Goal: Contribute content: Contribute content

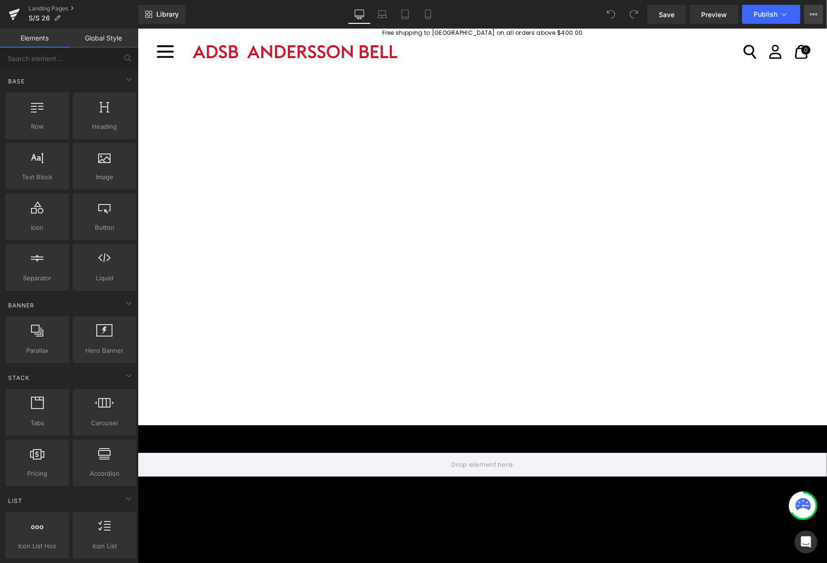
click at [820, 13] on button "View Live Page View with current Template Save Template to Library Schedule Pub…" at bounding box center [813, 14] width 19 height 19
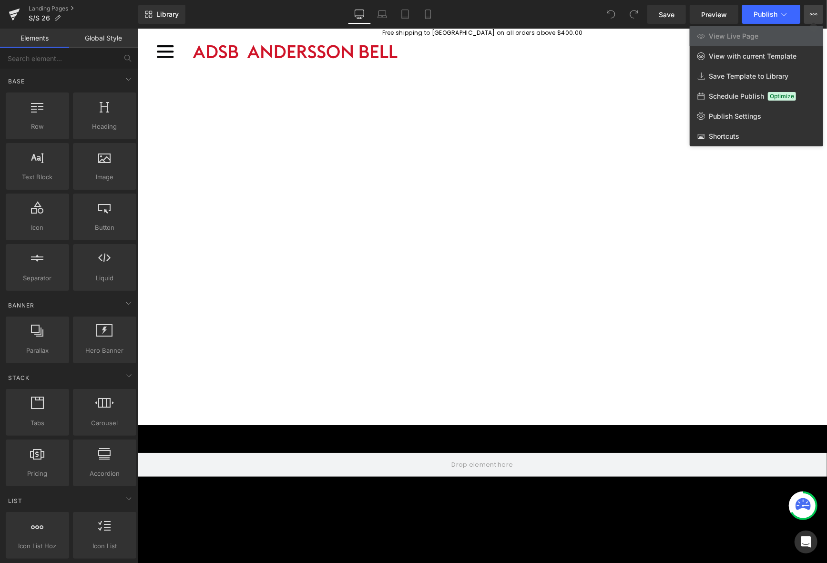
click at [256, 15] on div "Library Desktop Desktop Laptop Tablet Mobile Save Preview Publish Scheduled Vie…" at bounding box center [482, 14] width 689 height 19
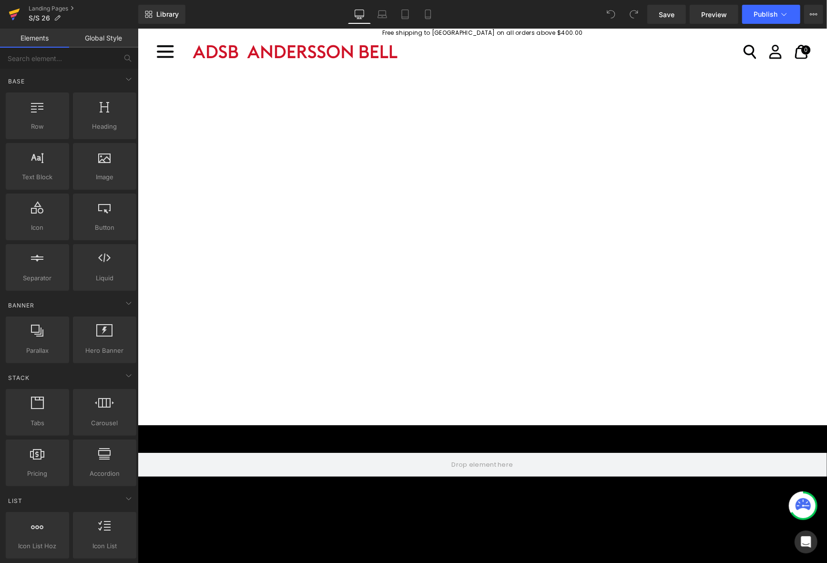
click at [7, 12] on link at bounding box center [14, 14] width 29 height 29
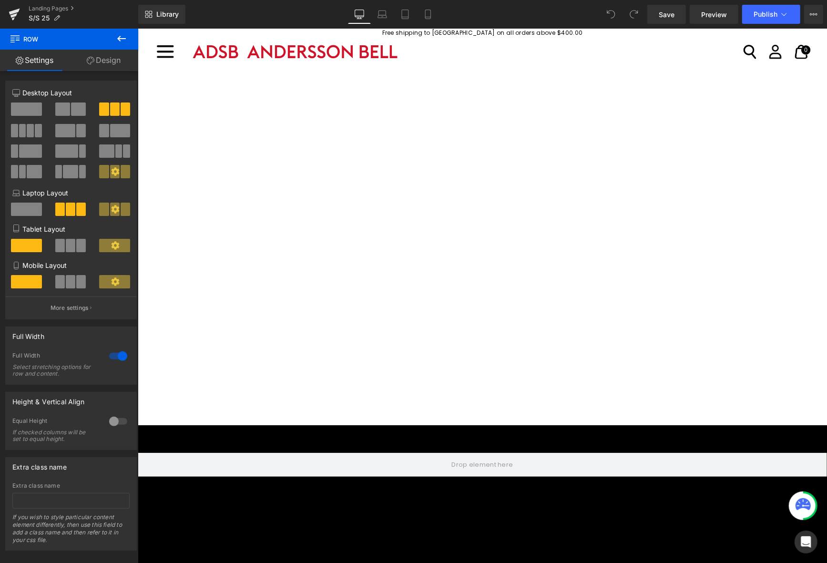
scroll to position [429, 0]
click at [12, 12] on icon at bounding box center [14, 12] width 11 height 6
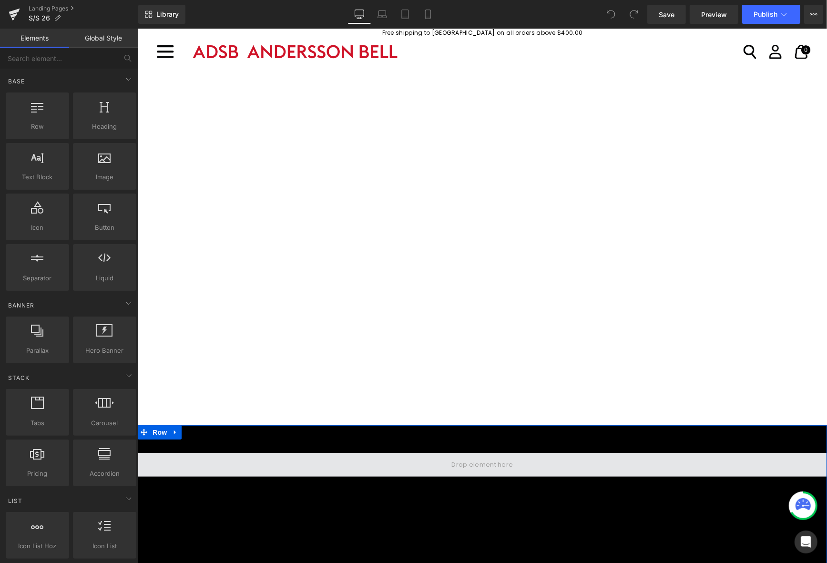
scroll to position [6, 0]
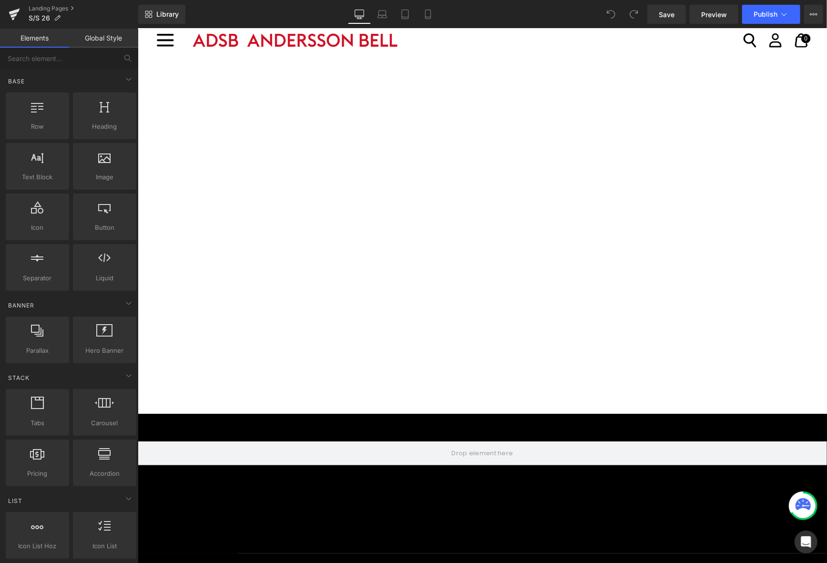
click at [285, 534] on div "Row" at bounding box center [482, 483] width 690 height 140
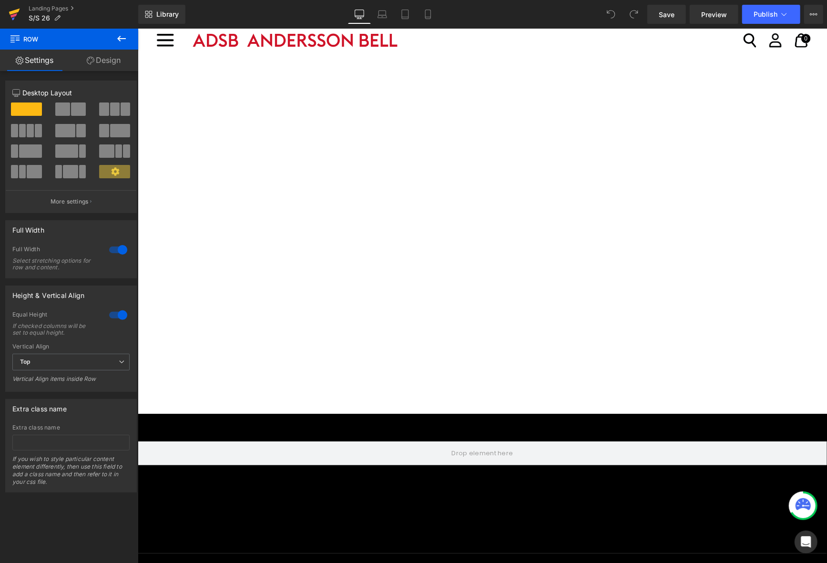
click at [12, 8] on icon at bounding box center [14, 14] width 11 height 24
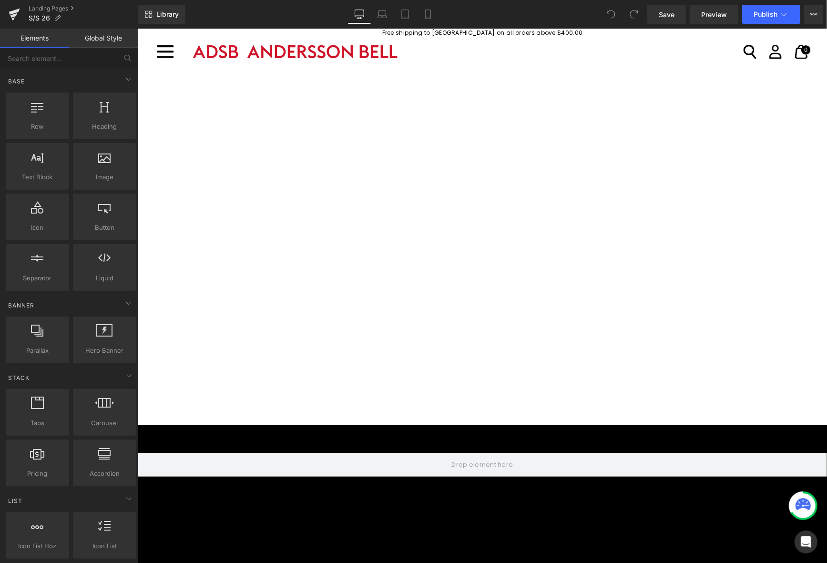
scroll to position [143, 0]
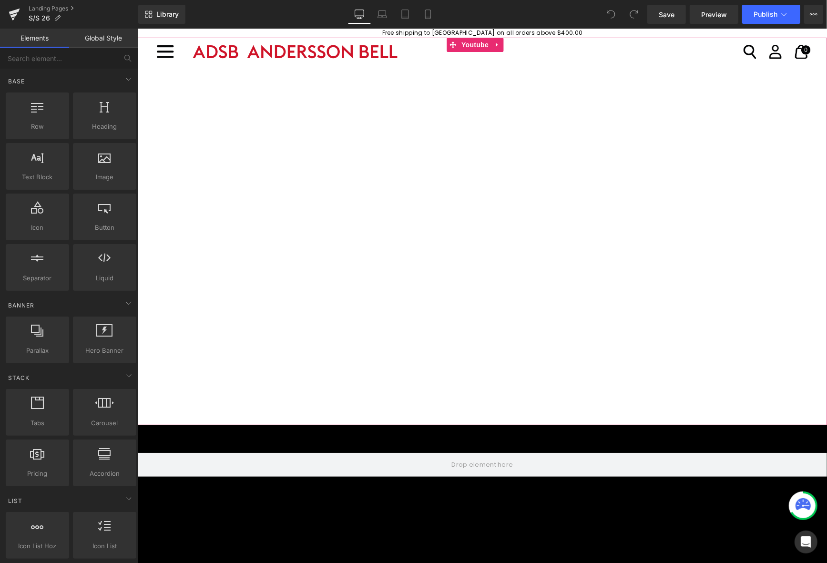
click at [312, 132] on div at bounding box center [482, 231] width 690 height 388
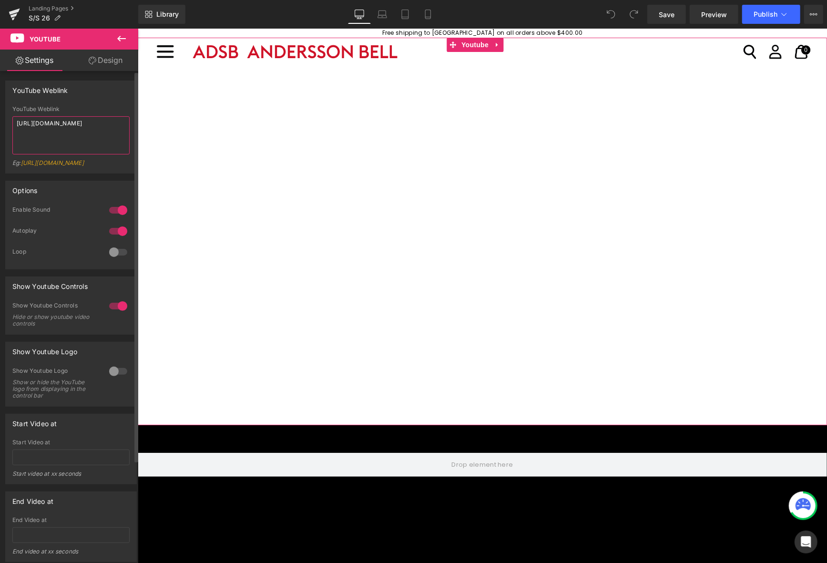
drag, startPoint x: 93, startPoint y: 136, endPoint x: 0, endPoint y: 115, distance: 95.3
click at [0, 115] on div "YouTube Weblink YouTube Weblink [URL][DOMAIN_NAME] Eg: [URL][DOMAIN_NAME]" at bounding box center [71, 123] width 143 height 100
paste textarea "embed/xeVZ4ir1IJI" title="[PERSON_NAME] | Spring Summer 2026 Show"
click at [83, 143] on textarea "[URL][DOMAIN_NAME]" title="[PERSON_NAME] | Spring Summer 2026 Show" at bounding box center [70, 135] width 117 height 38
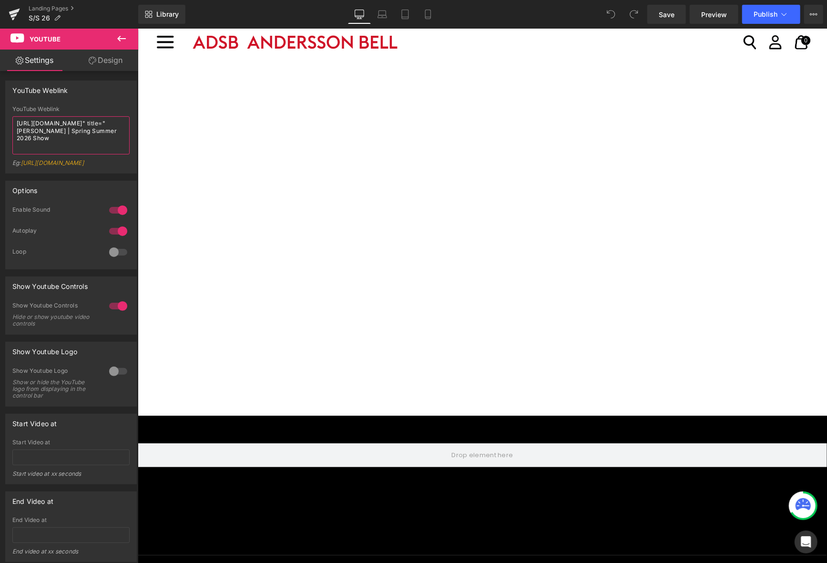
scroll to position [6, 0]
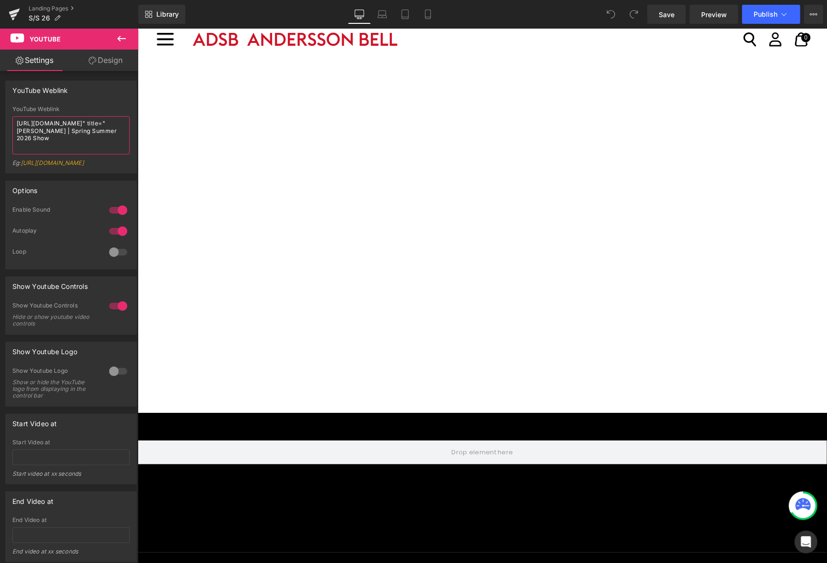
type textarea "[URL][DOMAIN_NAME]" title="[PERSON_NAME] | Spring Summer 2026 Show"
click at [124, 36] on icon at bounding box center [121, 38] width 11 height 11
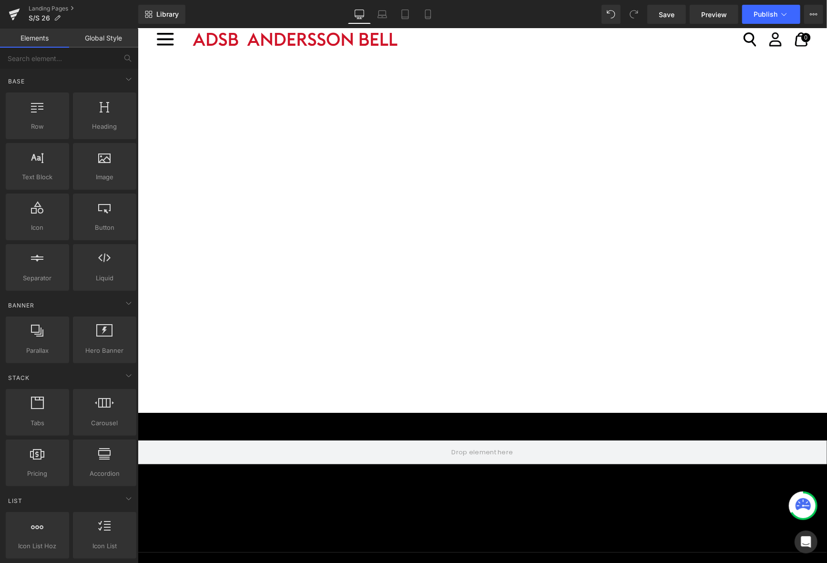
click at [296, 144] on div at bounding box center [482, 219] width 690 height 388
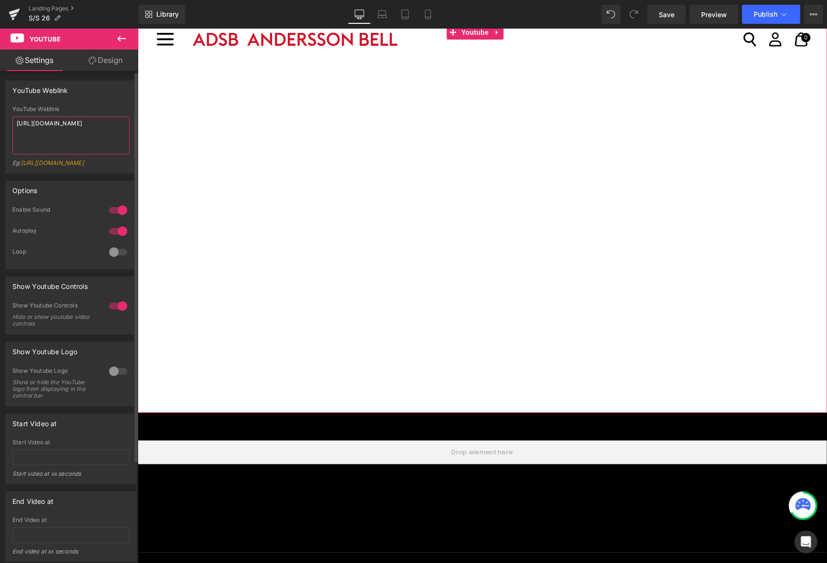
click at [0, 123] on div "YouTube Weblink YouTube Weblink [URL][DOMAIN_NAME] Eg: [URL][DOMAIN_NAME]" at bounding box center [71, 123] width 143 height 100
paste textarea
drag, startPoint x: 18, startPoint y: 120, endPoint x: 51, endPoint y: 118, distance: 33.0
click at [18, 120] on textarea "//[DOMAIN_NAME][URL]" at bounding box center [70, 135] width 117 height 38
drag, startPoint x: 92, startPoint y: 122, endPoint x: 111, endPoint y: 122, distance: 19.1
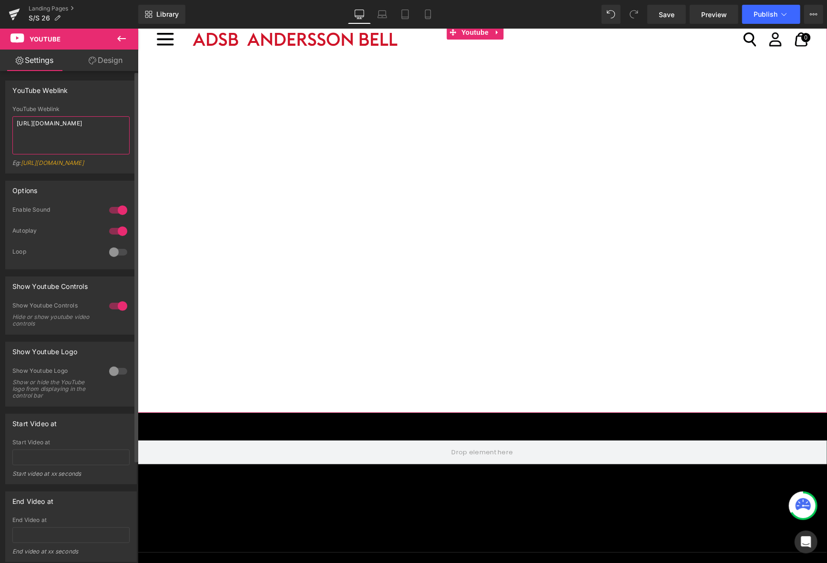
click at [111, 122] on textarea "[URL][DOMAIN_NAME]" at bounding box center [70, 135] width 117 height 38
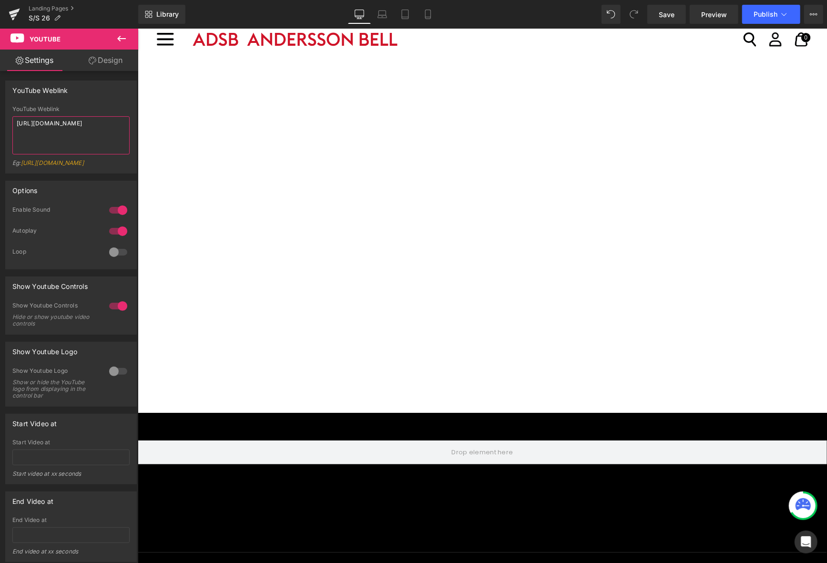
type textarea "[URL][DOMAIN_NAME]"
click at [120, 38] on icon at bounding box center [121, 38] width 11 height 11
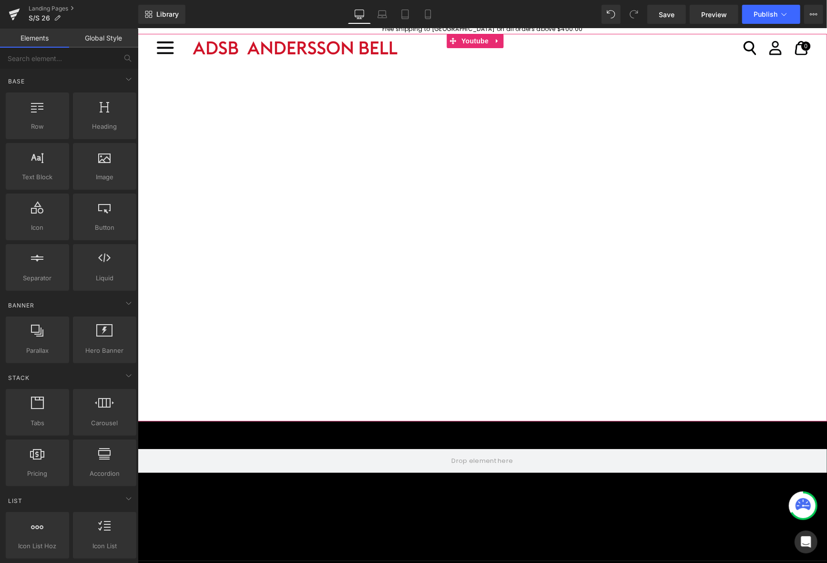
scroll to position [0, 0]
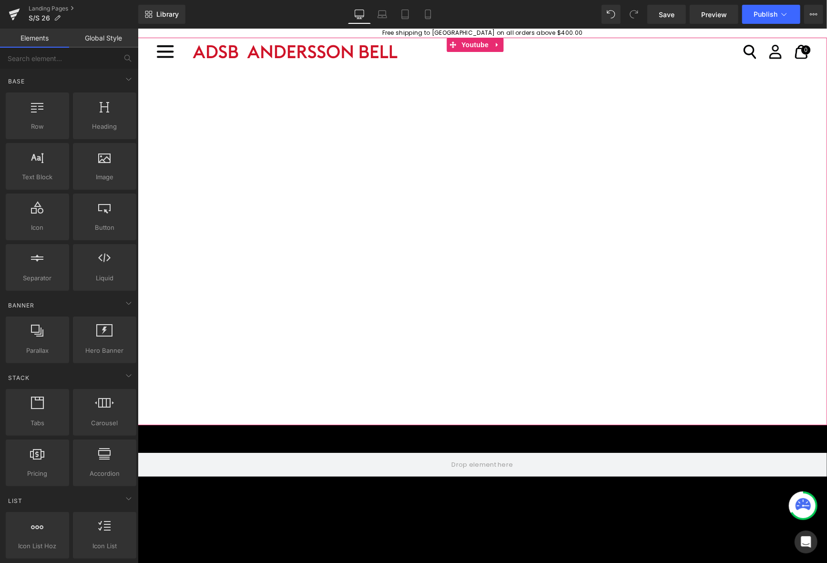
click at [290, 116] on div at bounding box center [482, 231] width 690 height 388
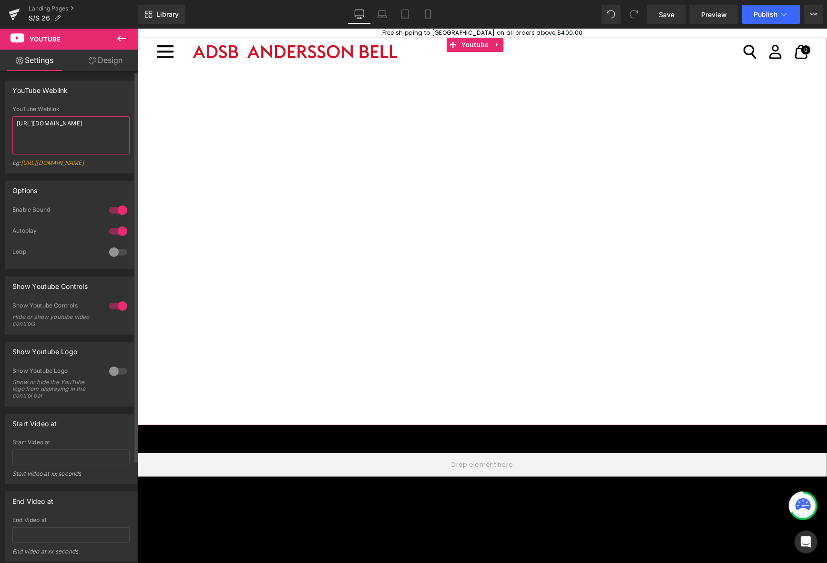
click at [74, 129] on textarea "[URL][DOMAIN_NAME]" at bounding box center [70, 135] width 117 height 38
click at [88, 134] on textarea "[URL][DOMAIN_NAME]" at bounding box center [70, 135] width 117 height 38
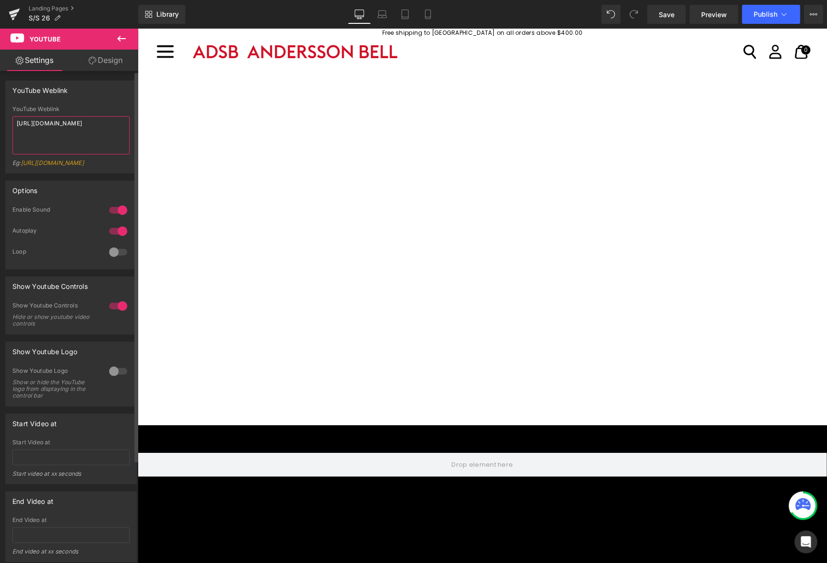
paste textarea "s://[DOMAIN_NAME][URL]"
type textarea "[URL][DOMAIN_NAME]"
click at [117, 36] on icon at bounding box center [121, 38] width 11 height 11
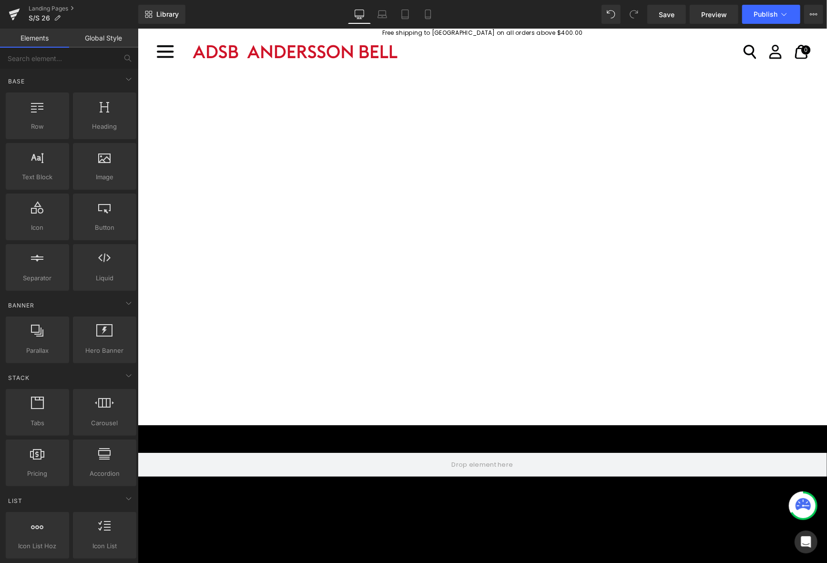
scroll to position [95, 0]
click at [666, 15] on span "Save" at bounding box center [667, 15] width 16 height 10
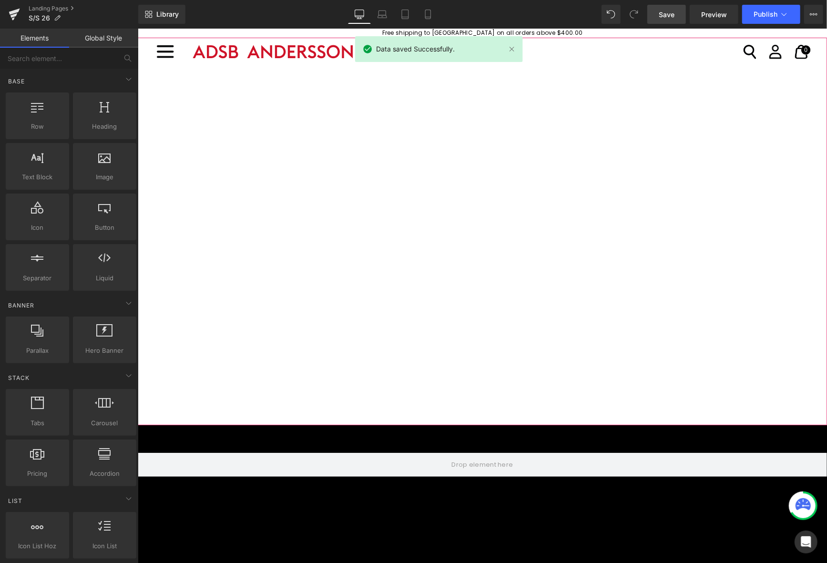
scroll to position [0, 0]
click at [377, 294] on div at bounding box center [482, 231] width 690 height 388
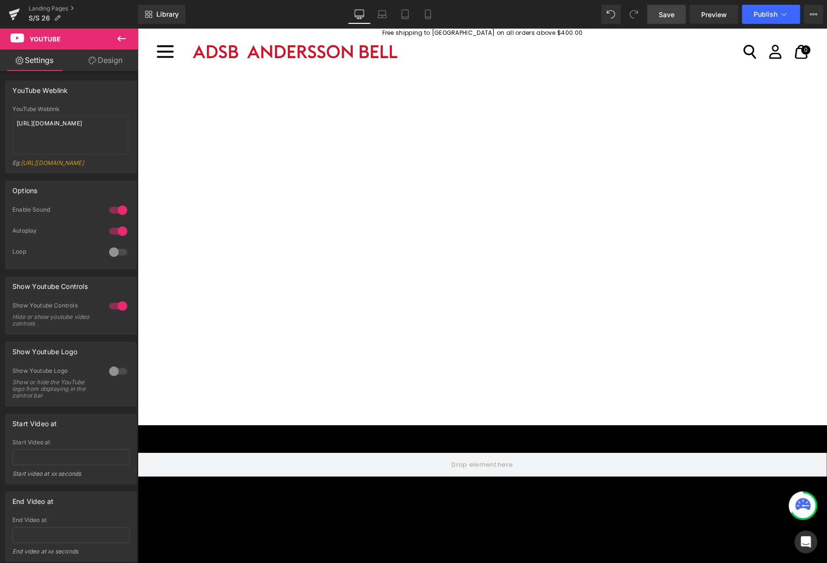
click at [116, 32] on button at bounding box center [121, 39] width 33 height 21
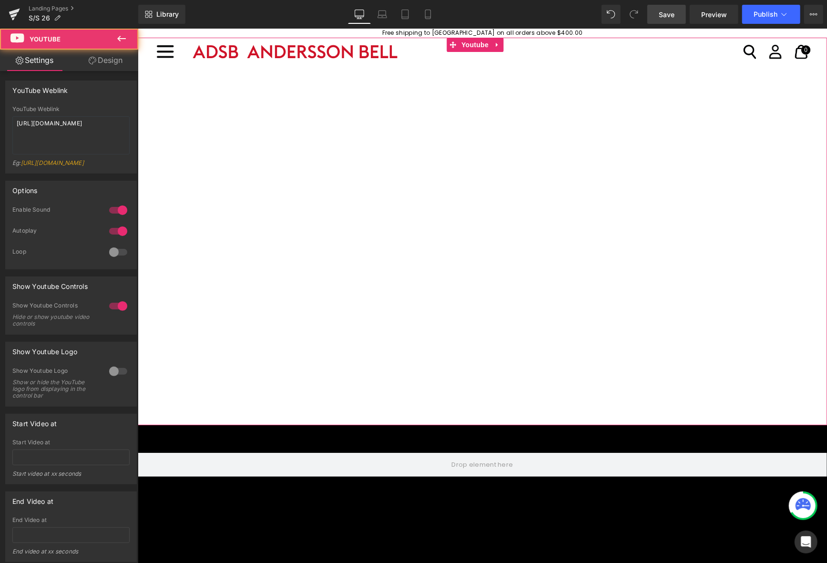
click at [205, 192] on div at bounding box center [482, 231] width 690 height 388
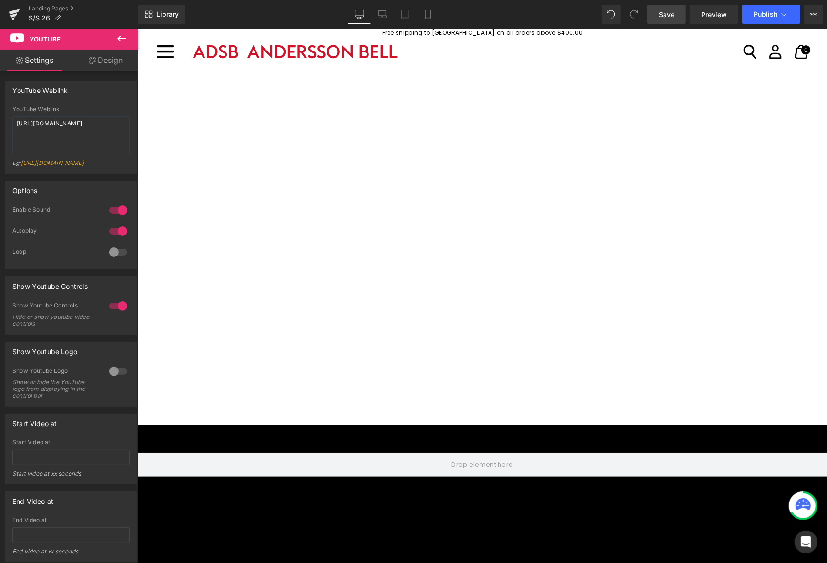
click at [125, 33] on icon at bounding box center [121, 38] width 11 height 11
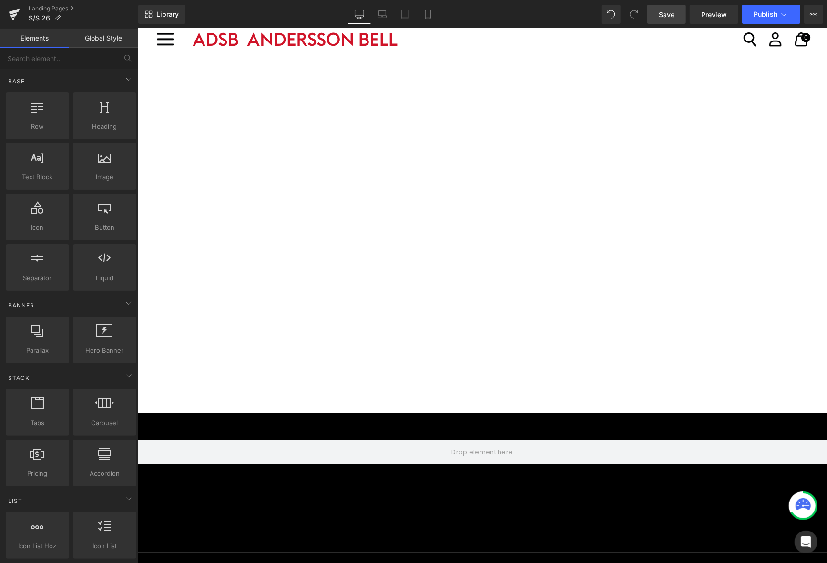
scroll to position [429, 0]
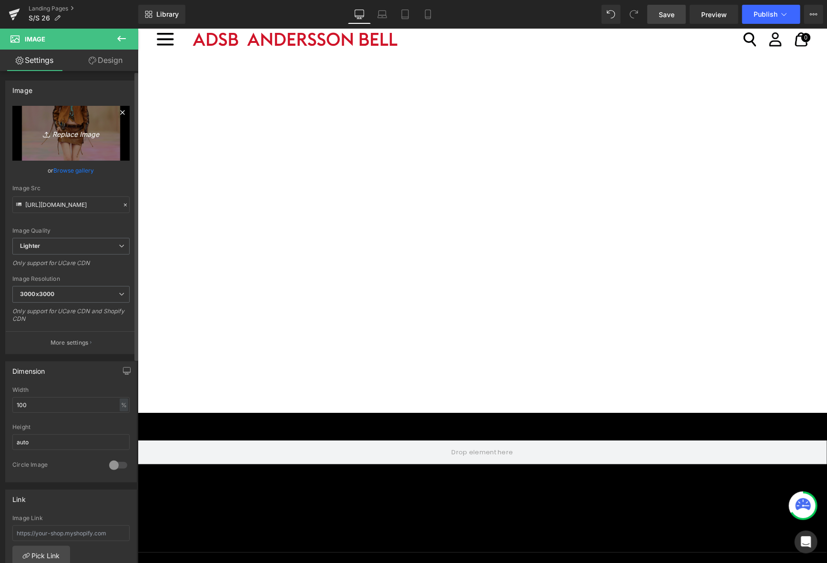
click at [60, 133] on icon "Replace Image" at bounding box center [71, 133] width 76 height 12
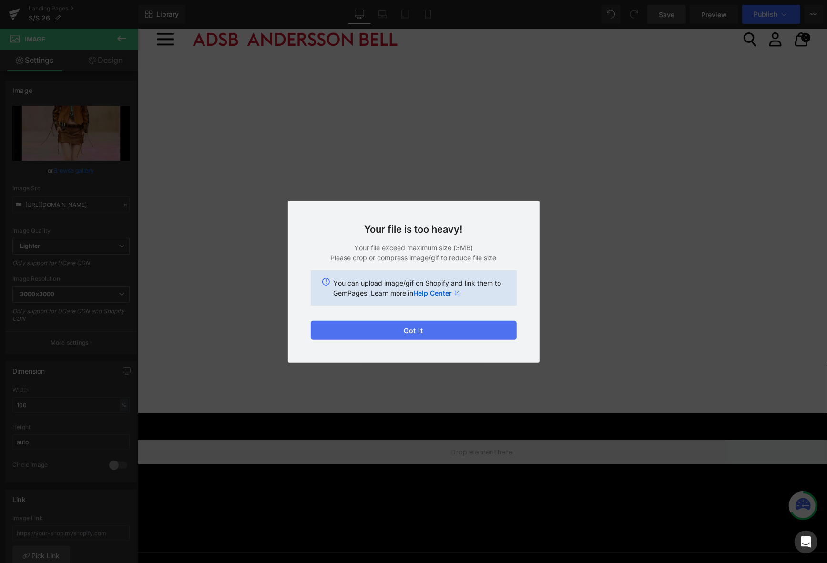
drag, startPoint x: 456, startPoint y: 332, endPoint x: 319, endPoint y: 303, distance: 140.9
click at [456, 332] on button "Got it" at bounding box center [414, 330] width 206 height 19
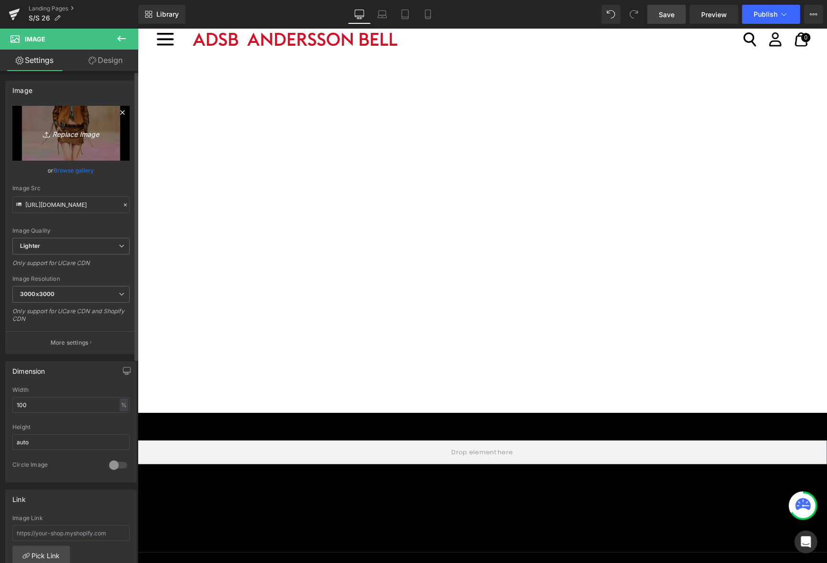
click at [104, 135] on icon "Replace Image" at bounding box center [71, 133] width 76 height 12
type input "C:\fakepath\25fw_1.jpg"
click at [682, 18] on link "Save" at bounding box center [667, 14] width 39 height 19
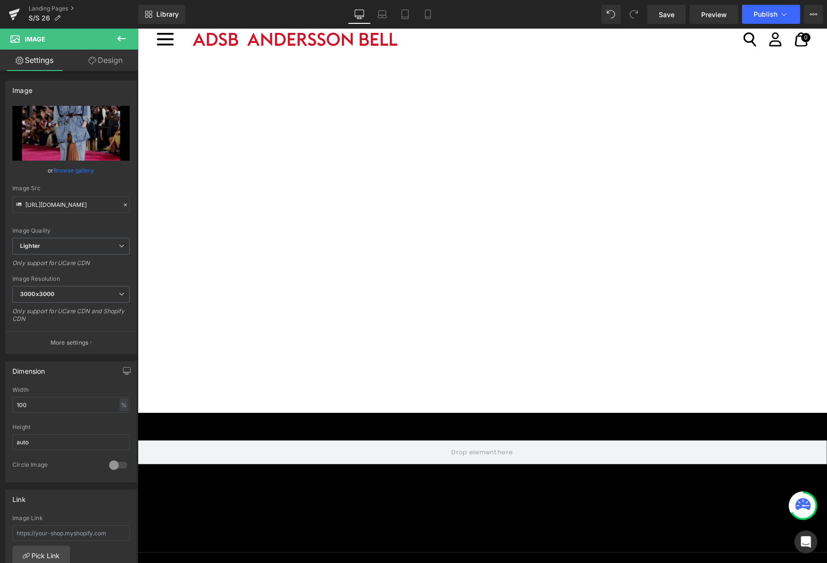
click at [58, 144] on link "Replace Image" at bounding box center [70, 133] width 117 height 55
type input "C:\fakepath\25fw_2.jpg"
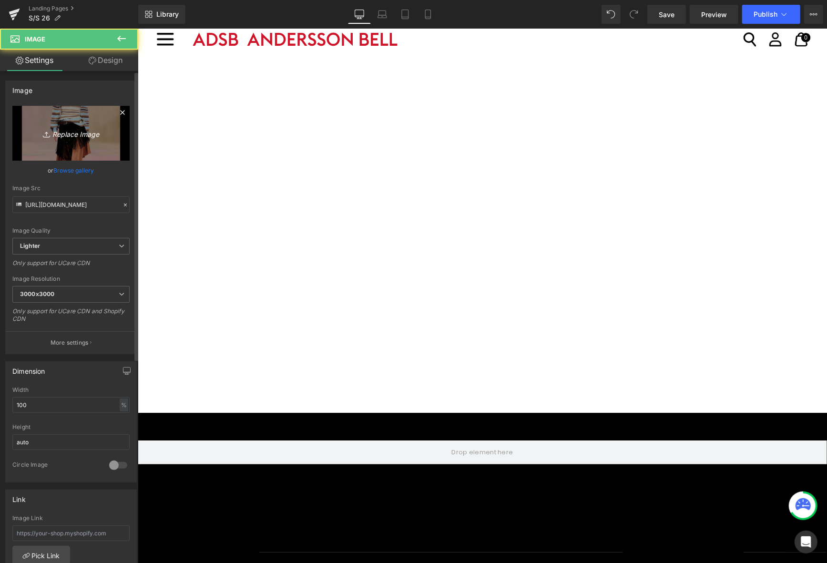
click at [108, 134] on link "Replace Image" at bounding box center [70, 133] width 117 height 55
type input "C:\fakepath\25fw_3.jpg"
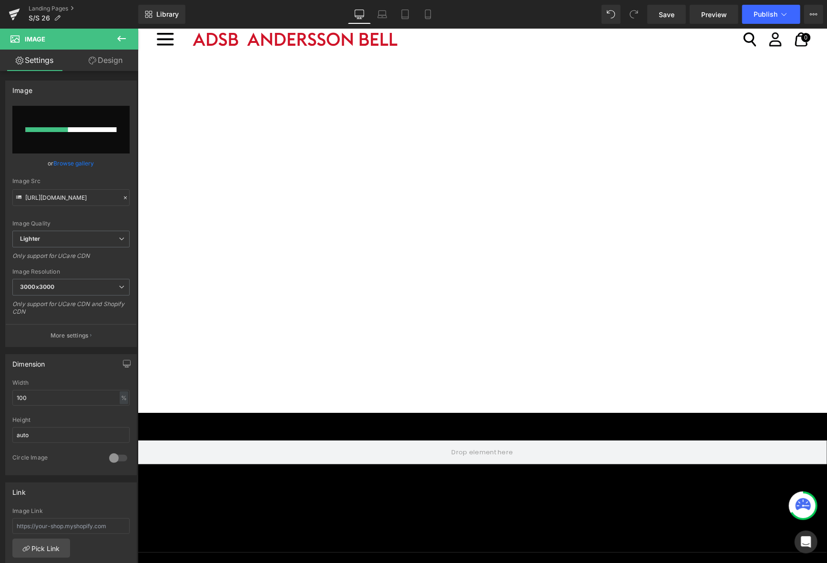
scroll to position [715, 0]
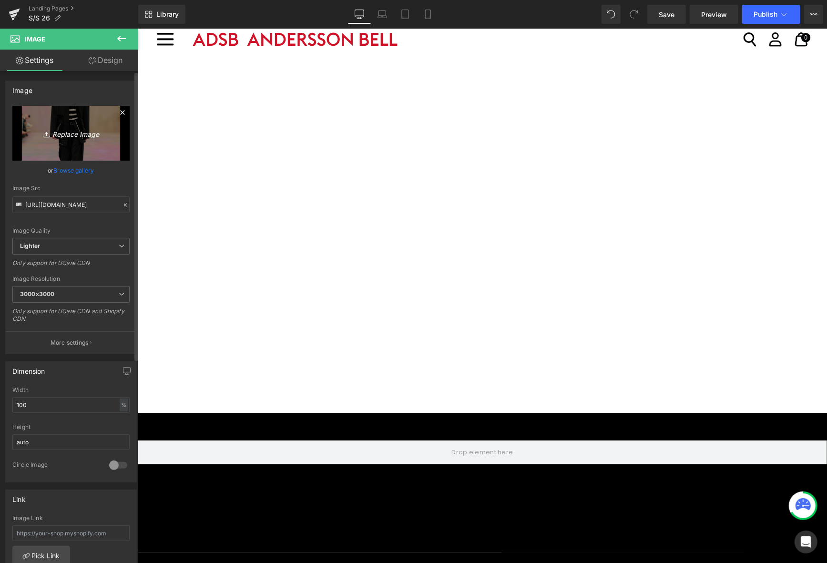
click at [49, 120] on link "Replace Image" at bounding box center [70, 133] width 117 height 55
type input "C:\fakepath\25fw_4.jpg"
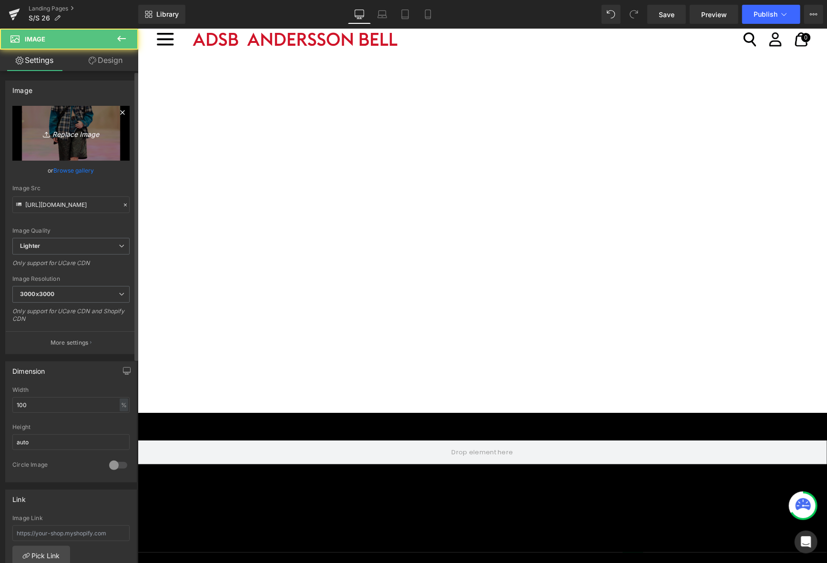
click at [68, 116] on link "Replace Image" at bounding box center [70, 133] width 117 height 55
type input "C:\fakepath\25fw_5.jpg"
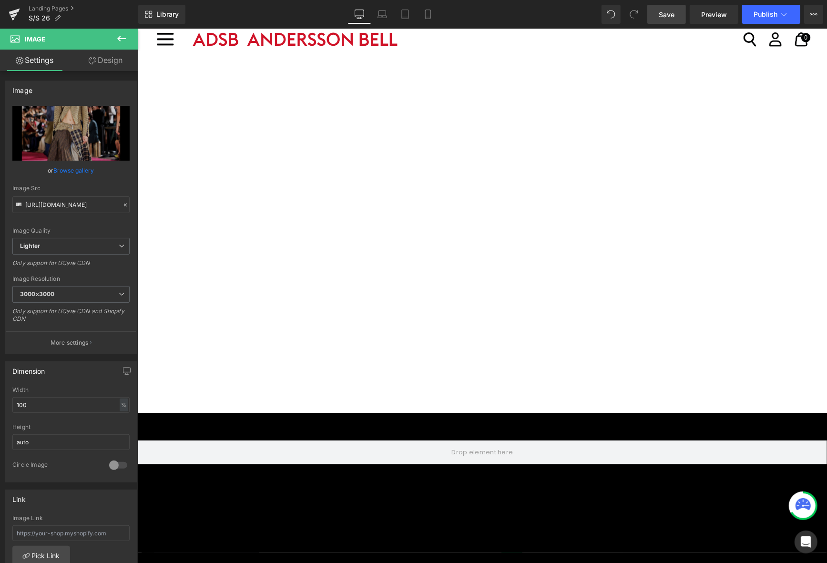
click at [674, 22] on link "Save" at bounding box center [667, 14] width 39 height 19
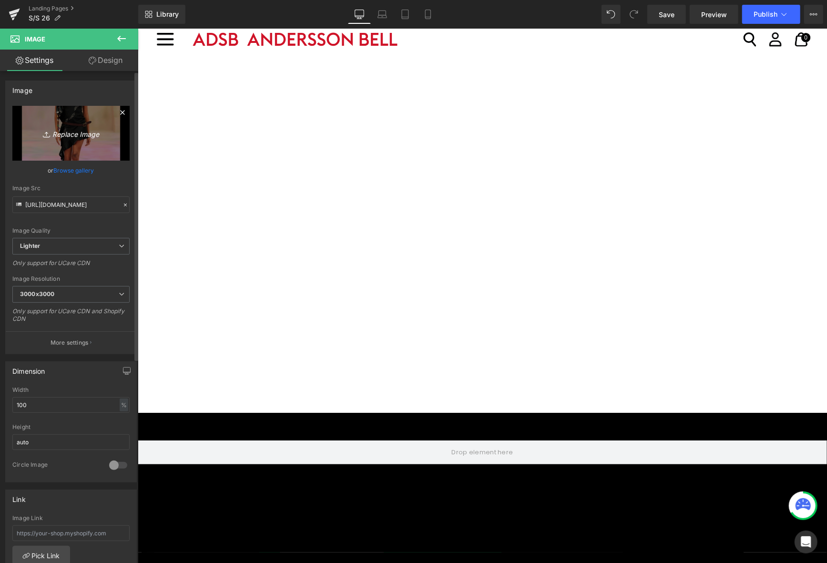
click at [75, 121] on link "Replace Image" at bounding box center [70, 133] width 117 height 55
type input "C:\fakepath\25fw_6.jpg"
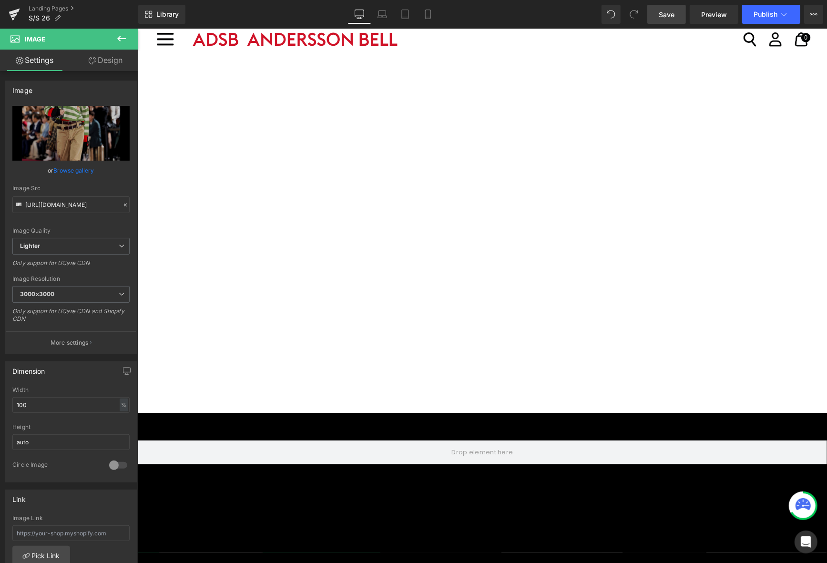
drag, startPoint x: 669, startPoint y: 19, endPoint x: 535, endPoint y: 59, distance: 139.4
click at [669, 19] on span "Save" at bounding box center [667, 15] width 16 height 10
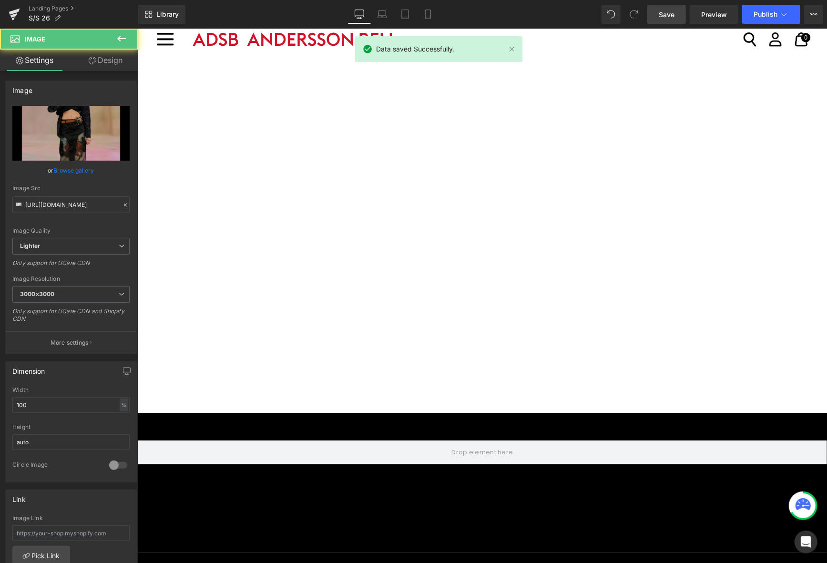
click at [69, 146] on link "Replace Image" at bounding box center [70, 133] width 117 height 55
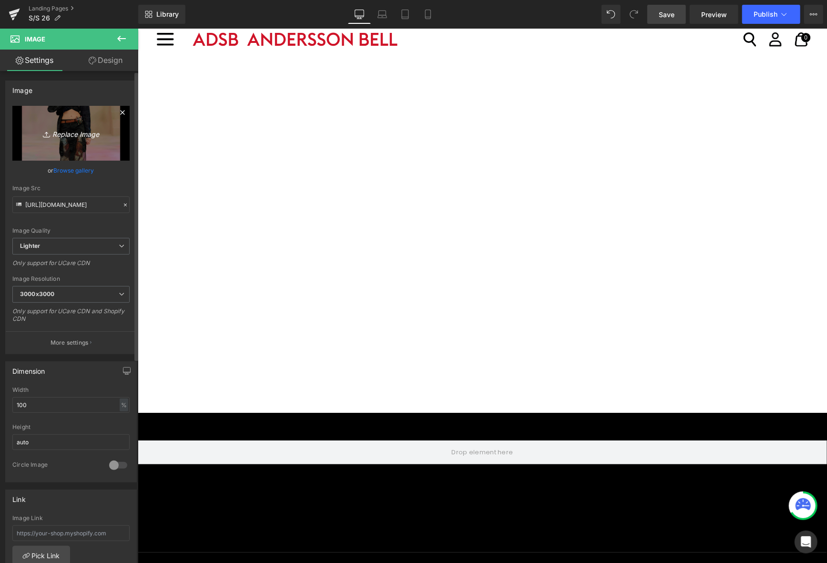
type input "C:\fakepath\25fw_7.jpg"
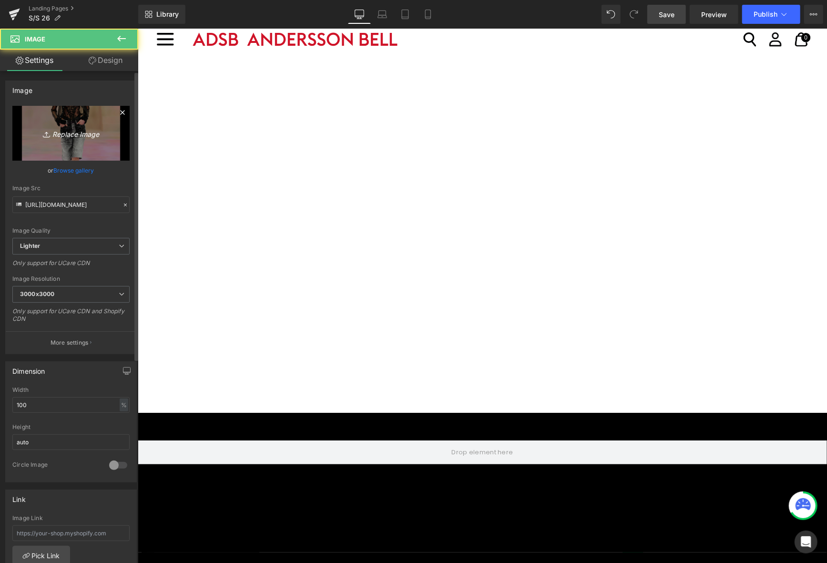
click at [96, 135] on icon "Replace Image" at bounding box center [71, 133] width 76 height 12
type input "C:\fakepath\25fw_8.jpg"
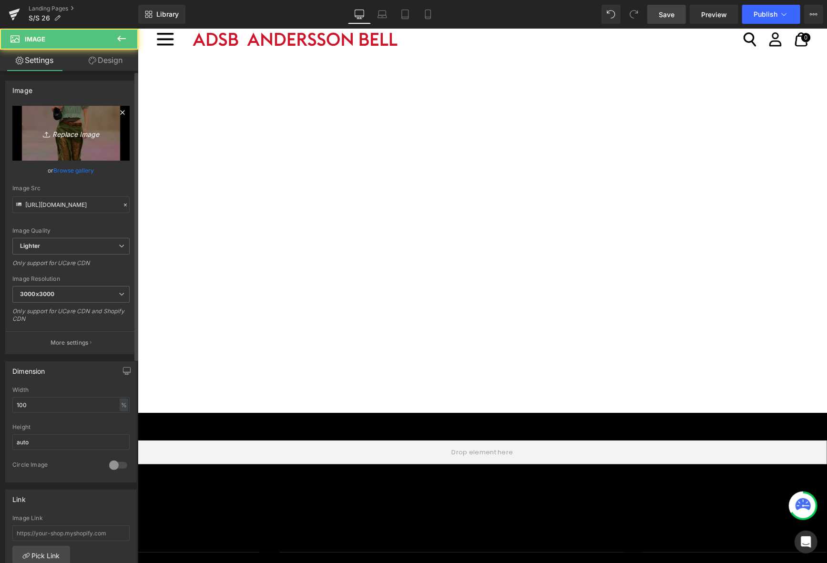
click at [99, 128] on icon "Replace Image" at bounding box center [71, 133] width 76 height 12
type input "C:\fakepath\25fw_9.jpg"
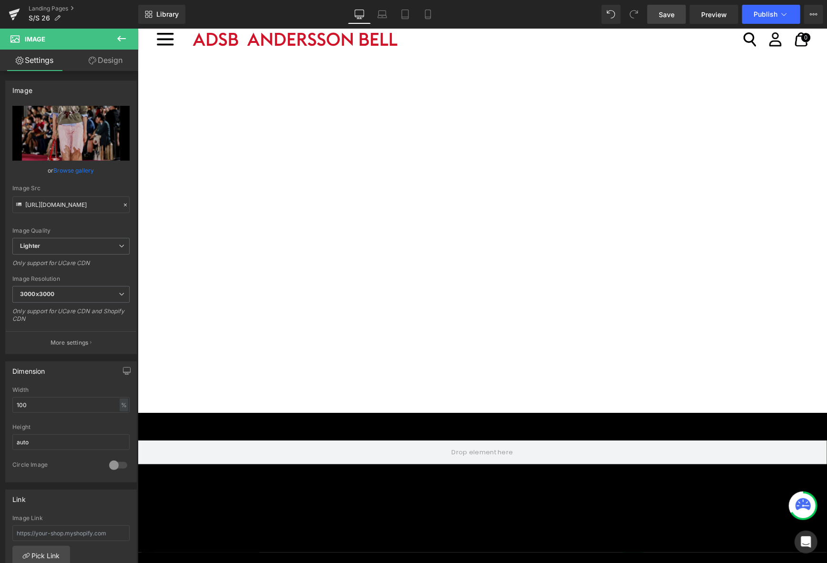
click at [657, 16] on link "Save" at bounding box center [667, 14] width 39 height 19
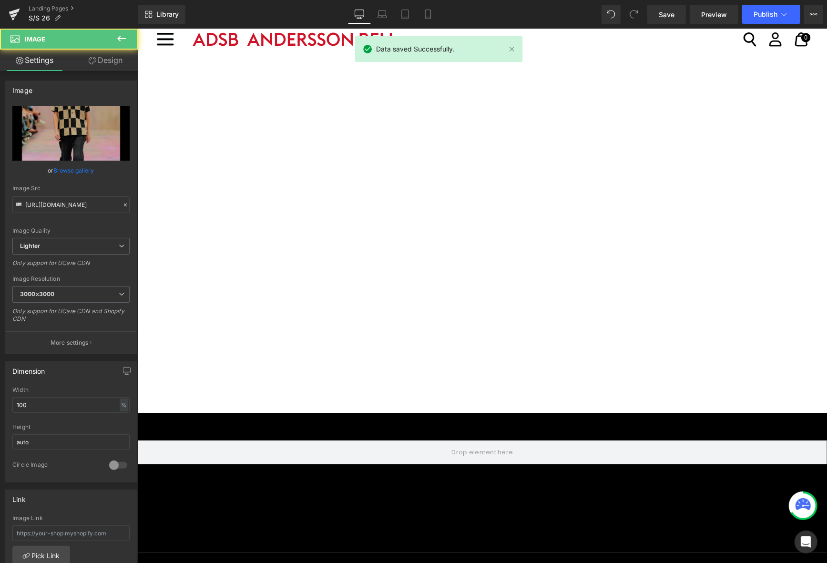
click at [67, 130] on icon "Replace Image" at bounding box center [71, 133] width 76 height 12
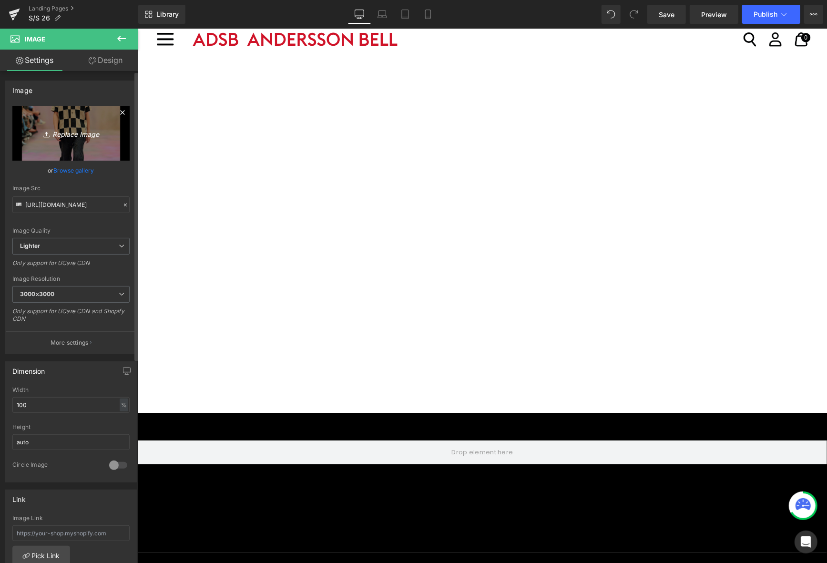
type input "C:\fakepath\25fw_10.jpg"
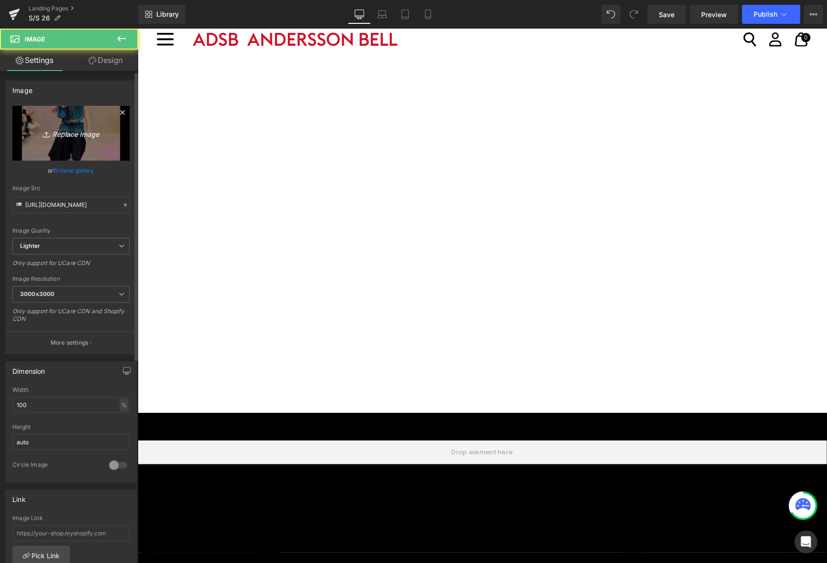
click at [68, 141] on link "Replace Image" at bounding box center [70, 133] width 117 height 55
type input "C:\fakepath\25fw_11.jpg"
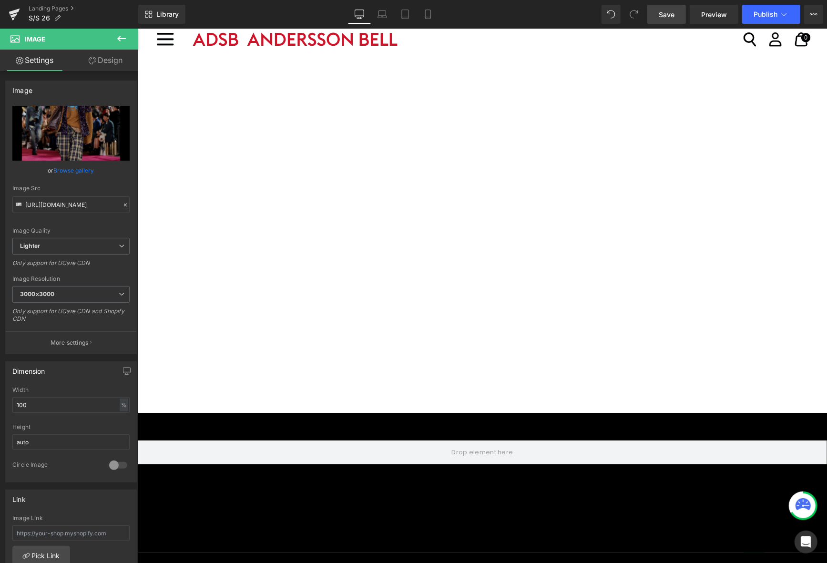
click at [673, 16] on span "Save" at bounding box center [667, 15] width 16 height 10
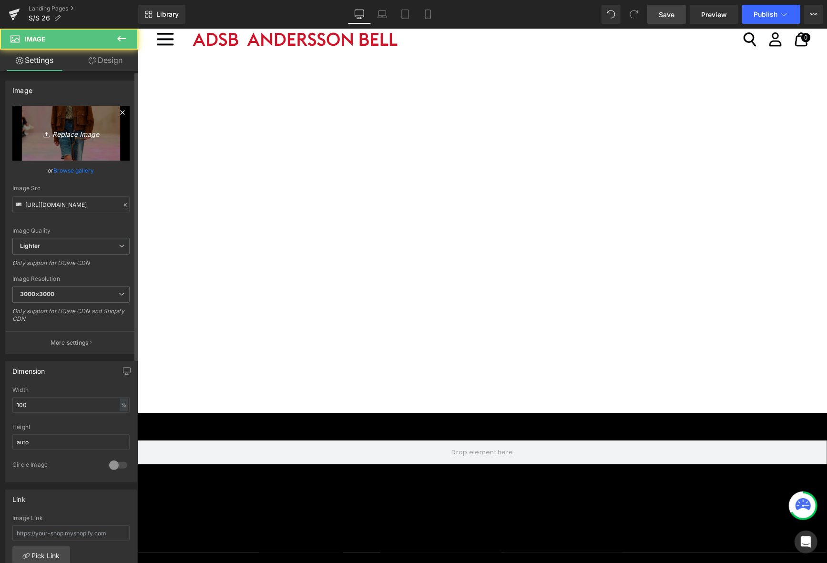
click at [66, 132] on icon "Replace Image" at bounding box center [71, 133] width 76 height 12
type input "C:\fakepath\25fw_12.jpg"
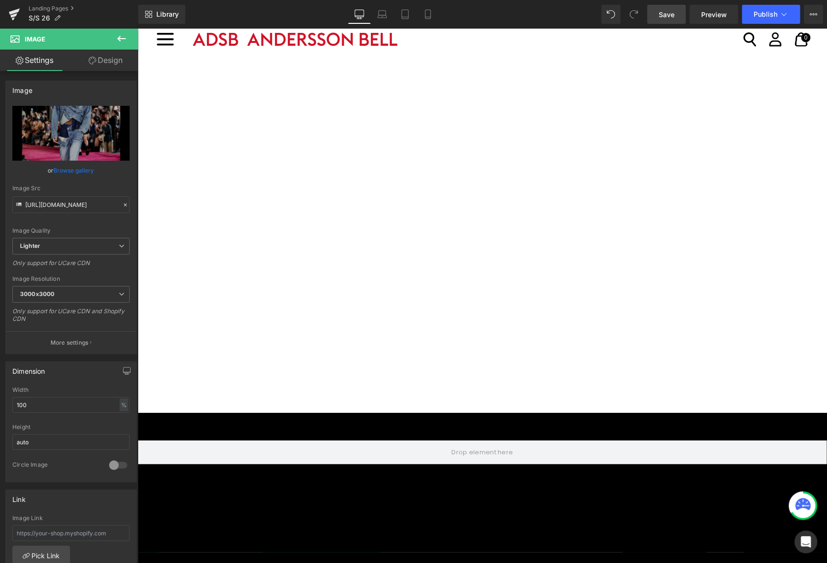
click at [671, 21] on link "Save" at bounding box center [667, 14] width 39 height 19
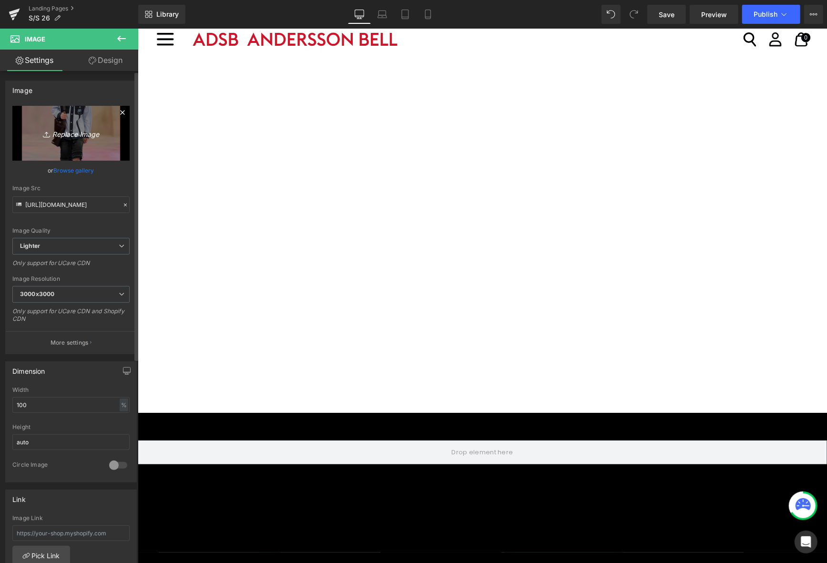
click at [58, 119] on link "Replace Image" at bounding box center [70, 133] width 117 height 55
type input "C:\fakepath\25fw_13.jpg"
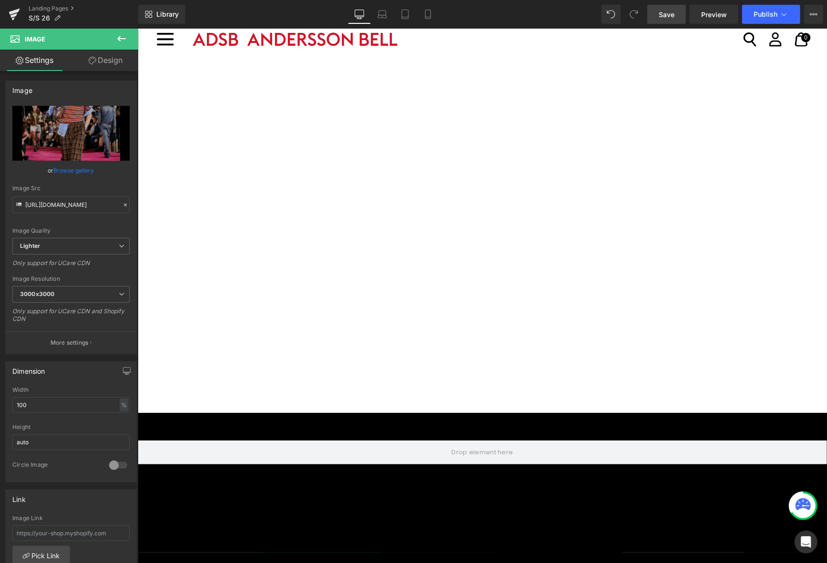
drag, startPoint x: 658, startPoint y: 18, endPoint x: 464, endPoint y: 59, distance: 198.9
click at [658, 18] on link "Save" at bounding box center [667, 14] width 39 height 19
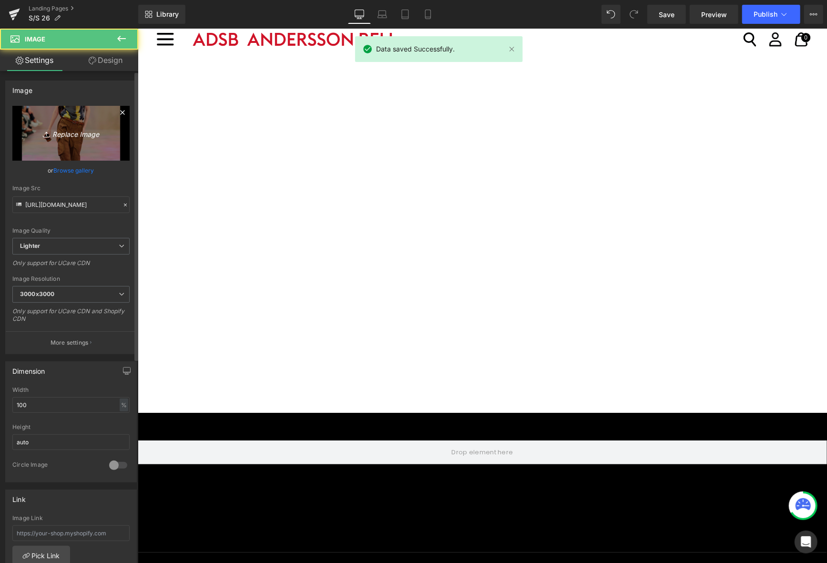
click at [94, 132] on icon "Replace Image" at bounding box center [71, 133] width 76 height 12
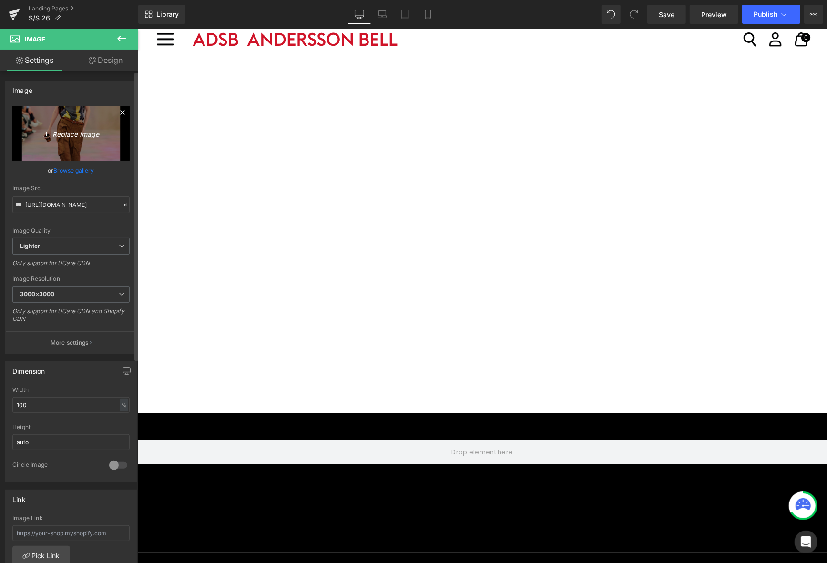
type input "C:\fakepath\25fw_14.jpg"
click at [73, 136] on icon "Replace Image" at bounding box center [71, 133] width 76 height 12
type input "C:\fakepath\25fw_15.jpg"
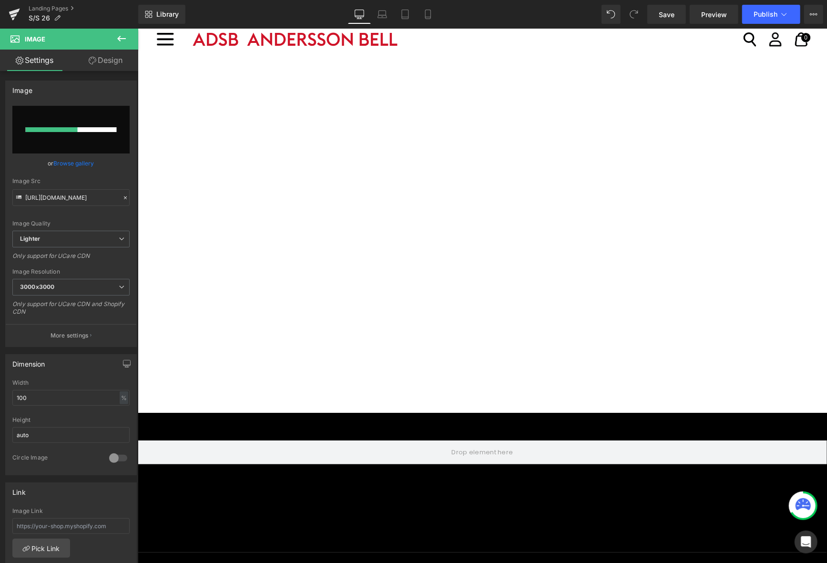
scroll to position [1669, 0]
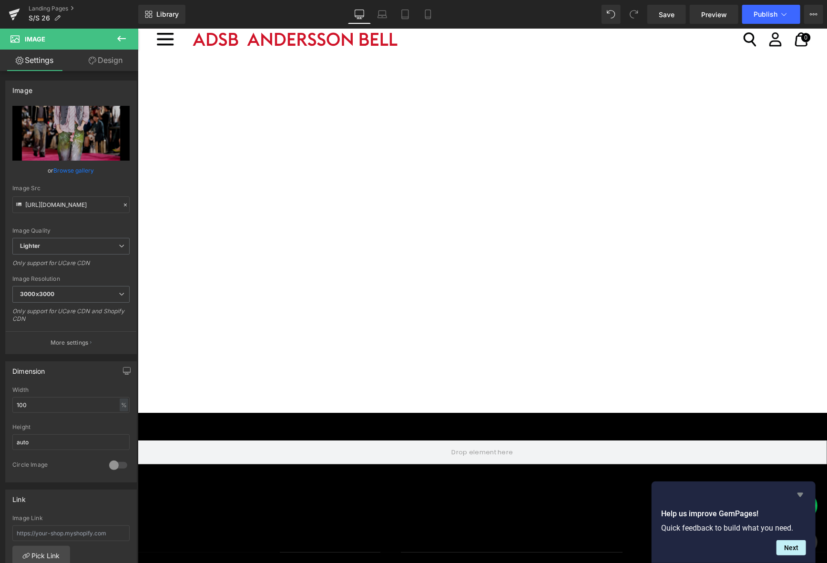
click at [803, 495] on icon "Hide survey" at bounding box center [800, 494] width 11 height 11
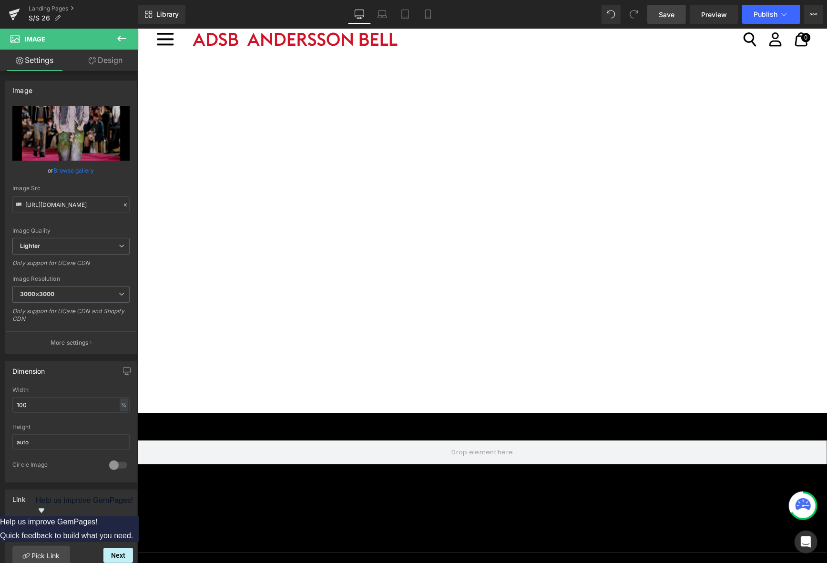
click at [670, 20] on link "Save" at bounding box center [667, 14] width 39 height 19
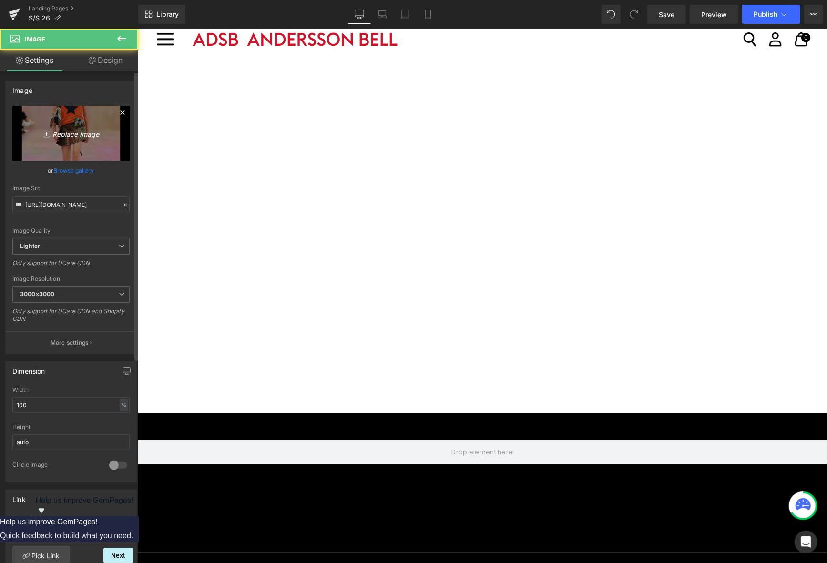
click at [79, 137] on icon "Replace Image" at bounding box center [71, 133] width 76 height 12
type input "C:\fakepath\25fw_16.jpg"
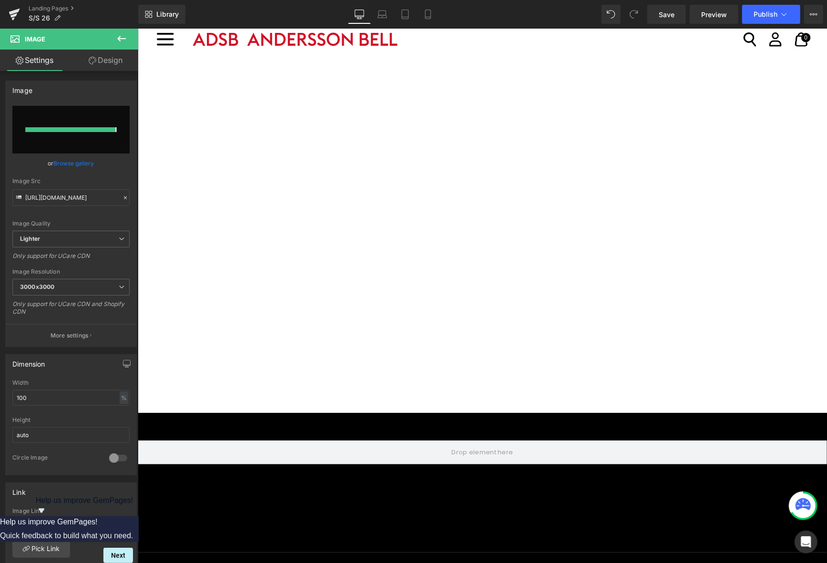
scroll to position [1812, 0]
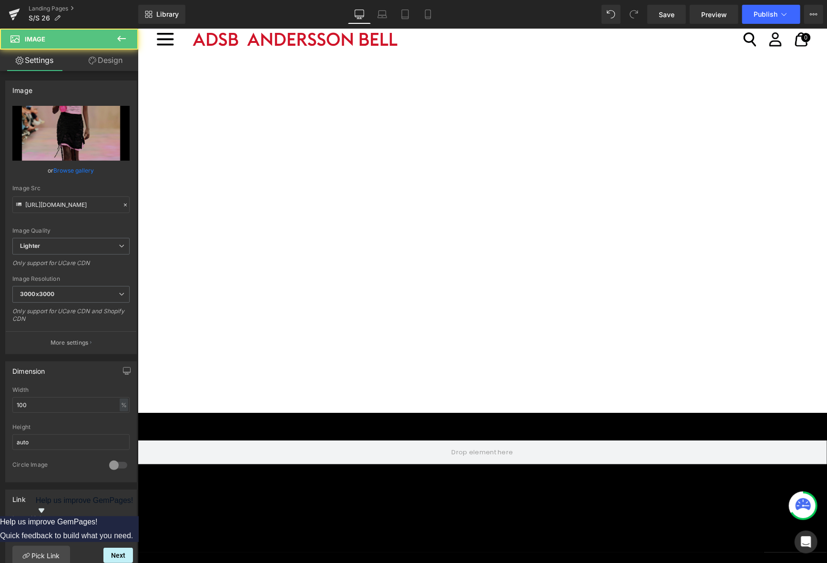
click at [54, 134] on icon "Replace Image" at bounding box center [71, 133] width 76 height 12
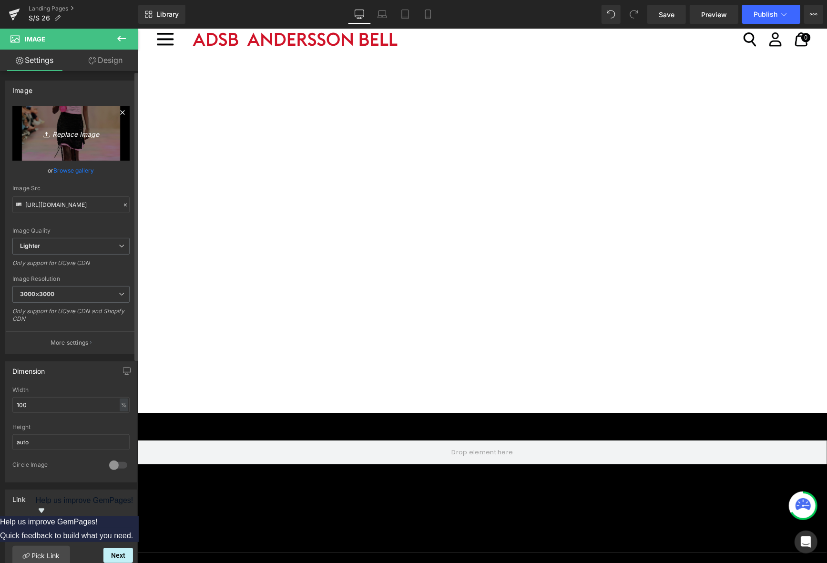
type input "C:\fakepath\25fw_17.jpg"
click at [668, 11] on span "Save" at bounding box center [667, 15] width 16 height 10
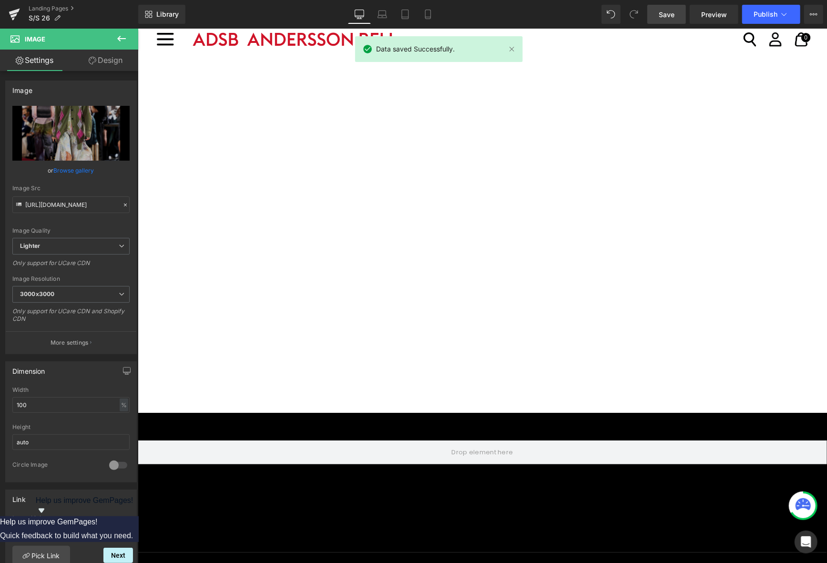
scroll to position [1860, 0]
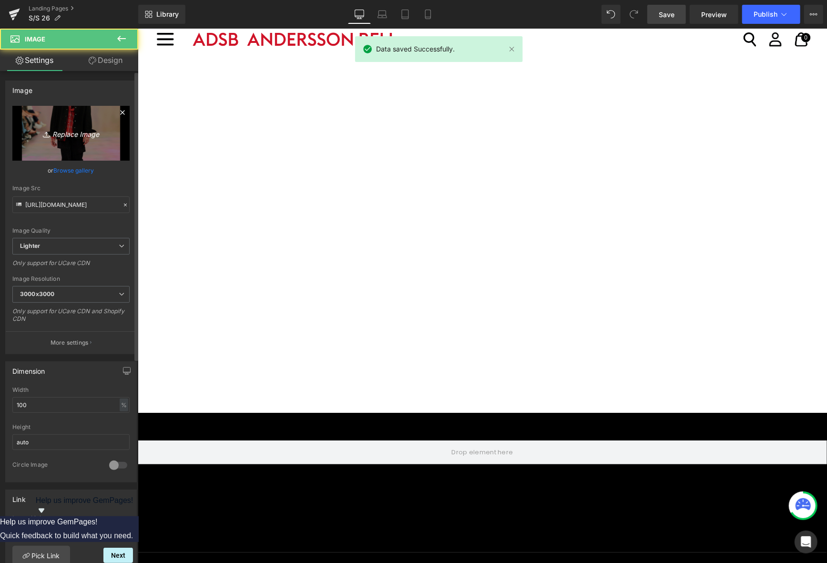
click at [23, 133] on link "Replace Image" at bounding box center [70, 133] width 117 height 55
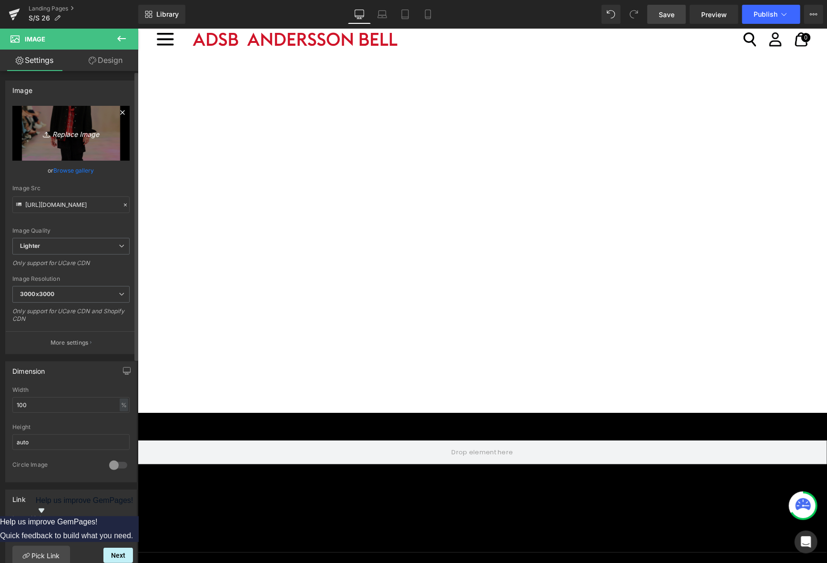
type input "C:\fakepath\25fw_18.jpg"
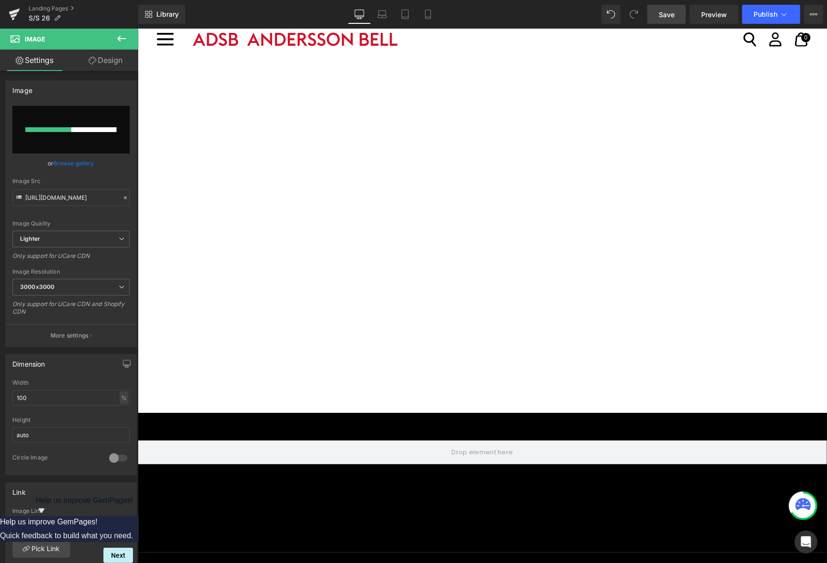
scroll to position [1907, 0]
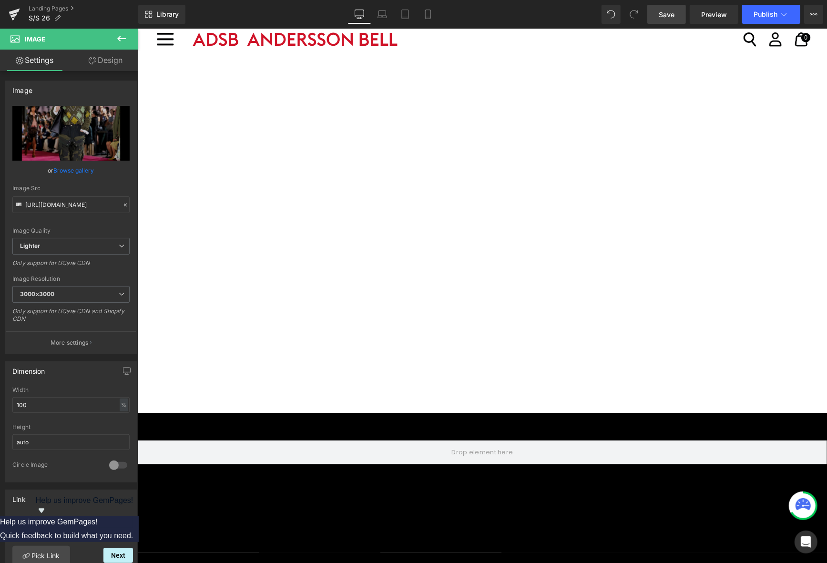
click at [662, 15] on span "Save" at bounding box center [667, 15] width 16 height 10
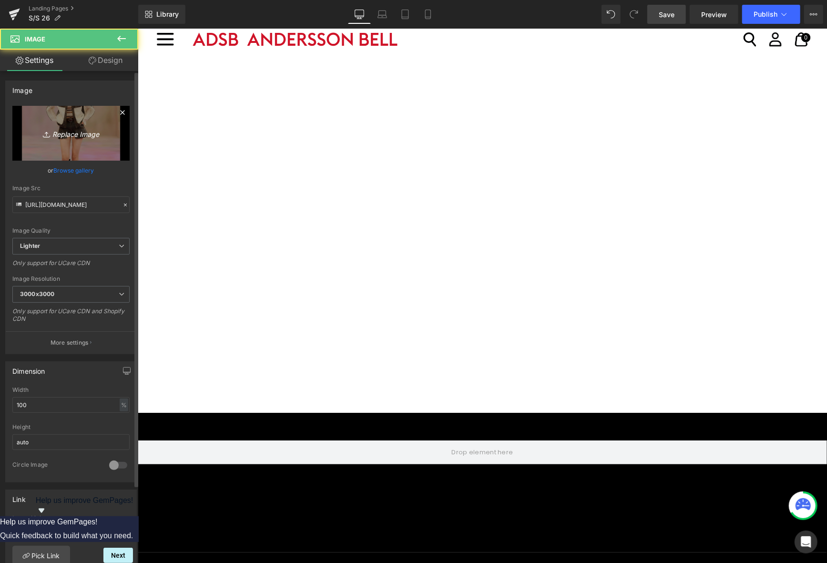
click at [66, 142] on link "Replace Image" at bounding box center [70, 133] width 117 height 55
type input "C:\fakepath\25fw_19.jpg"
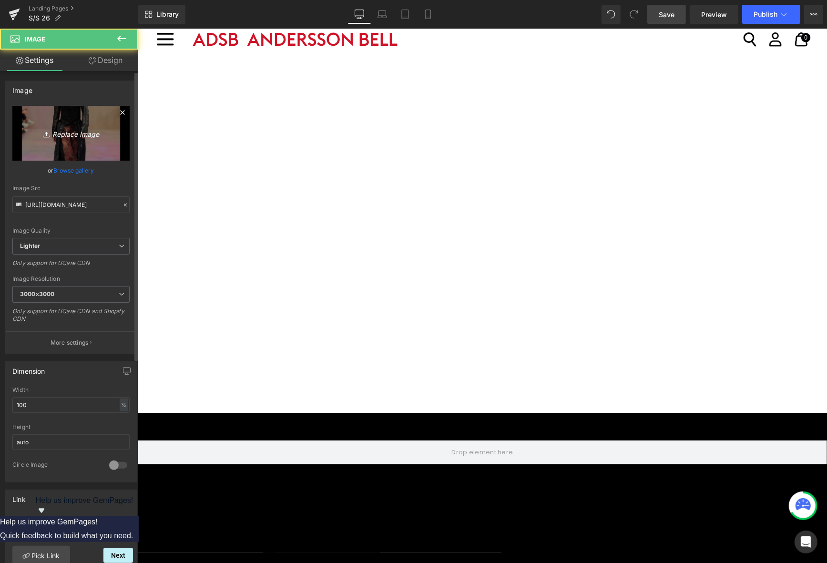
click at [68, 142] on link "Replace Image" at bounding box center [70, 133] width 117 height 55
type input "C:\fakepath\25fw_20.jpg"
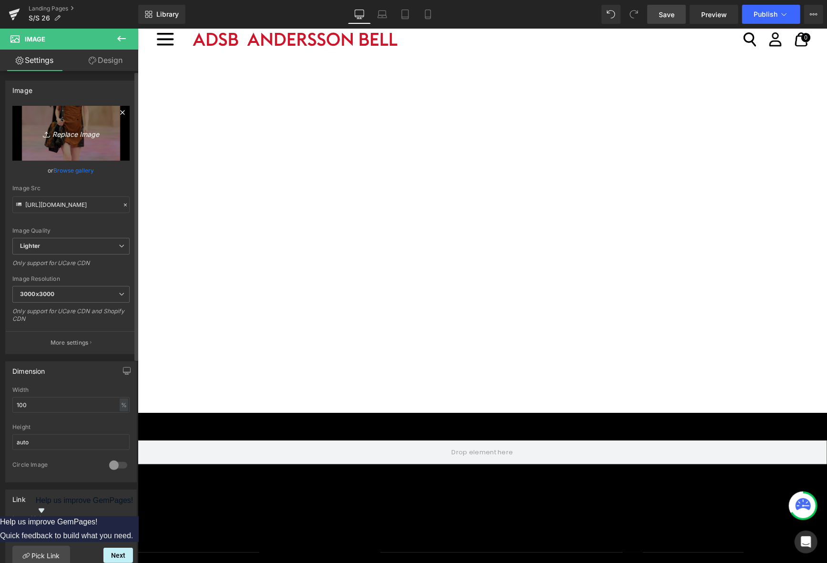
click at [116, 135] on link "Replace Image" at bounding box center [70, 133] width 117 height 55
type input "C:\fakepath\25fw_21.jpg"
click at [660, 17] on span "Save" at bounding box center [667, 15] width 16 height 10
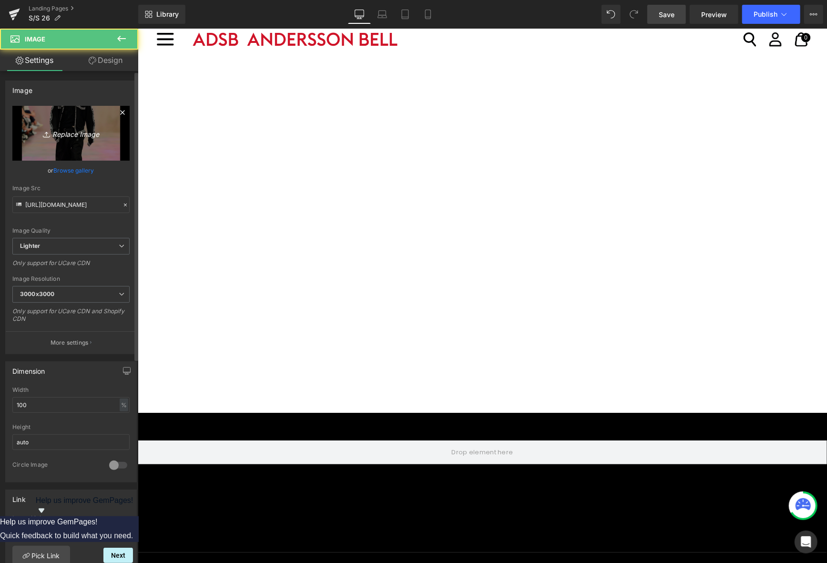
click at [43, 130] on icon at bounding box center [48, 135] width 10 height 10
type input "C:\fakepath\25fw_22.jpg"
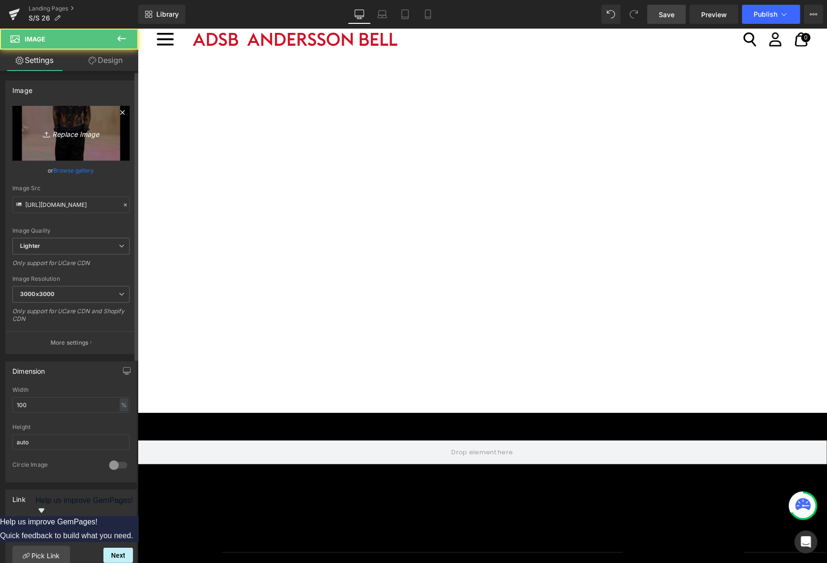
click at [63, 142] on link "Replace Image" at bounding box center [70, 133] width 117 height 55
type input "C:\fakepath\25fw_23.jpg"
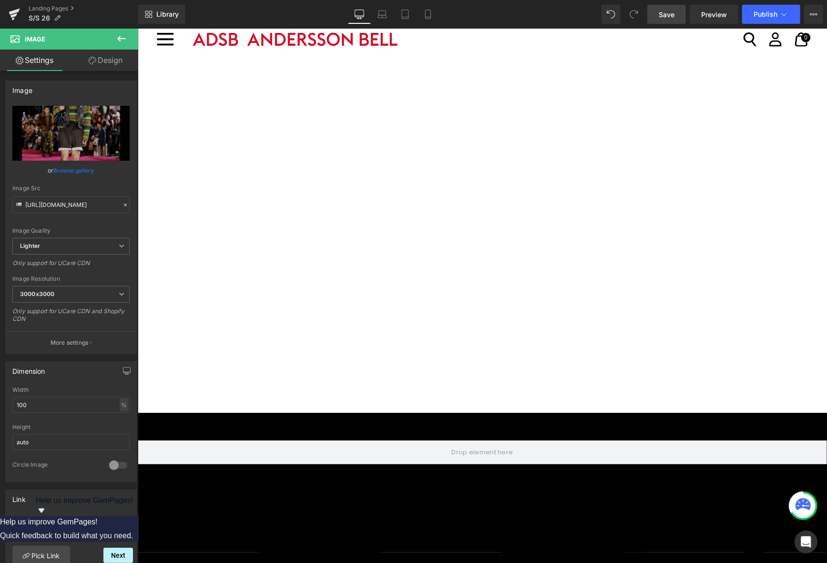
click at [663, 16] on span "Save" at bounding box center [667, 15] width 16 height 10
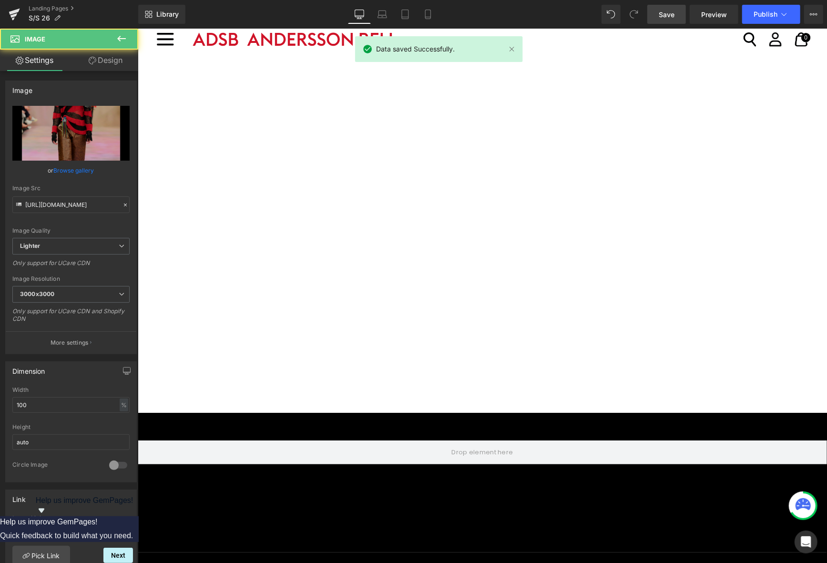
click at [87, 138] on icon "Replace Image" at bounding box center [71, 133] width 76 height 12
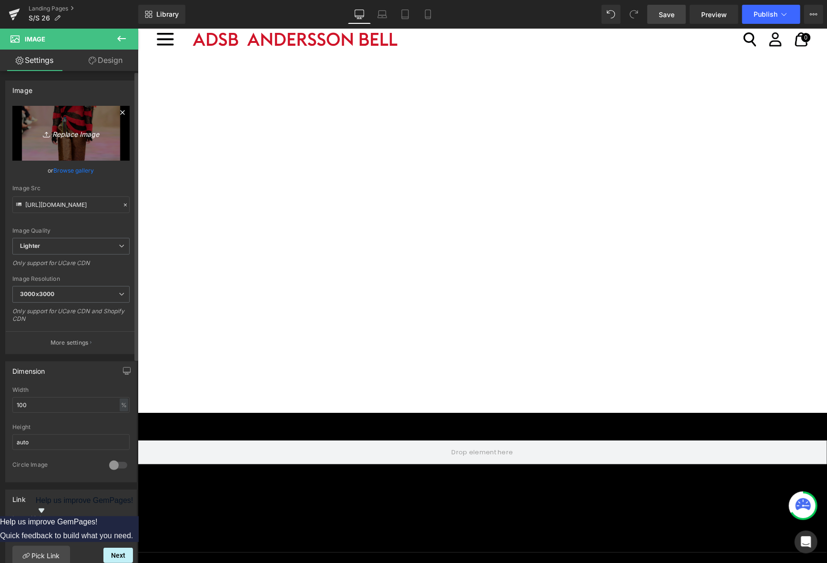
type input "C:\fakepath\25fw_24.jpg"
click at [667, 9] on link "Save" at bounding box center [667, 14] width 39 height 19
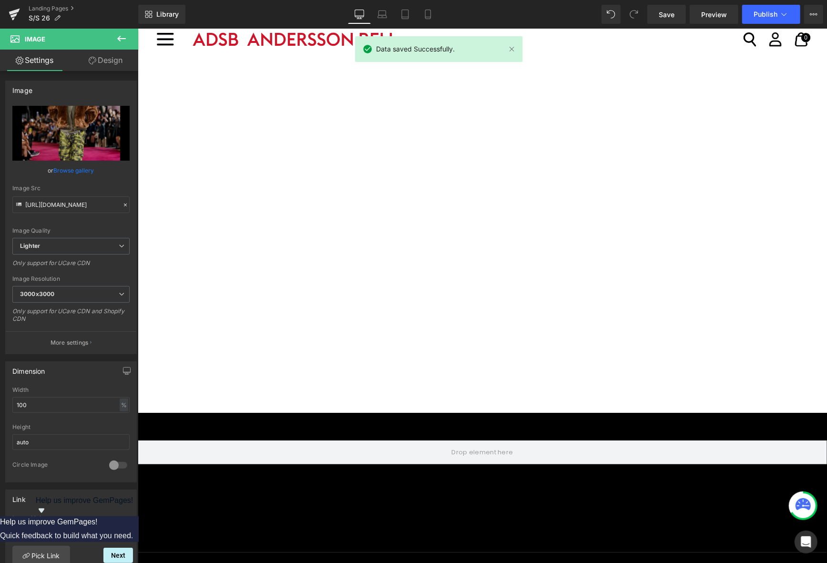
scroll to position [2623, 0]
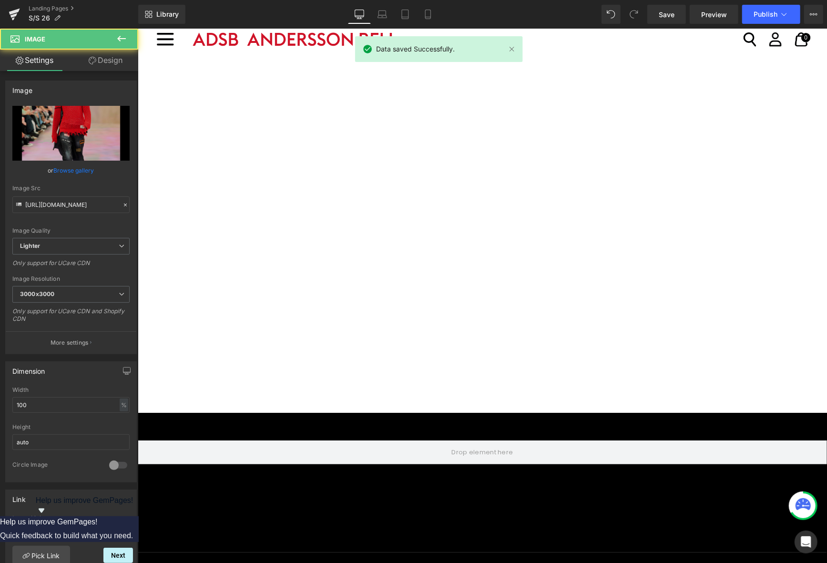
click at [92, 145] on link "Replace Image" at bounding box center [70, 133] width 117 height 55
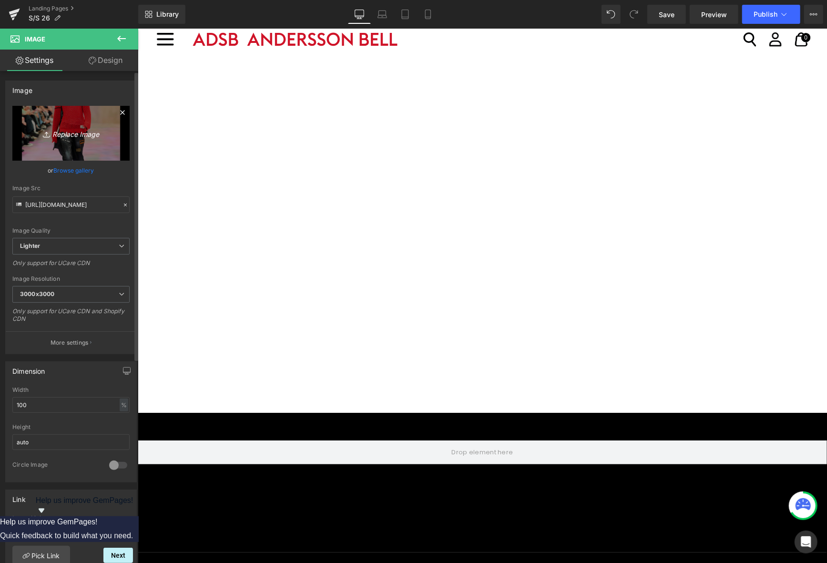
type input "C:\fakepath\25fw_25.jpg"
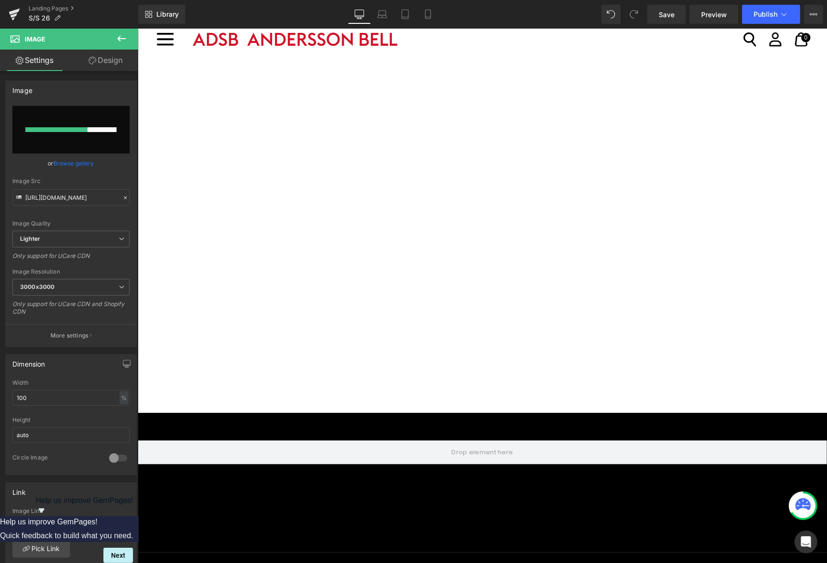
scroll to position [2670, 0]
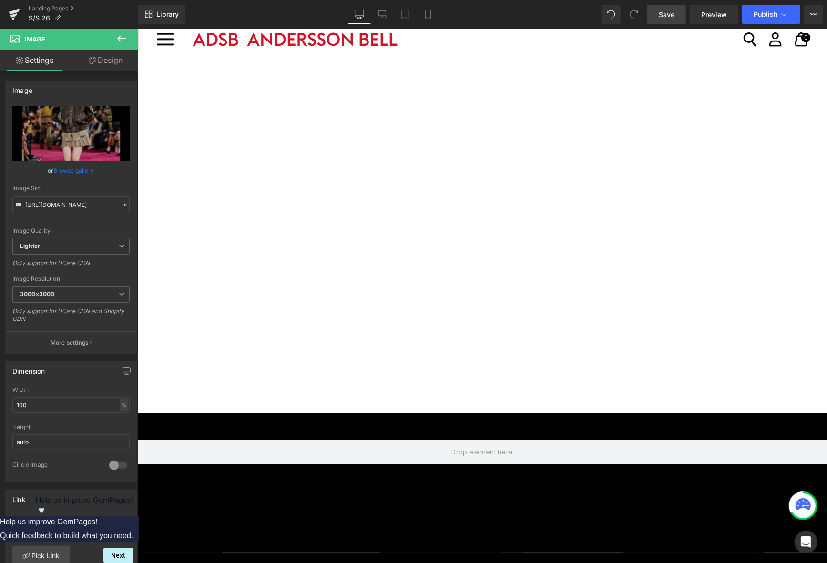
drag, startPoint x: 663, startPoint y: 12, endPoint x: 381, endPoint y: 203, distance: 340.3
click at [663, 12] on span "Save" at bounding box center [667, 15] width 16 height 10
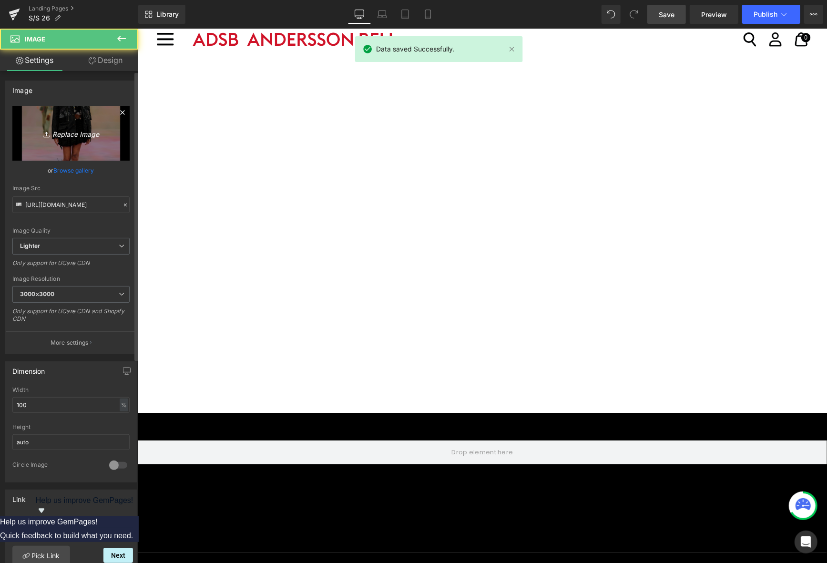
click at [118, 140] on link "Replace Image" at bounding box center [70, 133] width 117 height 55
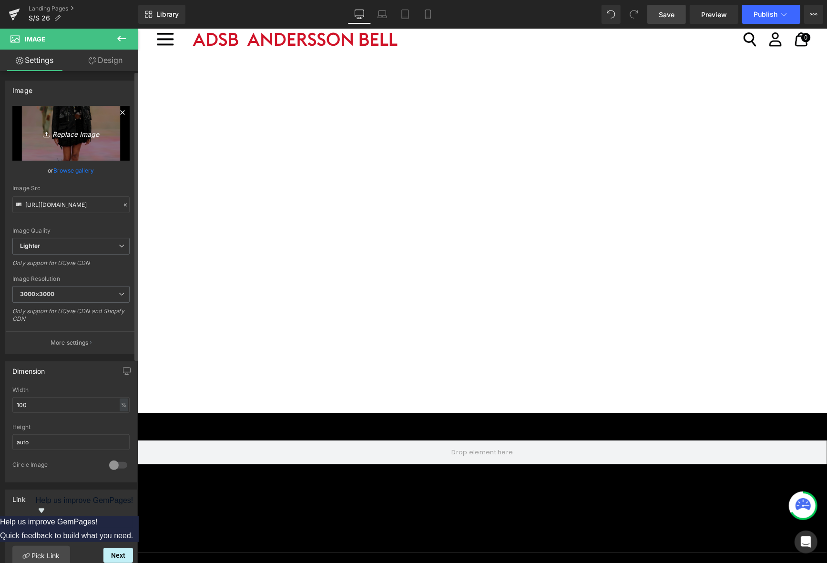
type input "C:\fakepath\25fw_26.jpg"
click at [661, 14] on span "Save" at bounding box center [667, 15] width 16 height 10
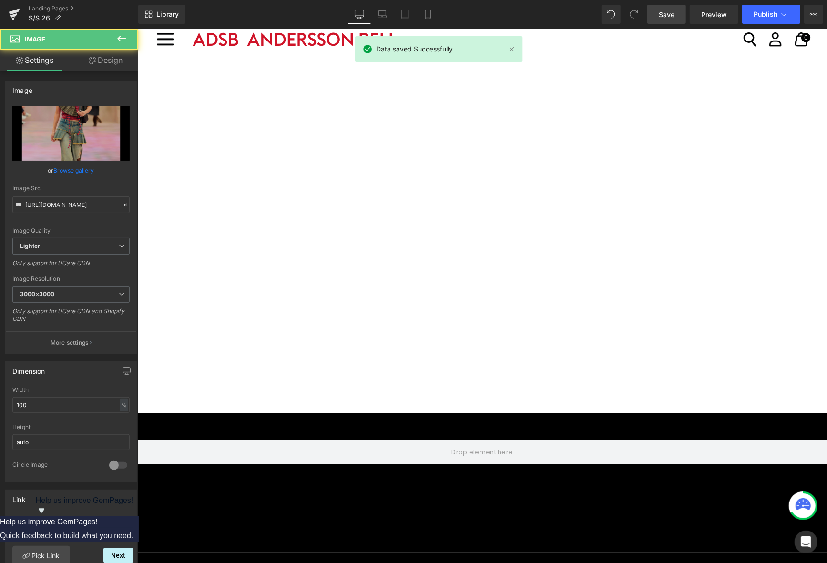
click at [104, 140] on link "Replace Image" at bounding box center [70, 133] width 117 height 55
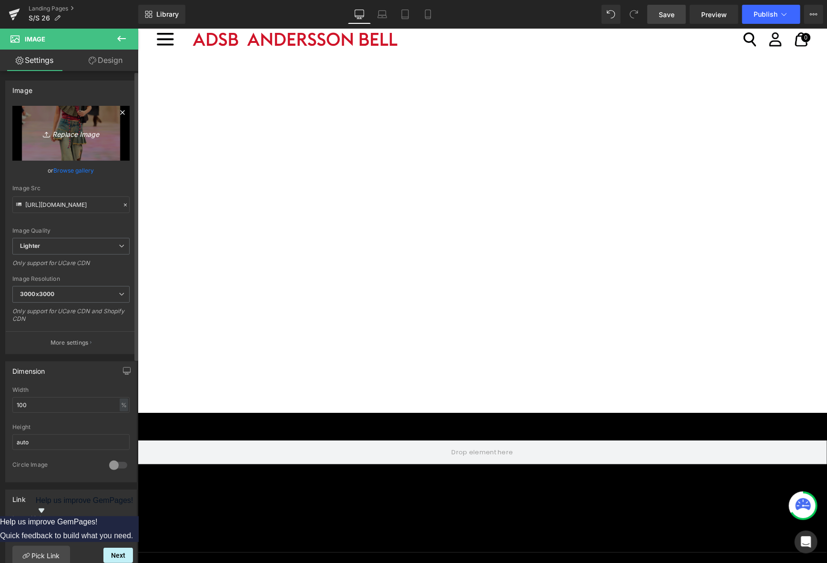
type input "C:\fakepath\25fw_27.jpg"
click at [662, 17] on span "Save" at bounding box center [667, 15] width 16 height 10
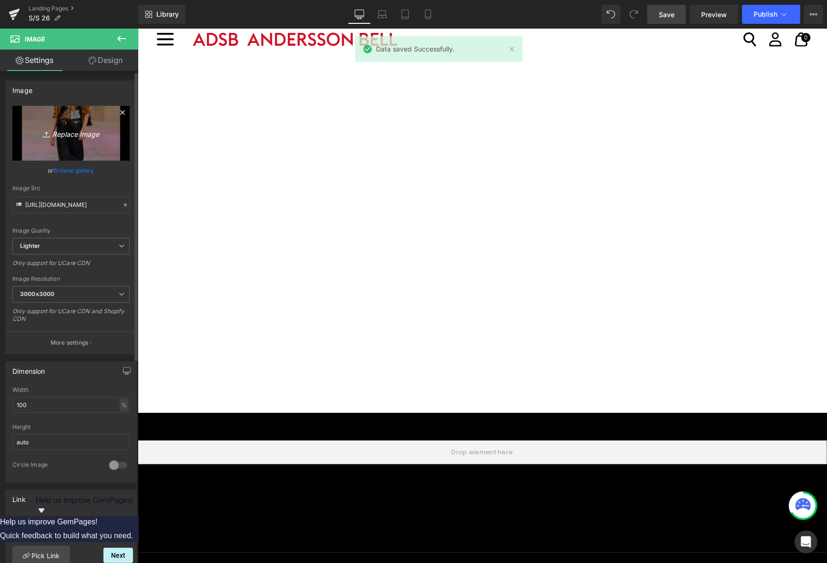
click at [94, 144] on link "Replace Image" at bounding box center [70, 133] width 117 height 55
type input "C:\fakepath\25fw_28.jpg"
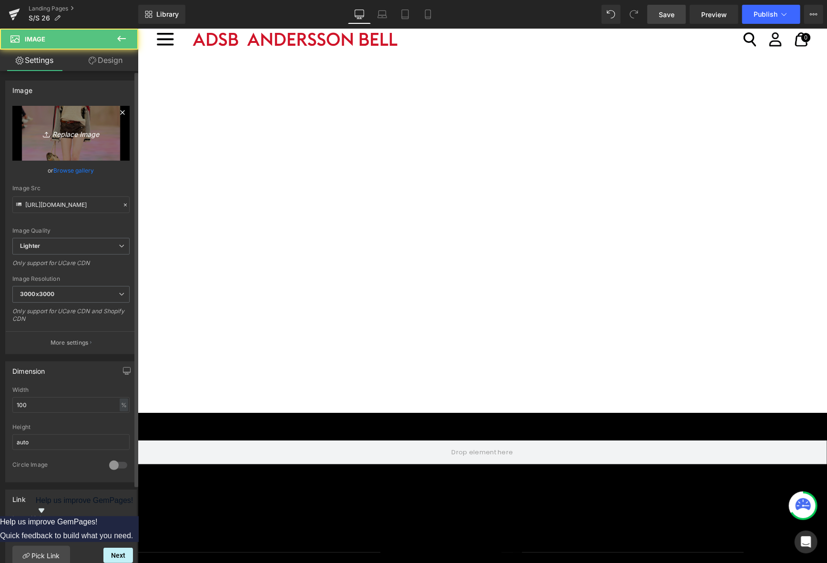
click at [93, 141] on link "Replace Image" at bounding box center [70, 133] width 117 height 55
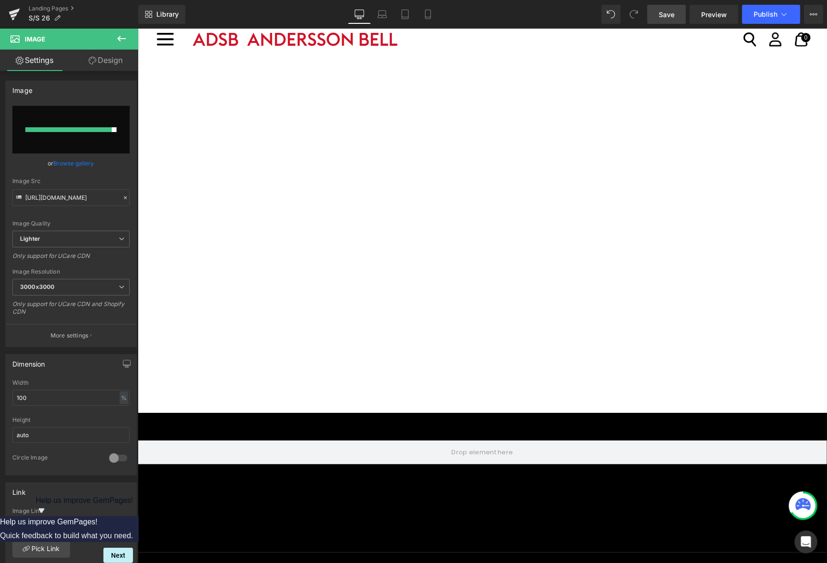
click at [665, 21] on link "Save" at bounding box center [667, 14] width 39 height 19
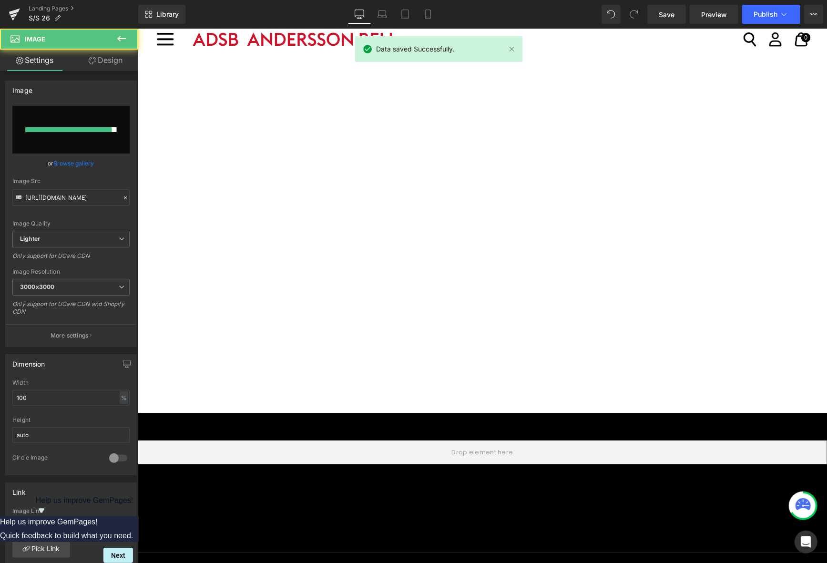
click at [89, 127] on div at bounding box center [69, 129] width 86 height 5
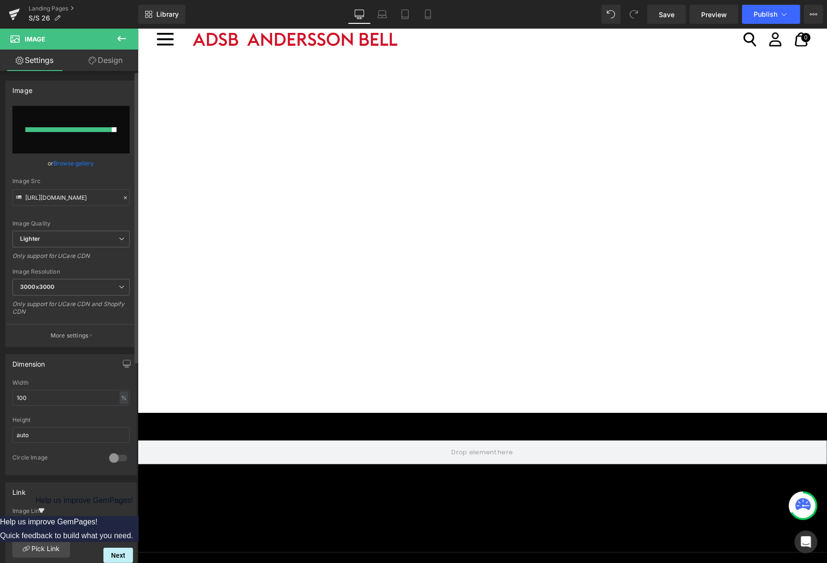
click at [95, 124] on input "file" at bounding box center [70, 130] width 117 height 48
type input "C:\fakepath\25fw_29.jpg"
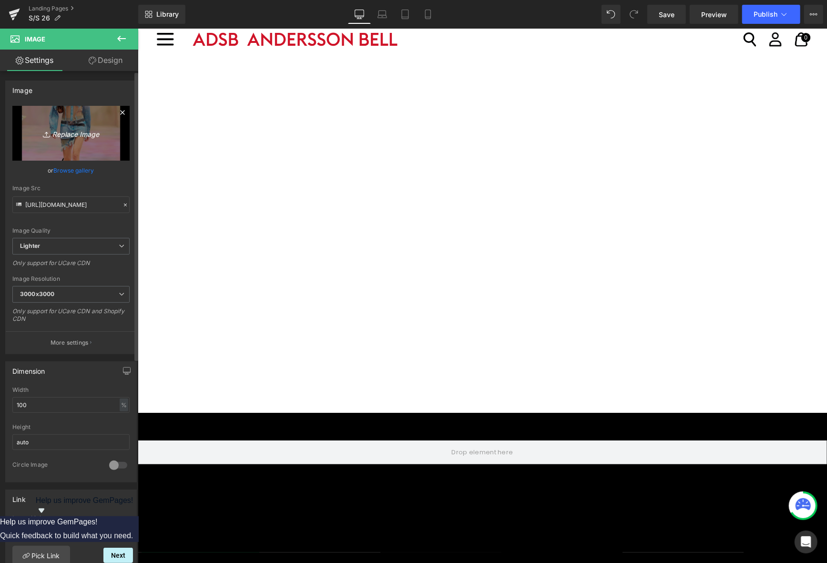
click at [101, 144] on link "Replace Image" at bounding box center [70, 133] width 117 height 55
type input "C:\fakepath\25fw_30.jpg"
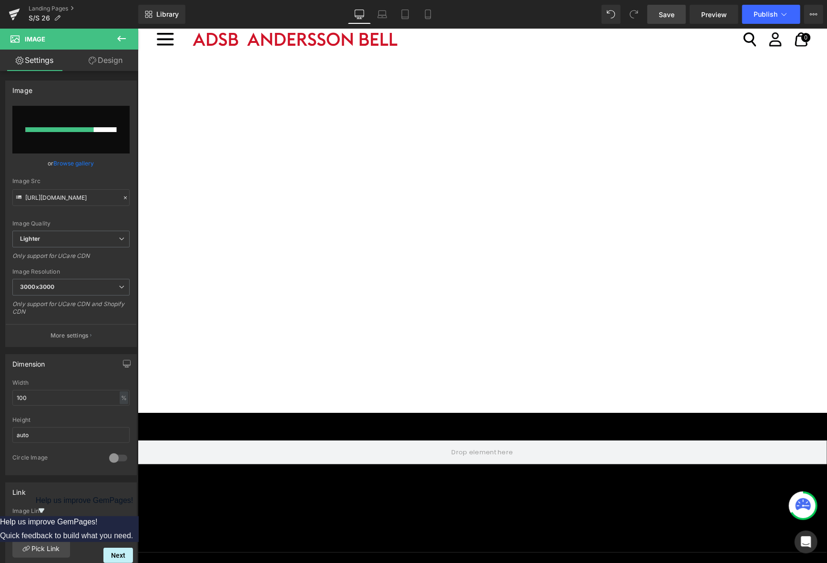
click at [662, 18] on span "Save" at bounding box center [667, 15] width 16 height 10
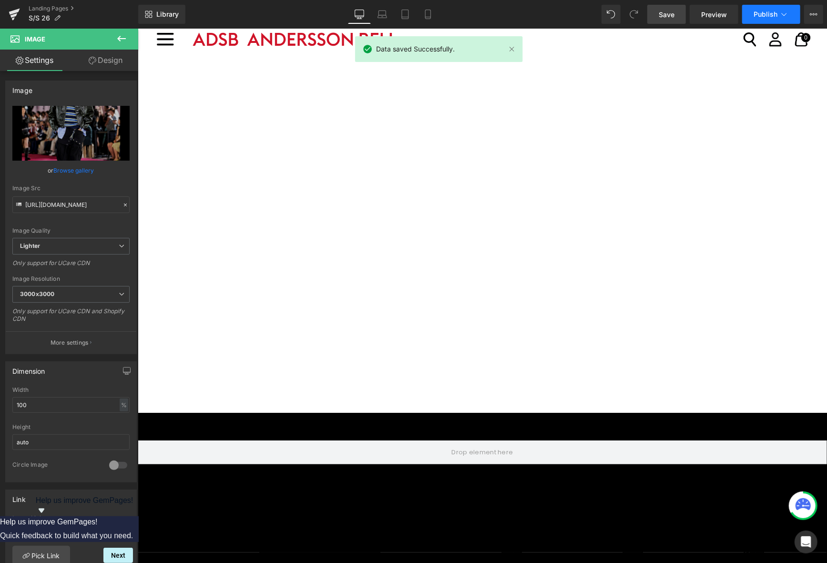
click at [771, 13] on span "Publish" at bounding box center [766, 14] width 24 height 8
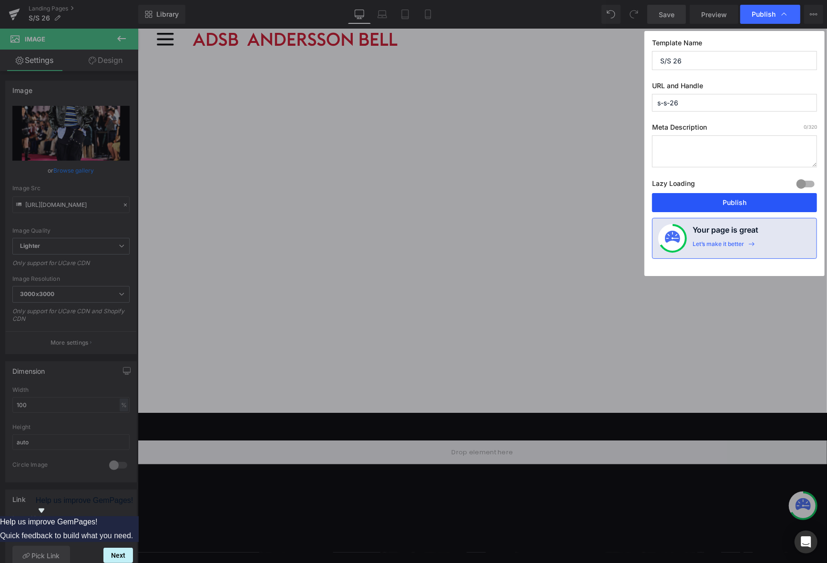
click at [698, 198] on button "Publish" at bounding box center [734, 202] width 165 height 19
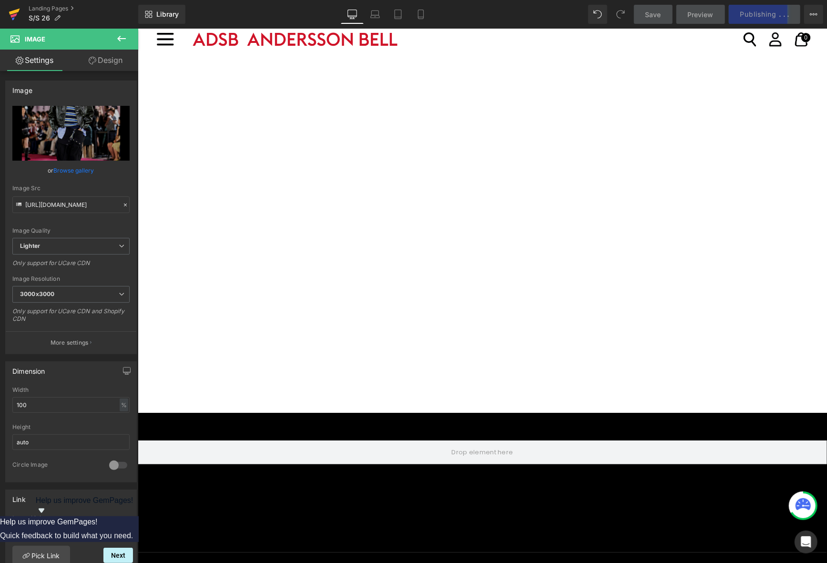
click at [10, 14] on icon at bounding box center [14, 14] width 11 height 24
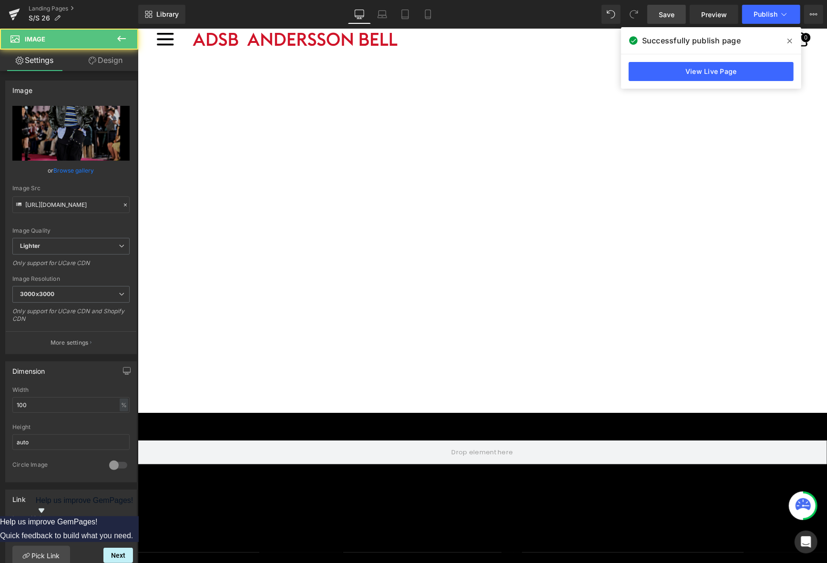
click at [84, 136] on icon "Replace Image" at bounding box center [71, 133] width 76 height 12
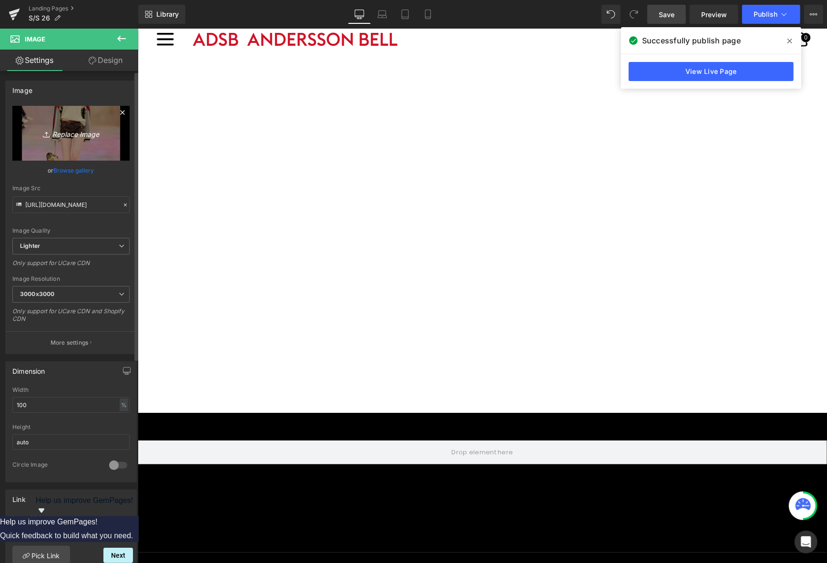
type input "C:\fakepath\25fw_29.jpg"
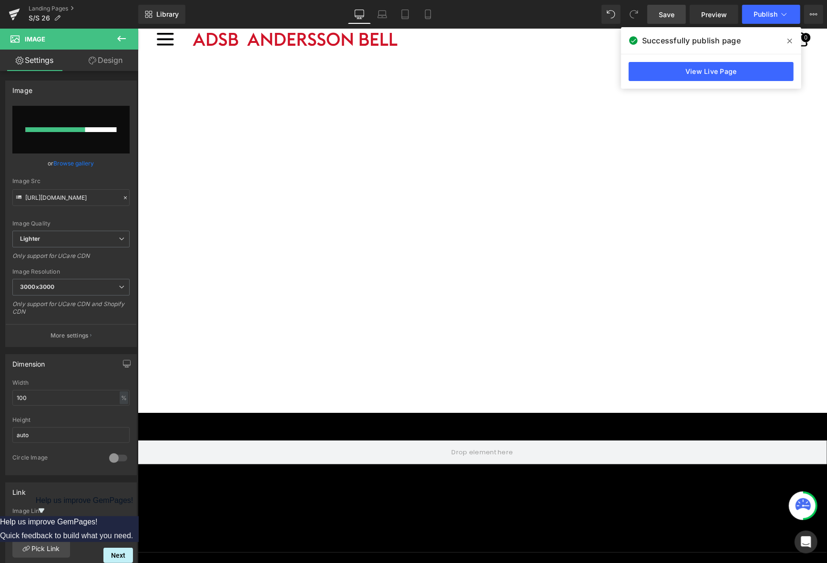
click at [793, 41] on span at bounding box center [790, 40] width 15 height 15
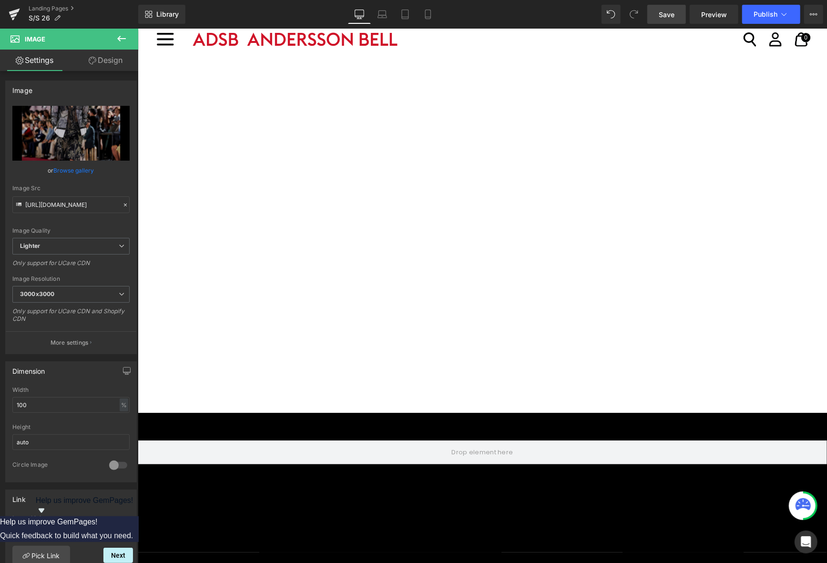
click at [670, 12] on span "Save" at bounding box center [667, 15] width 16 height 10
click at [79, 135] on icon "Replace Image" at bounding box center [71, 133] width 76 height 12
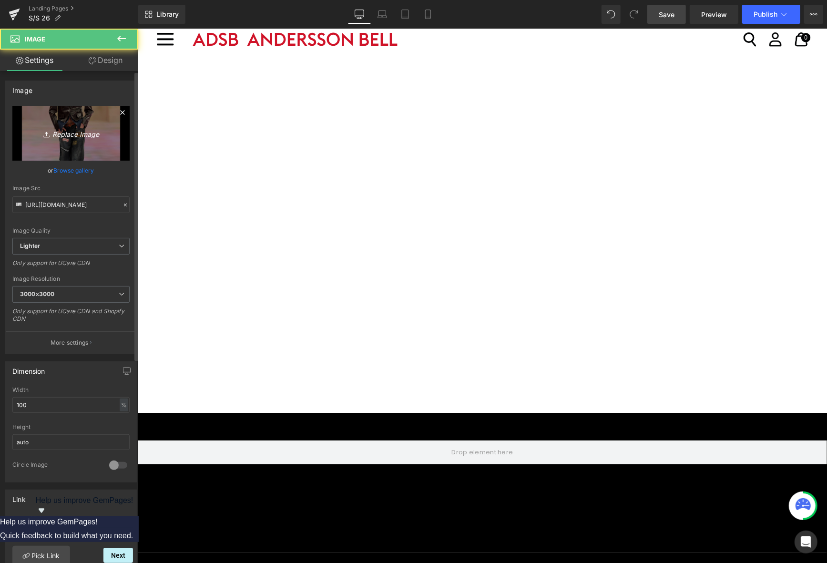
click at [74, 139] on icon "Replace Image" at bounding box center [71, 133] width 76 height 12
type input "C:\fakepath\25fw_31.jpg"
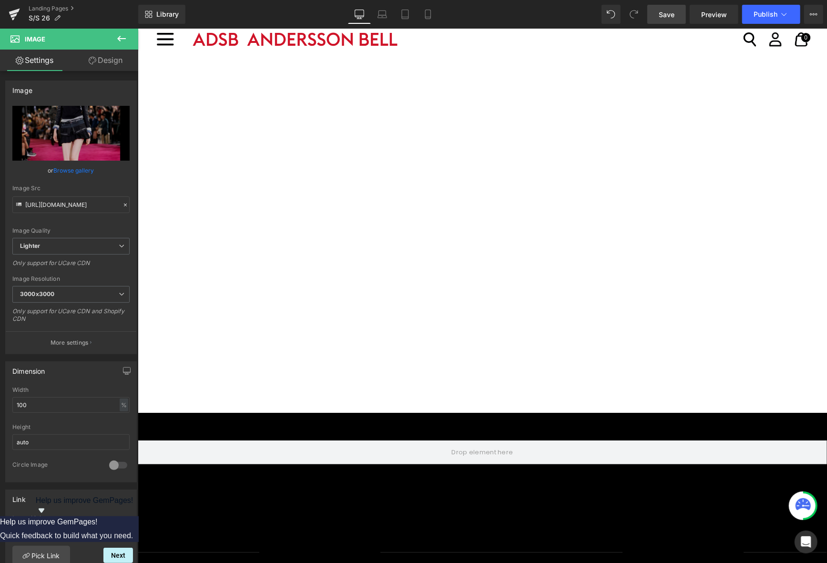
click at [656, 9] on link "Save" at bounding box center [667, 14] width 39 height 19
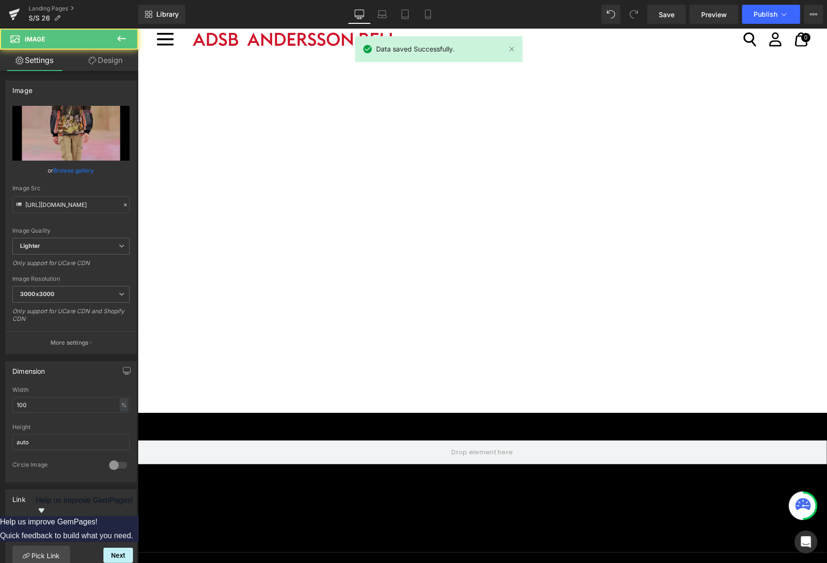
click at [69, 134] on icon "Replace Image" at bounding box center [71, 133] width 76 height 12
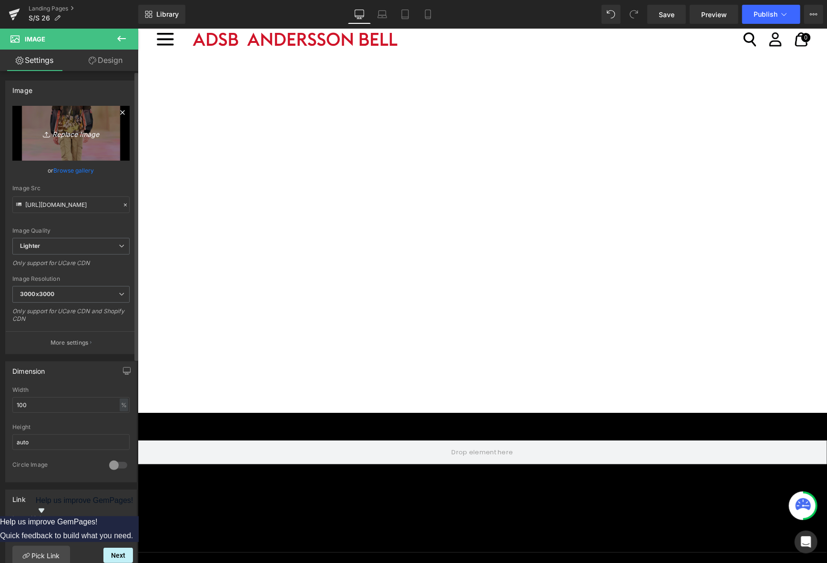
type input "C:\fakepath\25fw_32.jpg"
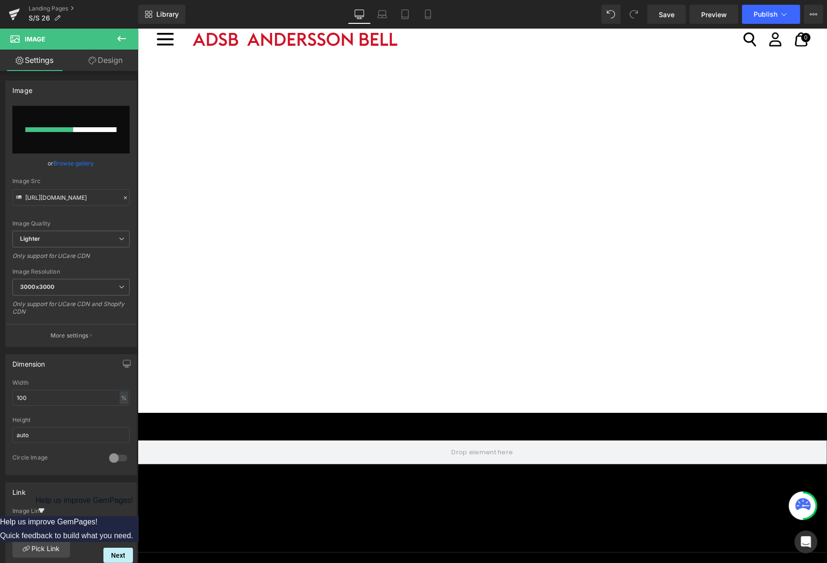
scroll to position [3338, 0]
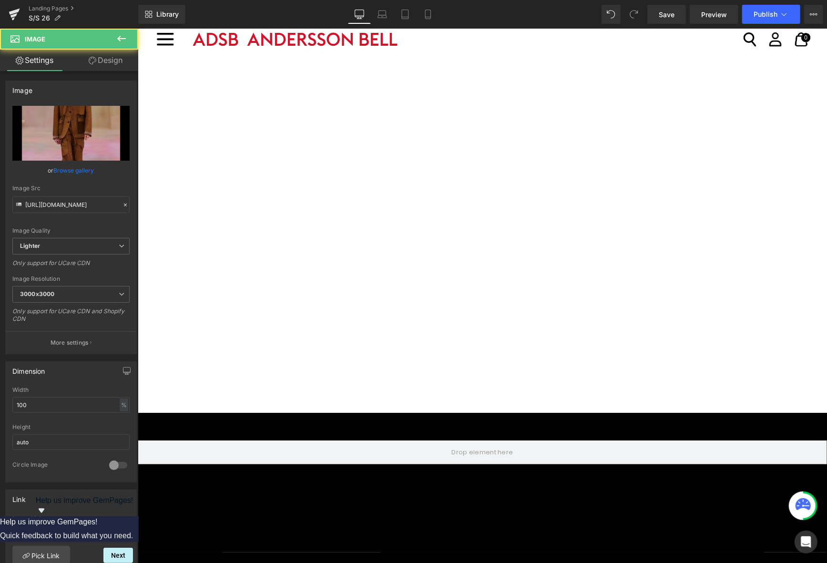
click at [28, 120] on link "Replace Image" at bounding box center [70, 133] width 117 height 55
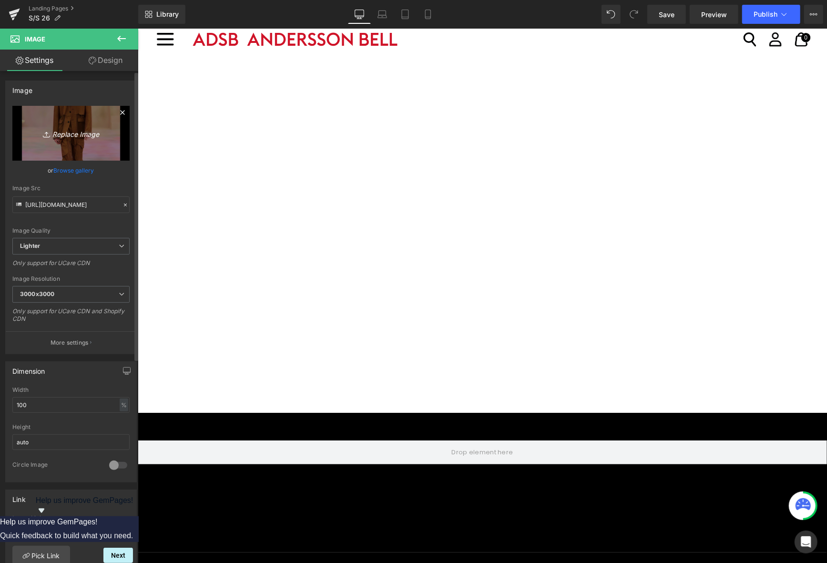
type input "C:\fakepath\25fw_33.jpg"
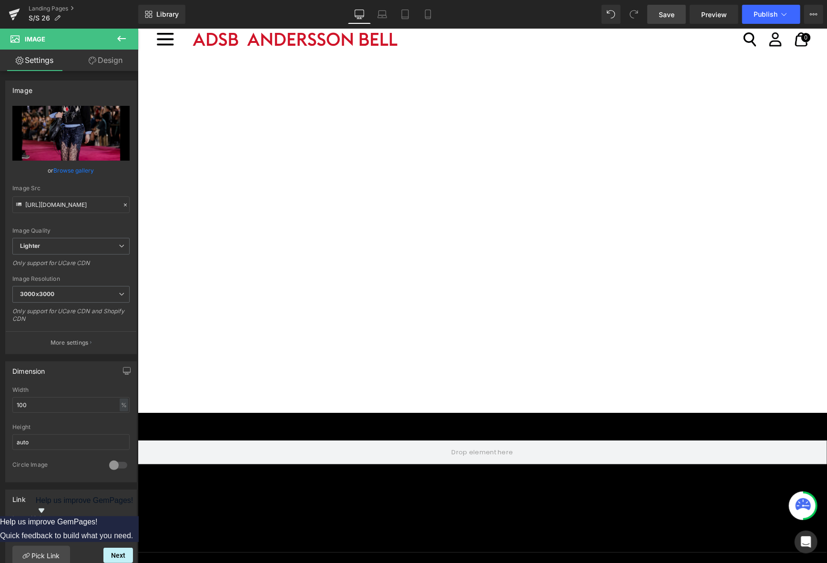
click at [677, 16] on link "Save" at bounding box center [667, 14] width 39 height 19
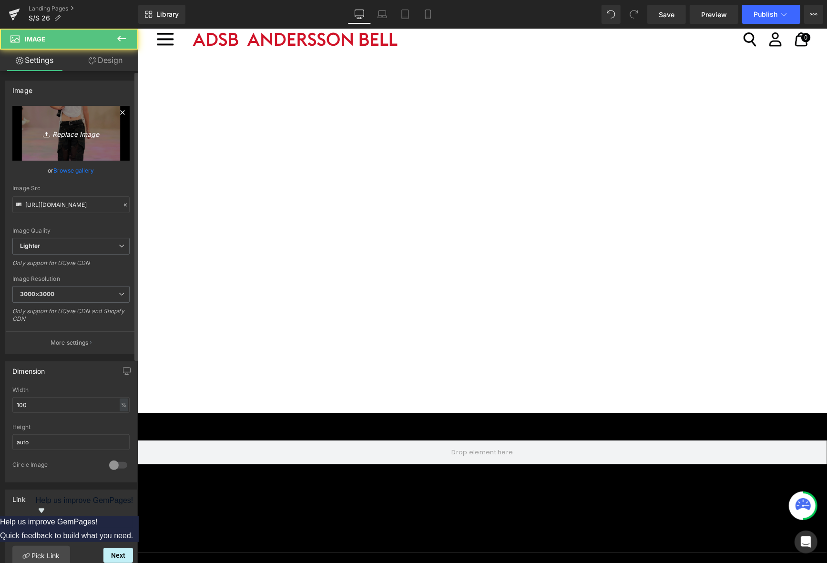
click at [69, 157] on link "Replace Image" at bounding box center [70, 133] width 117 height 55
type input "C:\fakepath\25fw_34.jpg"
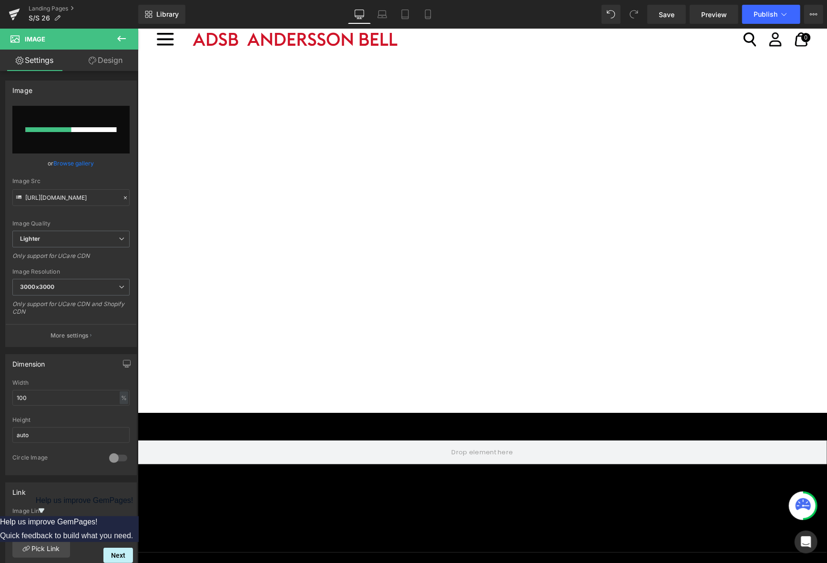
scroll to position [3624, 0]
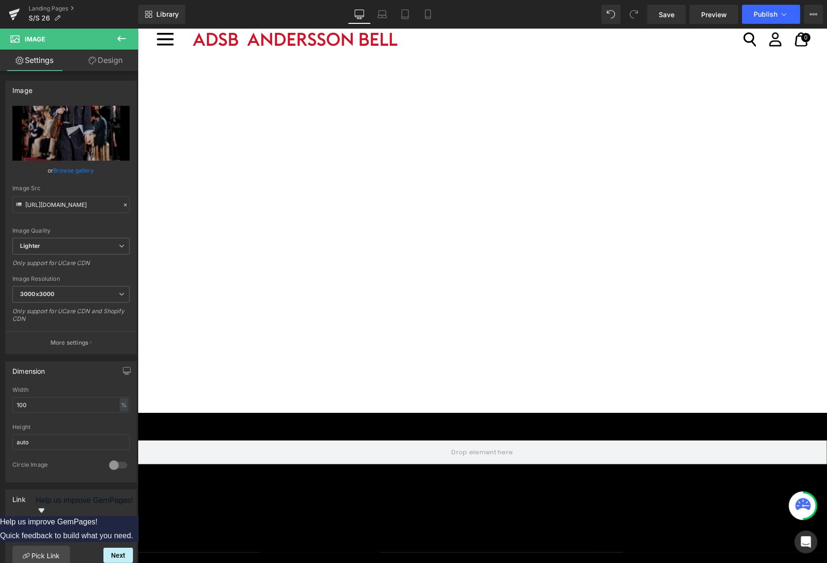
click at [75, 131] on icon "Replace Image" at bounding box center [71, 133] width 76 height 12
type input "C:\fakepath\25fw_35.jpg"
drag, startPoint x: 675, startPoint y: 17, endPoint x: 646, endPoint y: 210, distance: 195.8
click at [675, 17] on span "Save" at bounding box center [667, 15] width 16 height 10
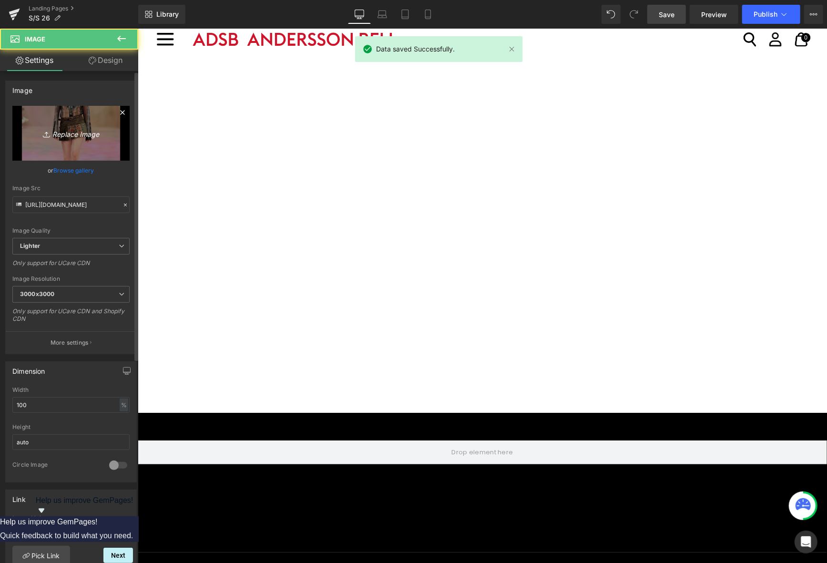
click at [72, 143] on link "Replace Image" at bounding box center [70, 133] width 117 height 55
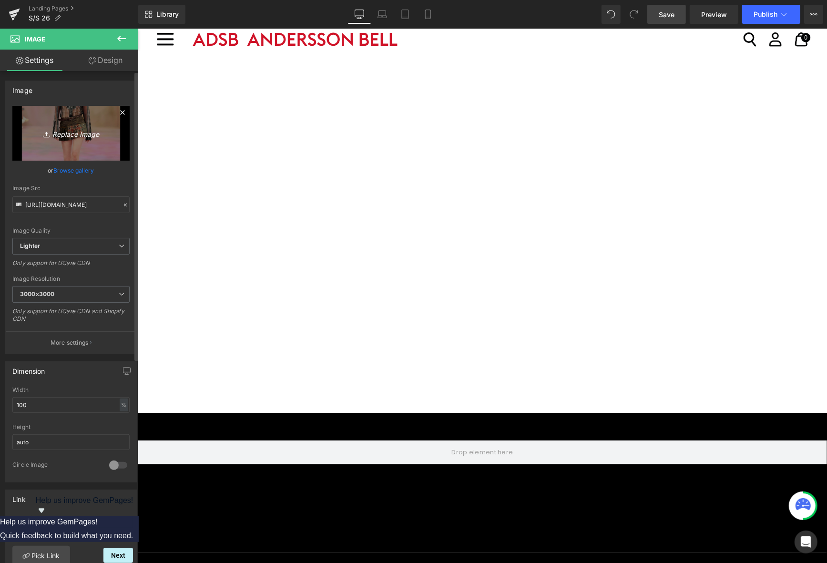
type input "C:\fakepath\25fw_36.jpg"
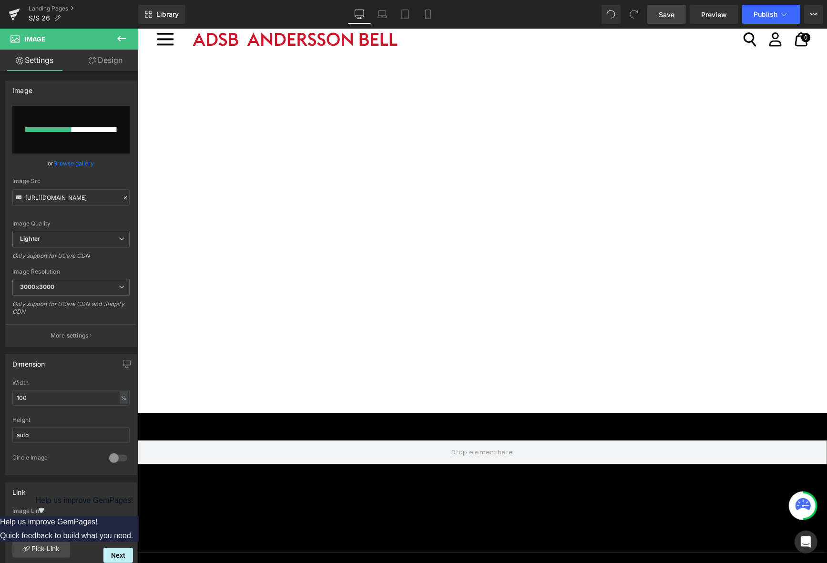
scroll to position [3720, 0]
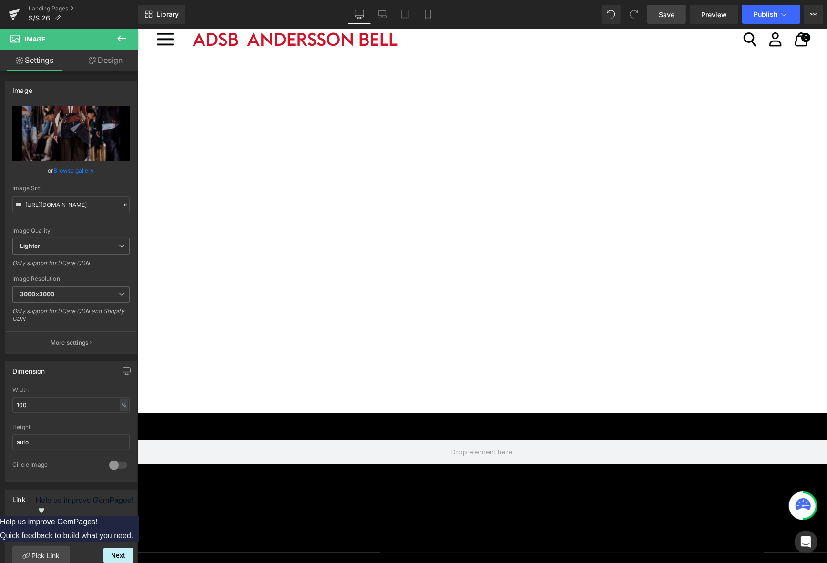
click at [676, 13] on link "Save" at bounding box center [667, 14] width 39 height 19
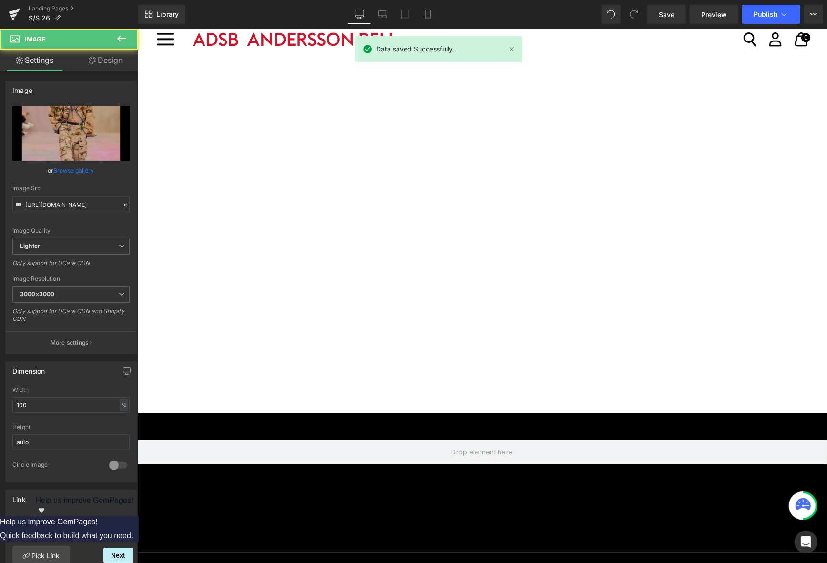
click at [103, 150] on link "Replace Image" at bounding box center [70, 133] width 117 height 55
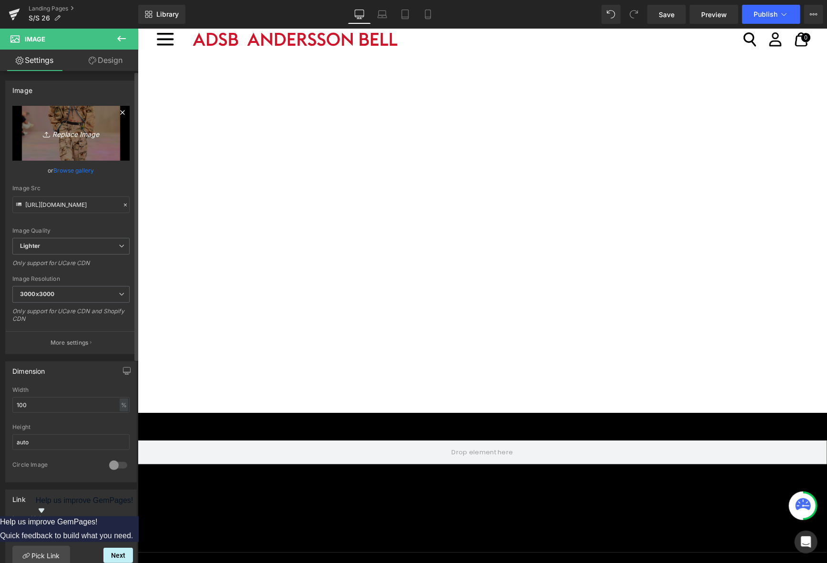
type input "C:\fakepath\25fw_37.jpg"
click at [65, 110] on link "Replace Image" at bounding box center [70, 133] width 117 height 55
type input "C:\fakepath\25fw_38.jpg"
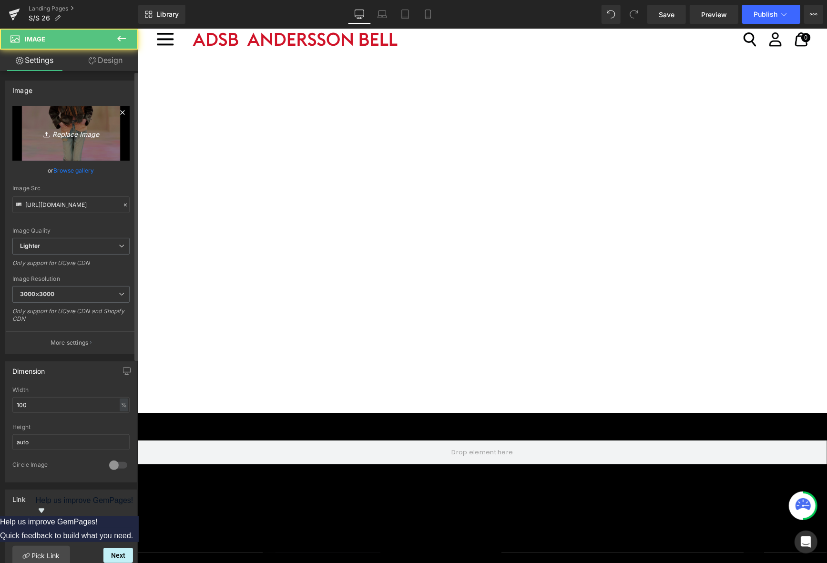
click at [100, 132] on icon "Replace Image" at bounding box center [71, 133] width 76 height 12
type input "C:\fakepath\25fw_39.jpg"
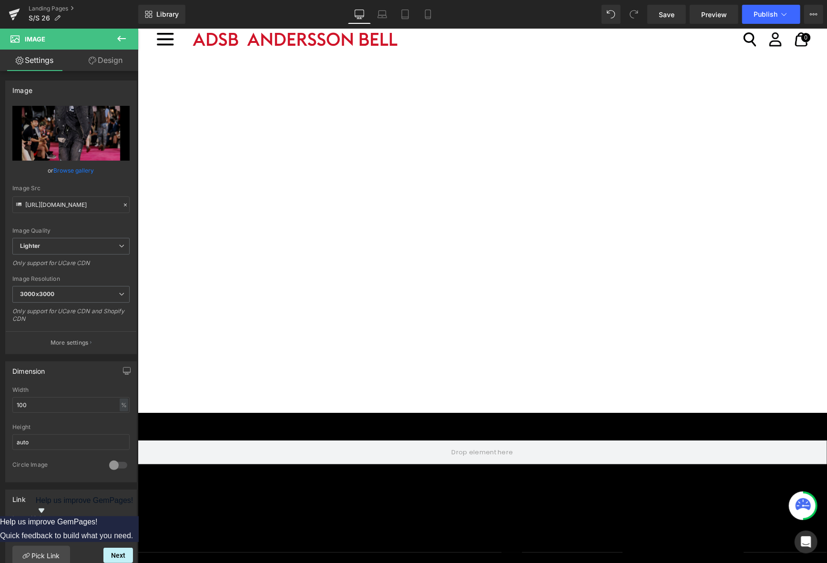
click at [670, 24] on div "Library Desktop Desktop Laptop Tablet Mobile Save Preview Publish Scheduled Vie…" at bounding box center [482, 14] width 689 height 29
click at [663, 13] on span "Save" at bounding box center [667, 15] width 16 height 10
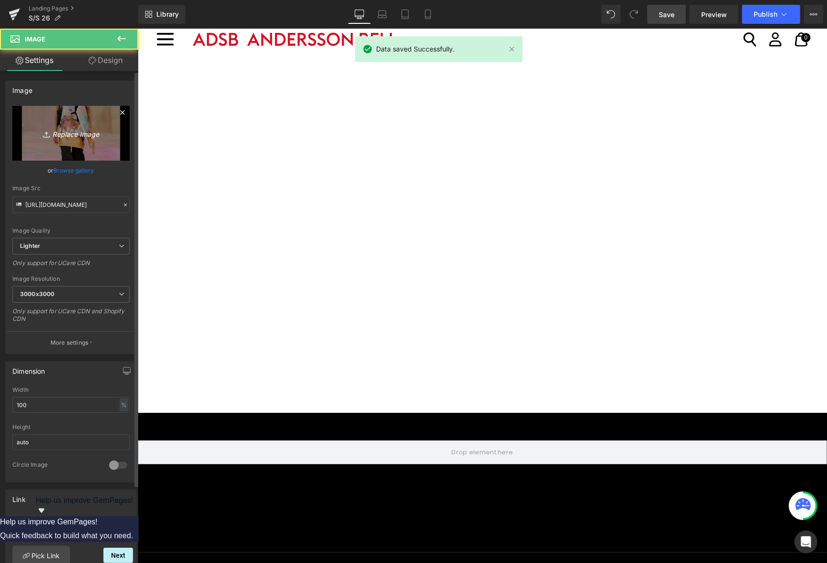
click at [65, 133] on icon "Replace Image" at bounding box center [71, 133] width 76 height 12
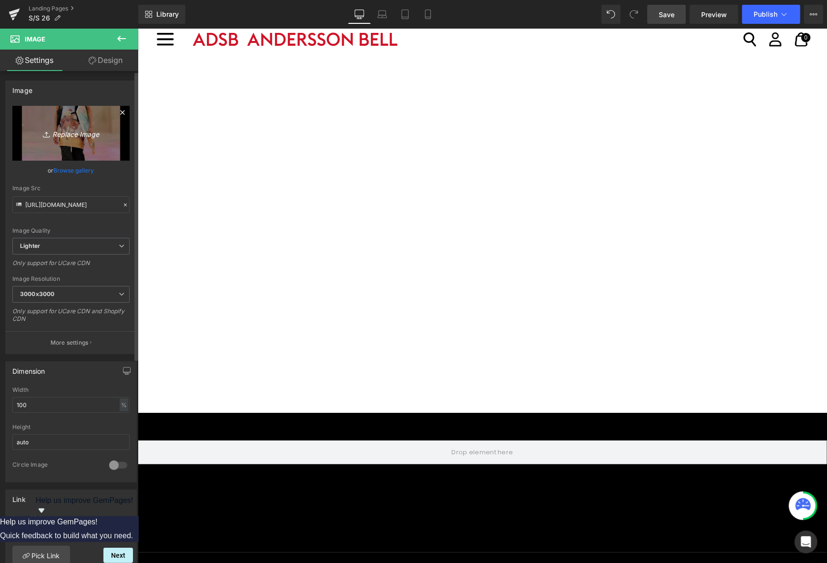
type input "C:\fakepath\25fw_40.jpg"
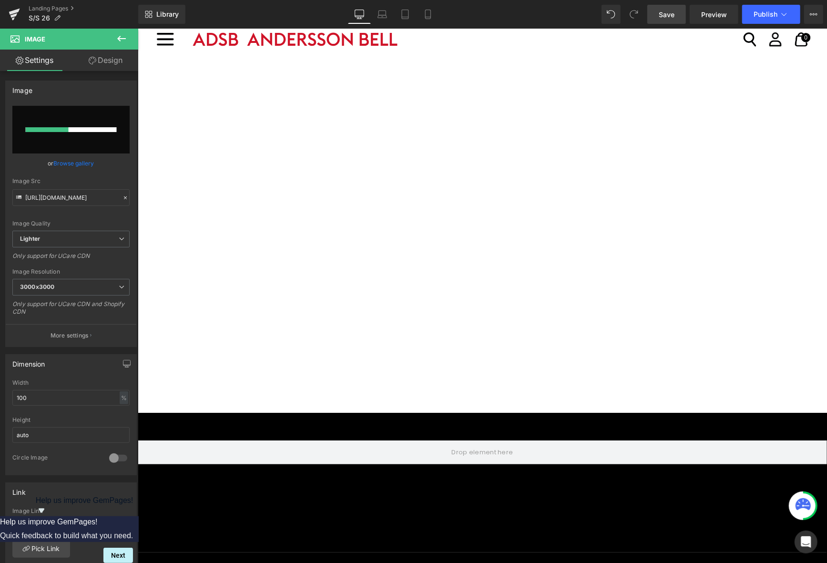
scroll to position [4149, 0]
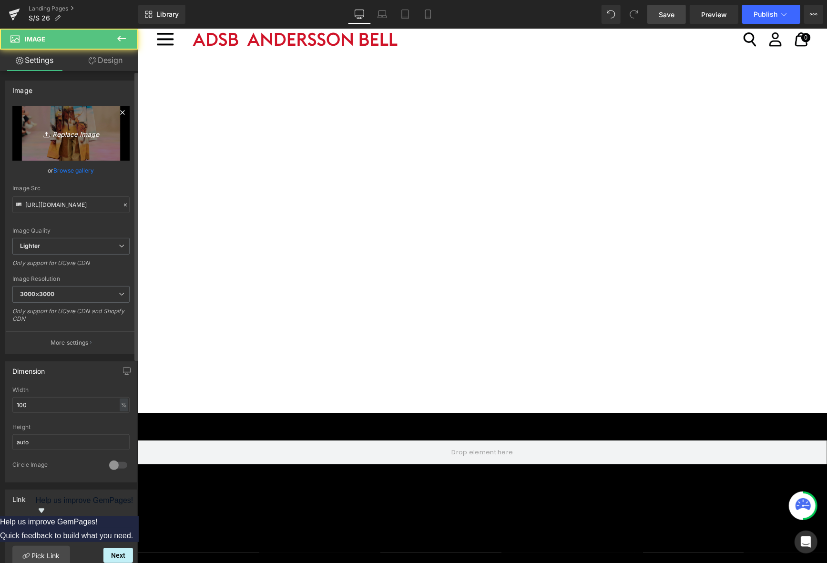
click at [90, 133] on icon "Replace Image" at bounding box center [71, 133] width 76 height 12
type input "C:\fakepath\25fw_41.jpg"
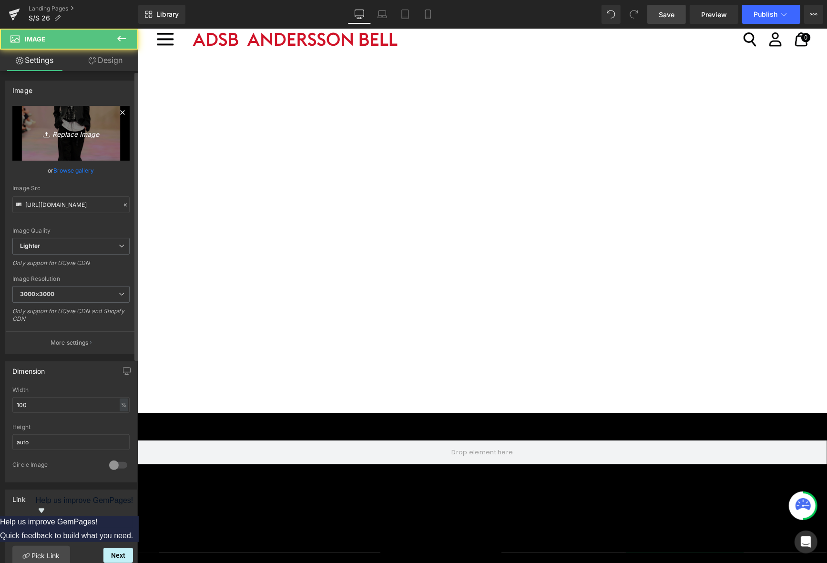
click at [85, 141] on link "Replace Image" at bounding box center [70, 133] width 117 height 55
type input "C:\fakepath\25fw_42.jpg"
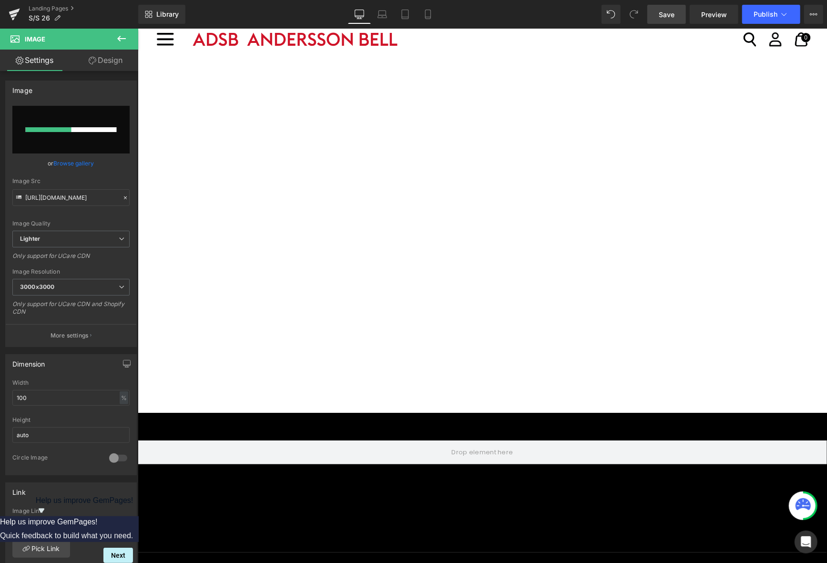
scroll to position [4196, 0]
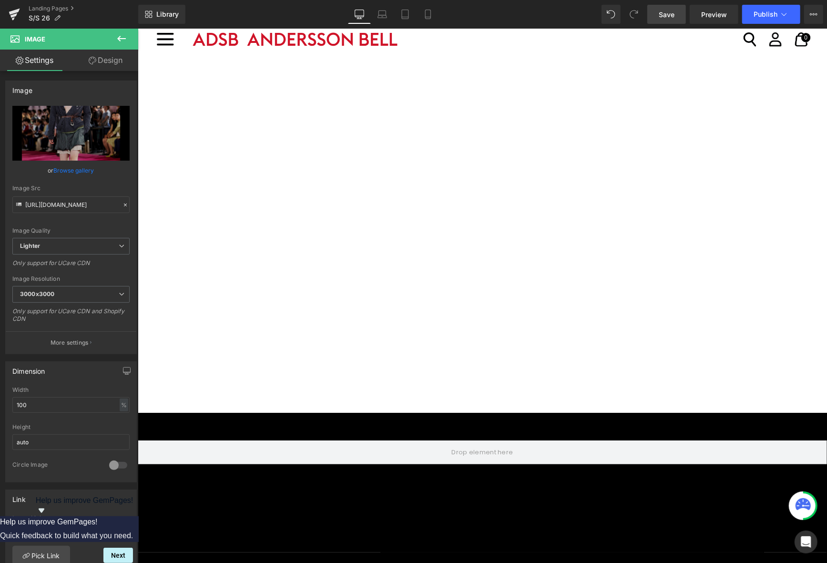
click at [653, 15] on link "Save" at bounding box center [667, 14] width 39 height 19
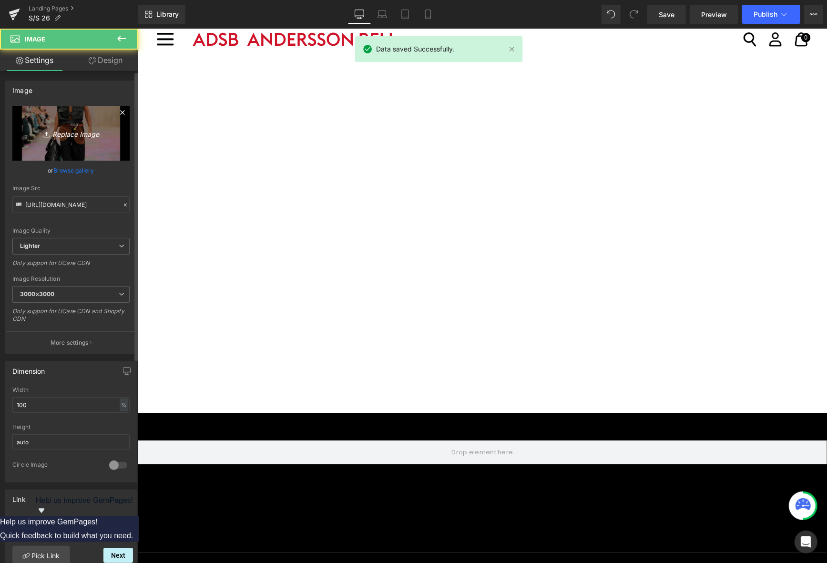
click at [68, 156] on link "Replace Image" at bounding box center [70, 133] width 117 height 55
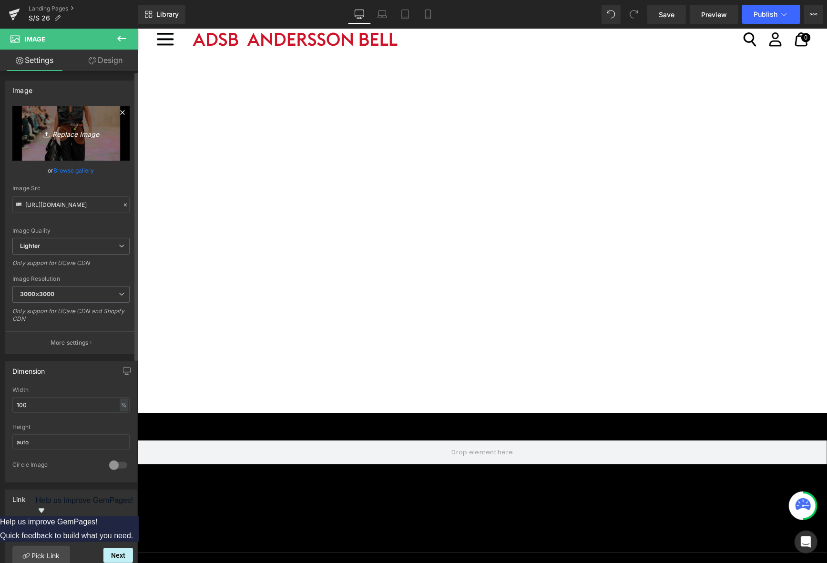
type input "C:\fakepath\25fw_43.jpg"
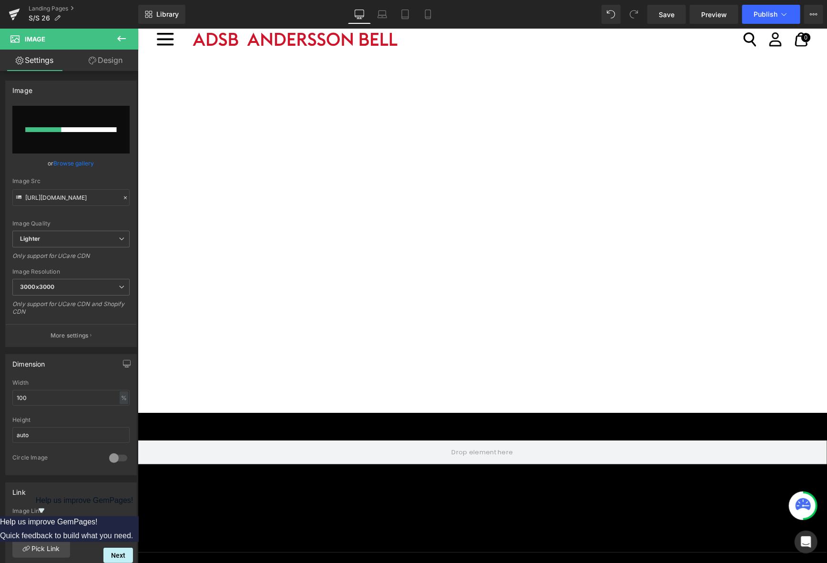
scroll to position [4387, 0]
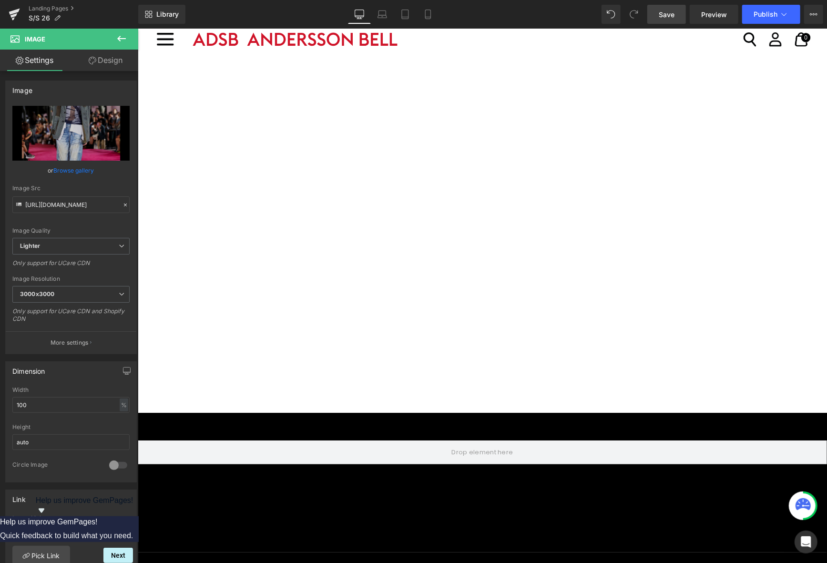
click at [658, 19] on link "Save" at bounding box center [667, 14] width 39 height 19
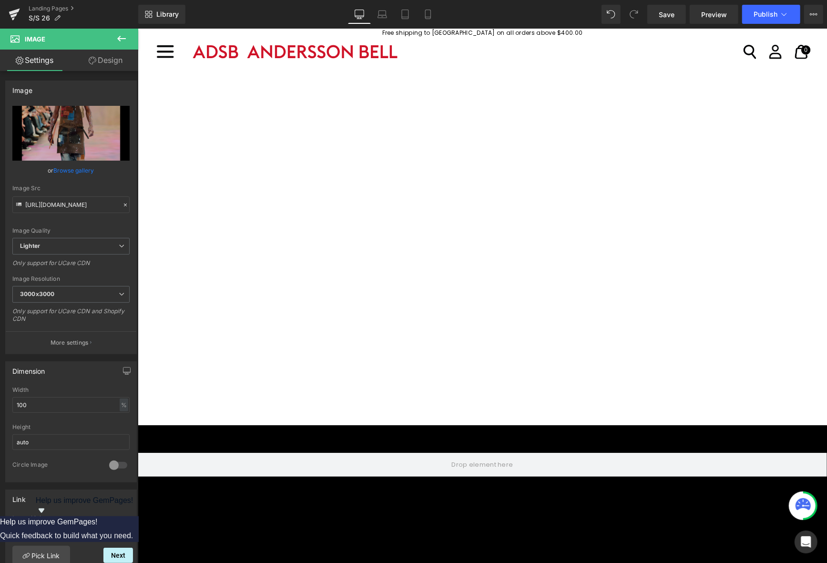
scroll to position [4611, 0]
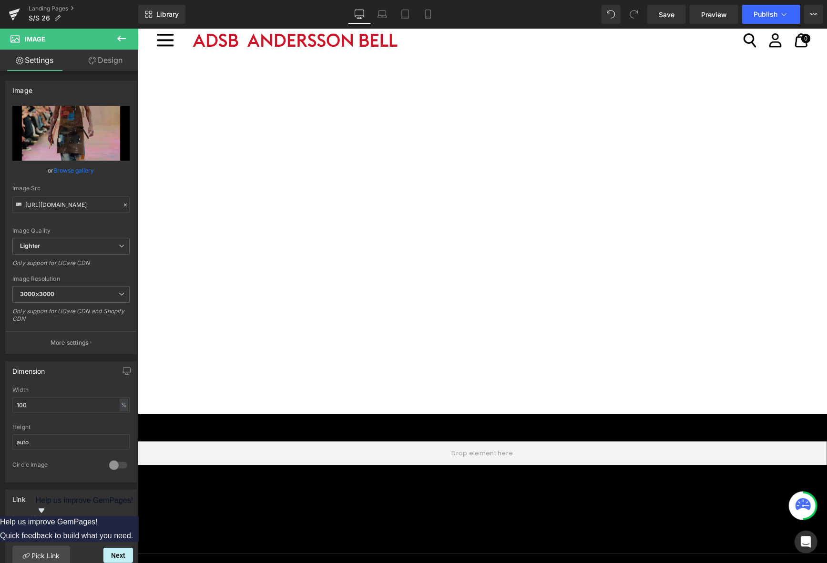
scroll to position [4707, 0]
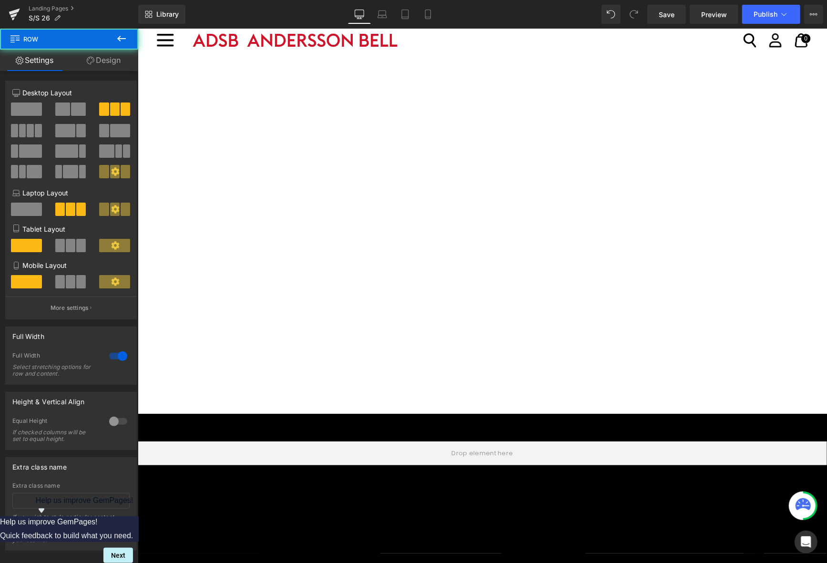
scroll to position [4802, 0]
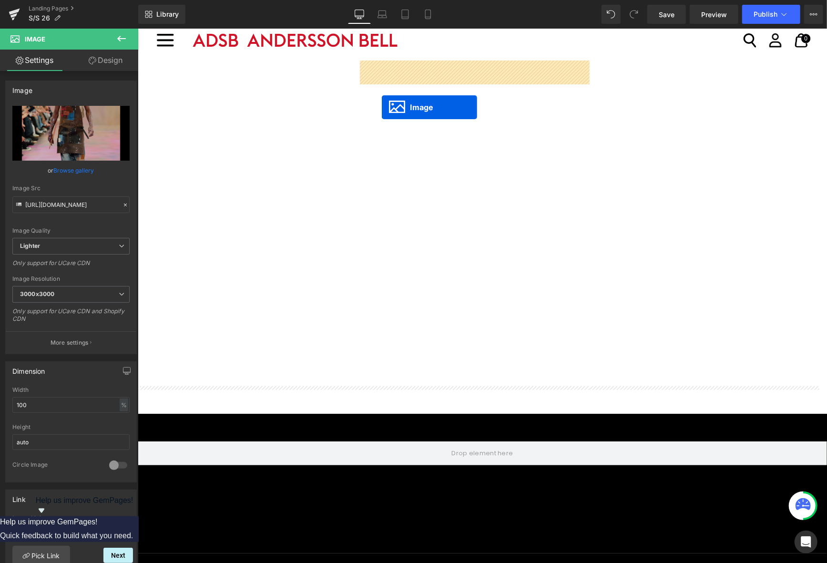
drag, startPoint x: 229, startPoint y: 483, endPoint x: 381, endPoint y: 107, distance: 405.6
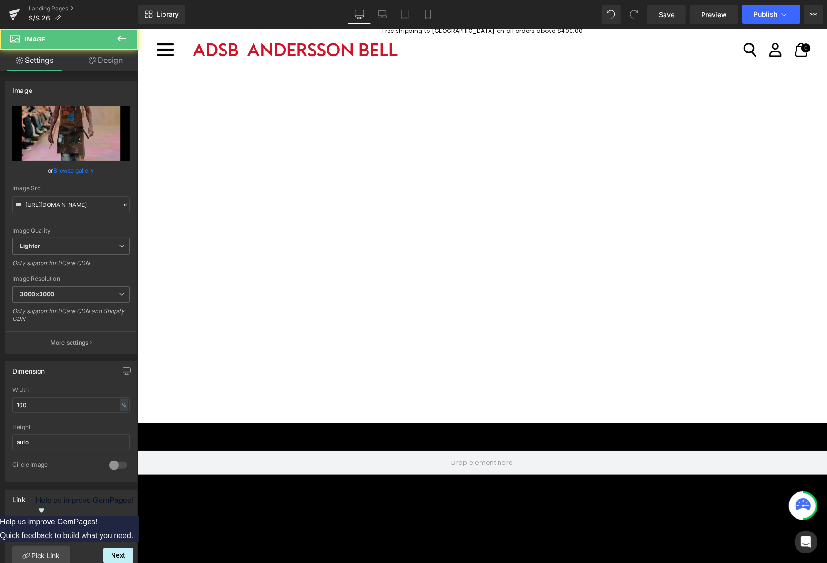
scroll to position [0, 0]
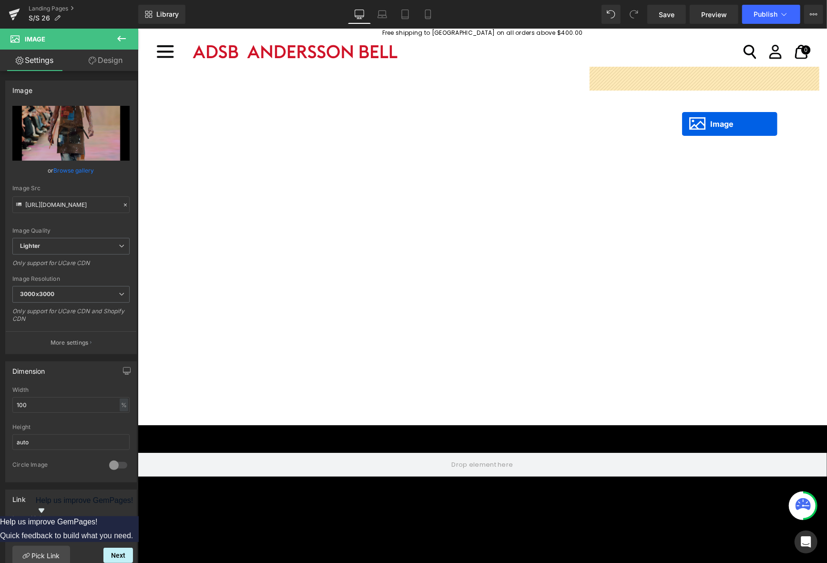
drag, startPoint x: 460, startPoint y: 487, endPoint x: 682, endPoint y: 124, distance: 426.3
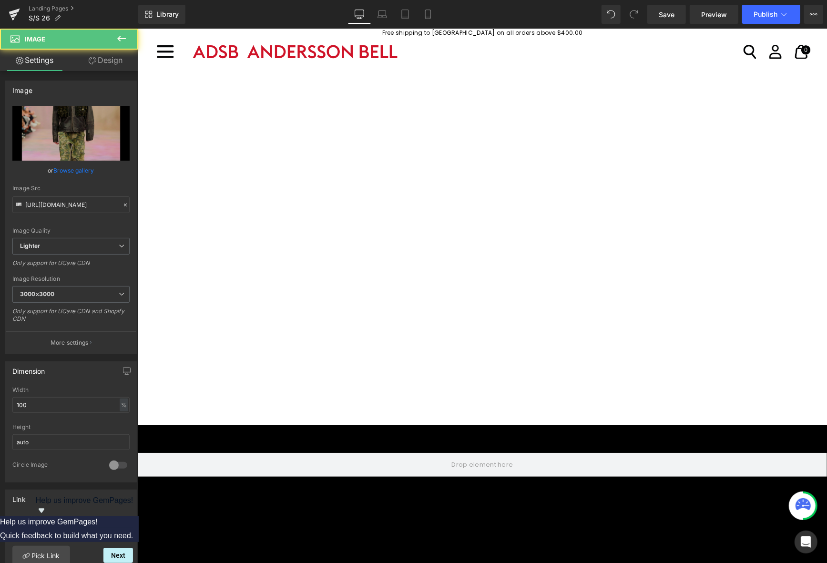
drag, startPoint x: 664, startPoint y: 10, endPoint x: 485, endPoint y: 12, distance: 178.4
click at [664, 10] on span "Save" at bounding box center [667, 15] width 16 height 10
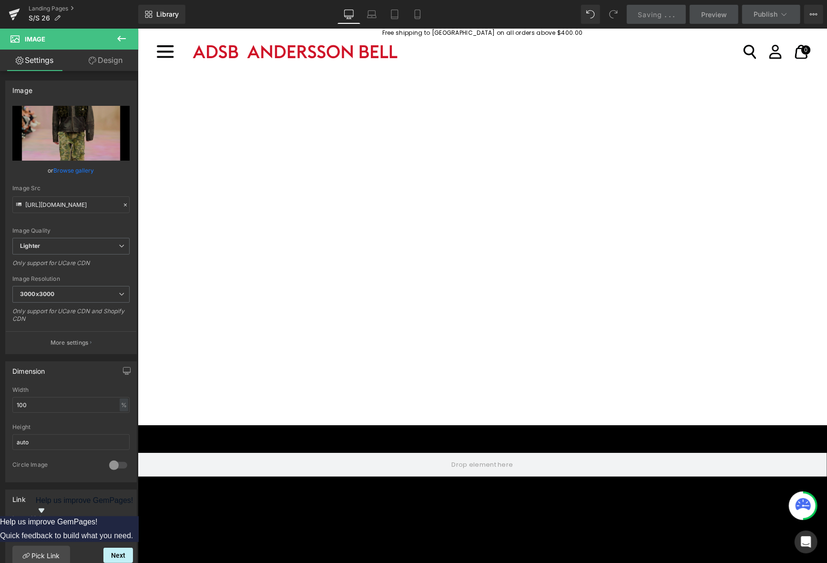
scroll to position [4516, 0]
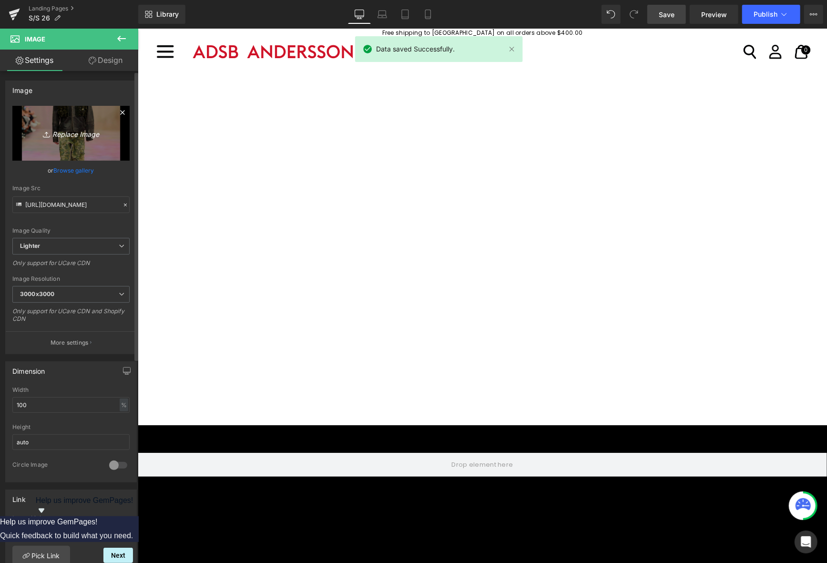
click at [84, 128] on icon "Replace Image" at bounding box center [71, 133] width 76 height 12
type input "C:\fakepath\25fw_44.jpg"
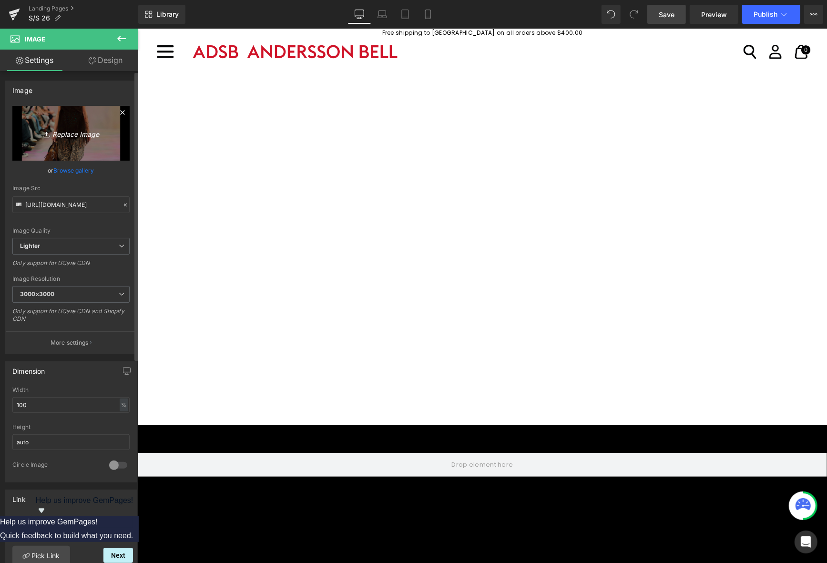
click at [45, 119] on link "Replace Image" at bounding box center [70, 133] width 117 height 55
type input "C:\fakepath\25fw_45.jpg"
click at [664, 7] on link "Save" at bounding box center [667, 14] width 39 height 19
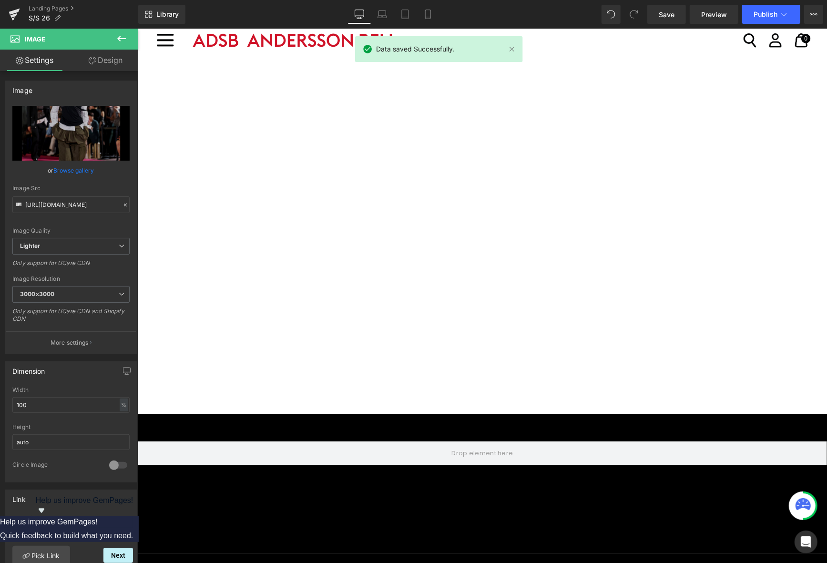
scroll to position [4659, 0]
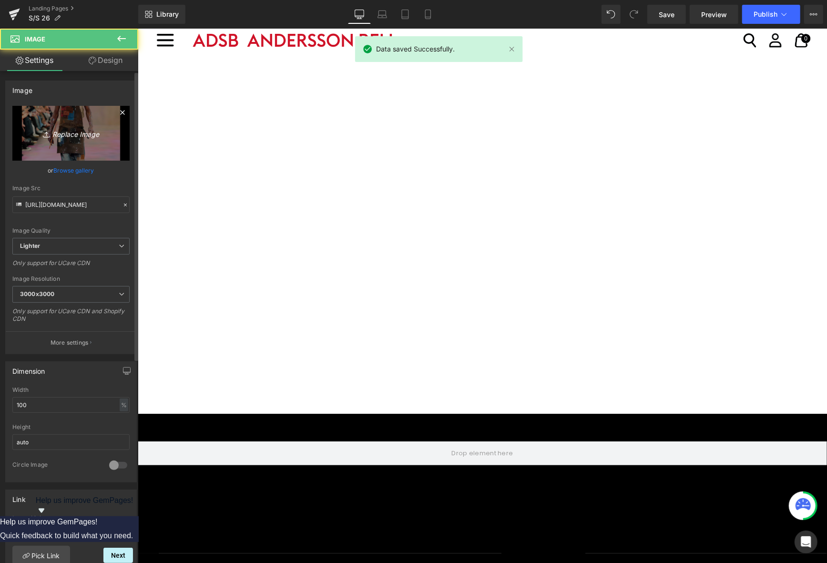
click at [59, 140] on link "Replace Image" at bounding box center [70, 133] width 117 height 55
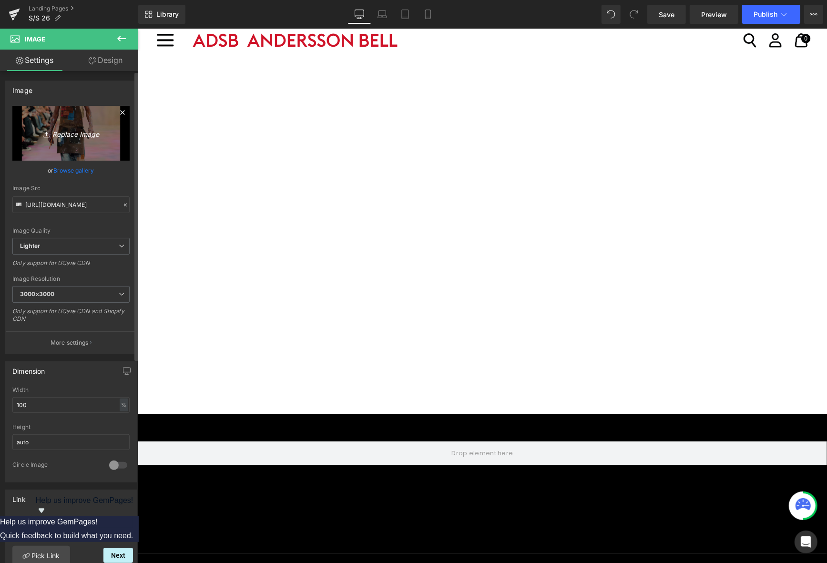
type input "C:\fakepath\25fw_46.jpg"
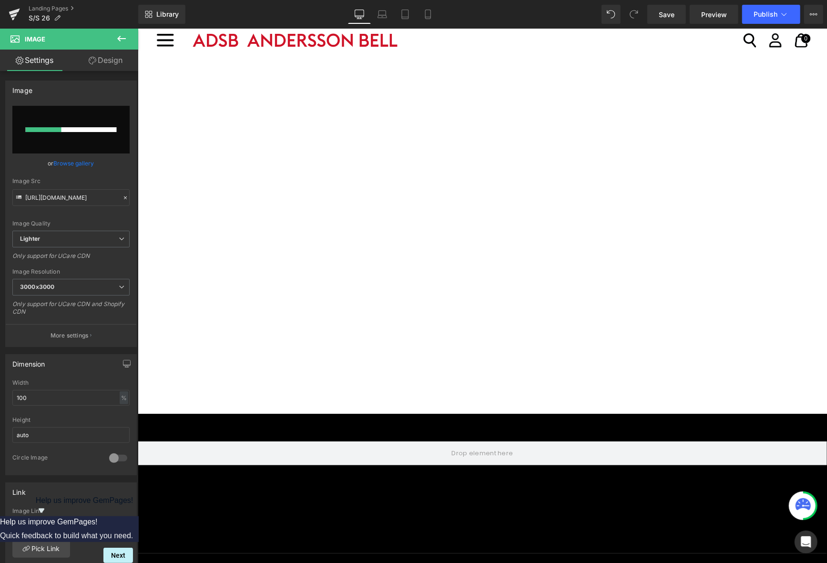
scroll to position [4802, 0]
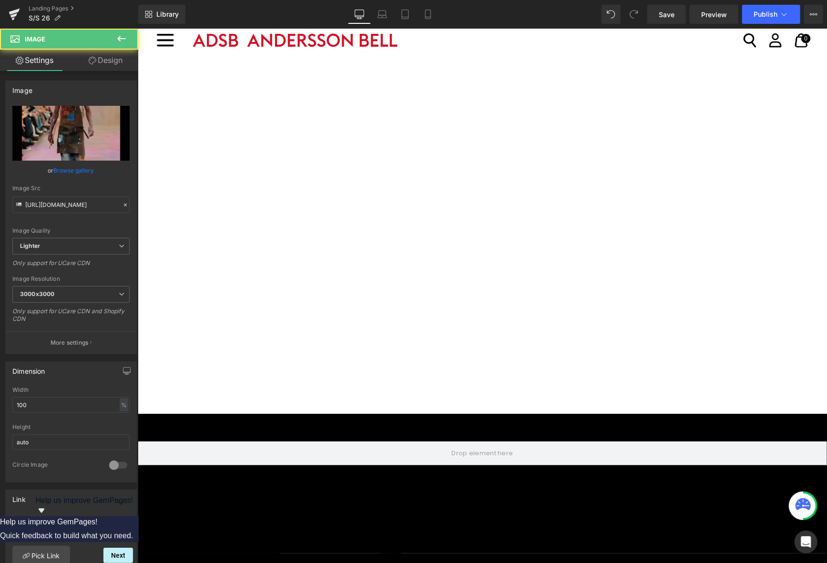
click at [95, 135] on icon "Replace Image" at bounding box center [71, 133] width 76 height 12
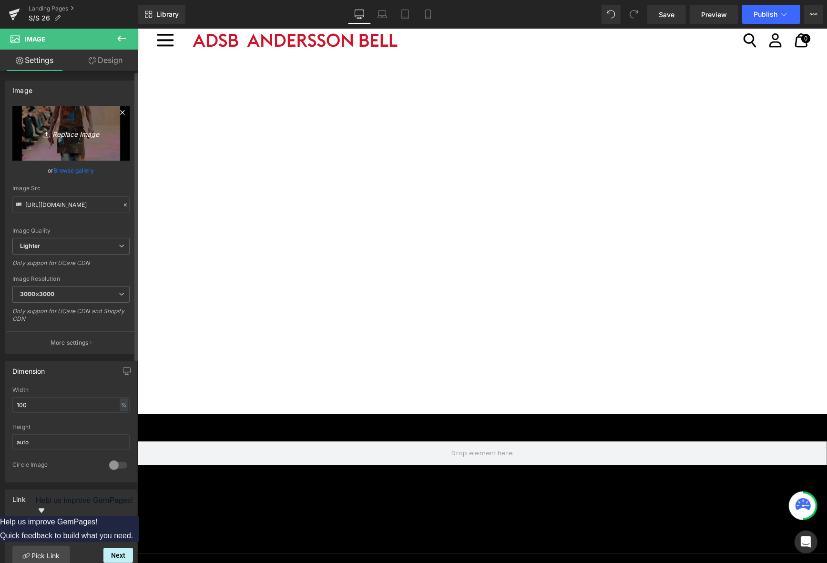
type input "C:\fakepath\25fw_47.jpg"
click at [93, 131] on icon "Replace Image" at bounding box center [71, 133] width 76 height 12
type input "C:\fakepath\25fw_48.jpg"
drag, startPoint x: 659, startPoint y: 12, endPoint x: 244, endPoint y: 158, distance: 440.1
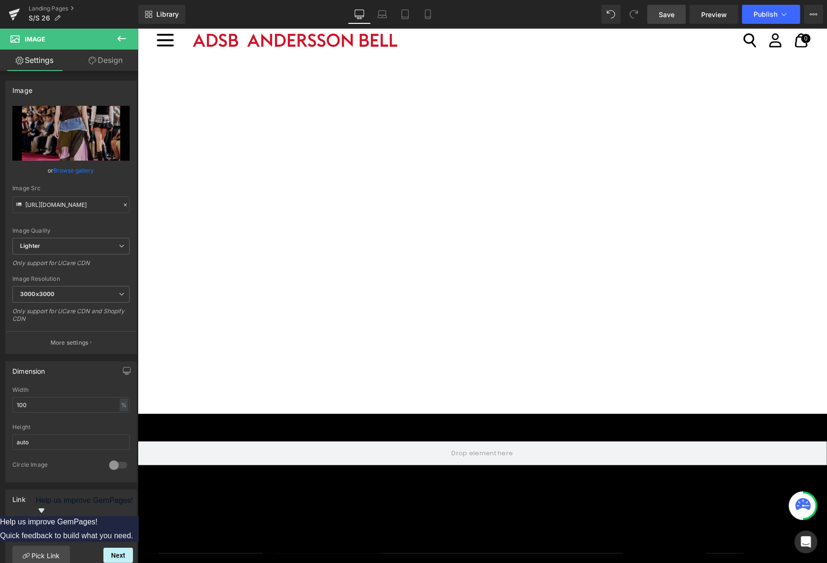
click at [659, 12] on link "Save" at bounding box center [667, 14] width 39 height 19
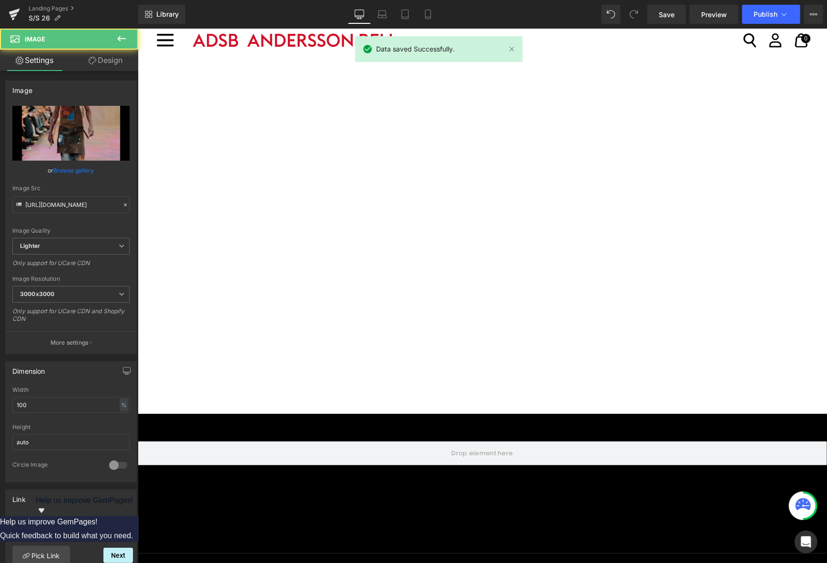
click at [93, 147] on link "Replace Image" at bounding box center [70, 133] width 117 height 55
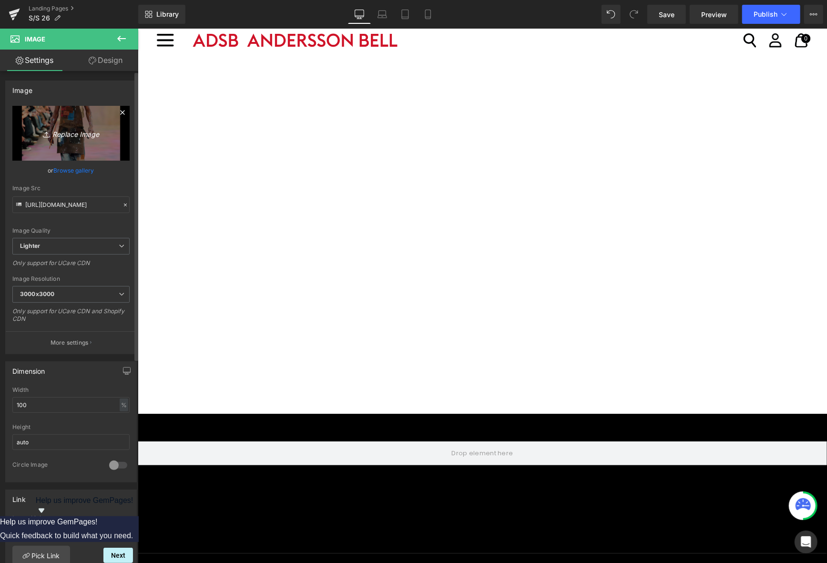
type input "C:\fakepath\25fw_49.jpg"
click at [49, 130] on icon at bounding box center [48, 135] width 10 height 10
type input "C:\fakepath\25fw_50.jpg"
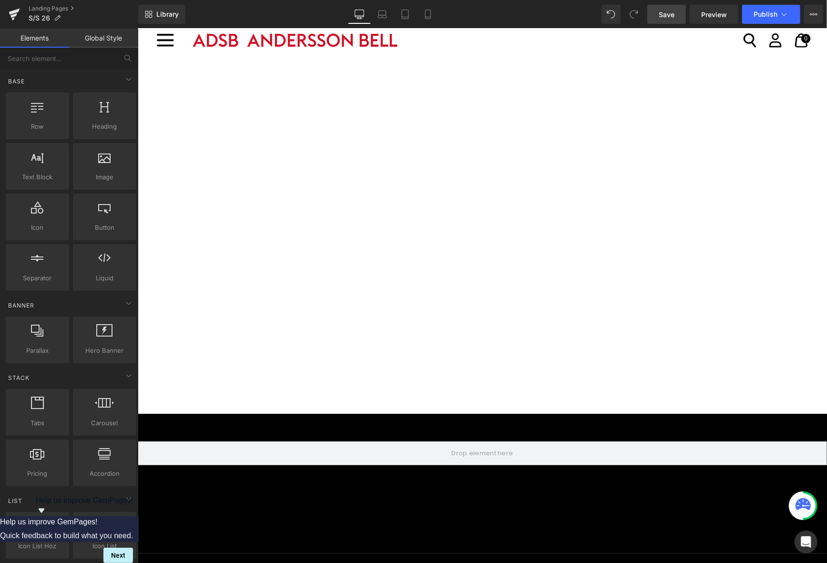
click at [674, 17] on span "Save" at bounding box center [667, 15] width 16 height 10
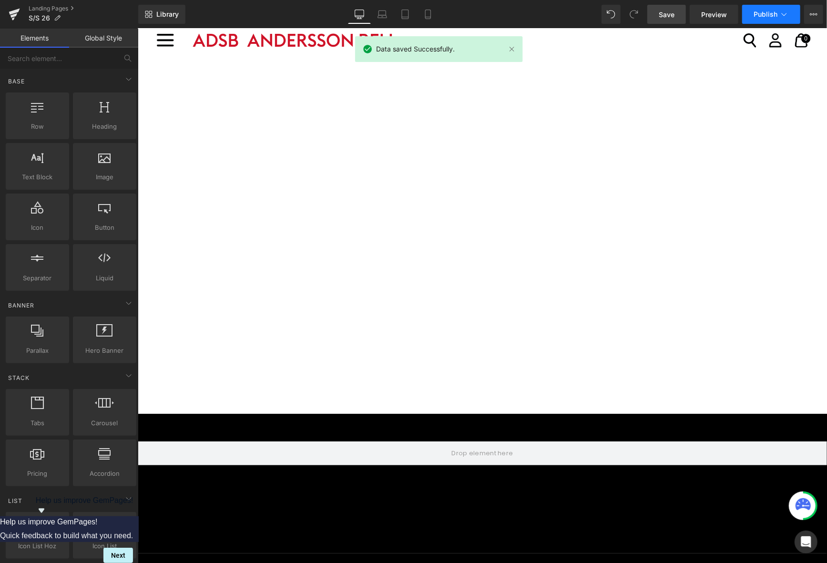
click at [769, 11] on span "Publish" at bounding box center [766, 14] width 24 height 8
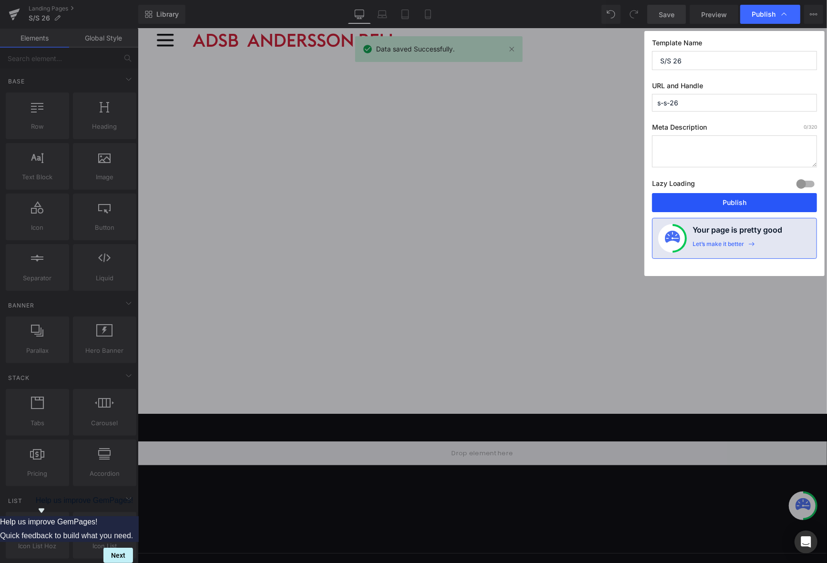
click at [741, 204] on button "Publish" at bounding box center [734, 202] width 165 height 19
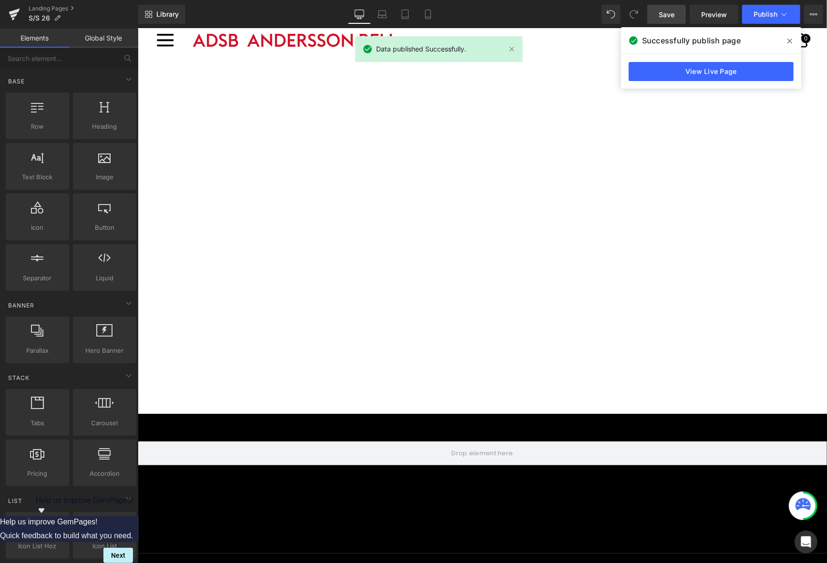
click at [659, 17] on link "Save" at bounding box center [667, 14] width 39 height 19
click at [727, 68] on link "View Live Page" at bounding box center [711, 71] width 165 height 19
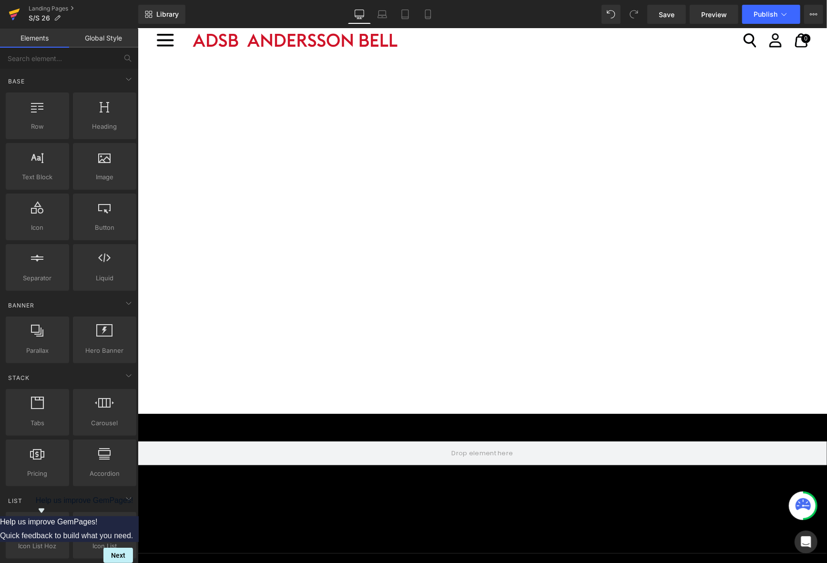
click at [16, 12] on icon at bounding box center [14, 12] width 11 height 6
